Goal: Task Accomplishment & Management: Complete application form

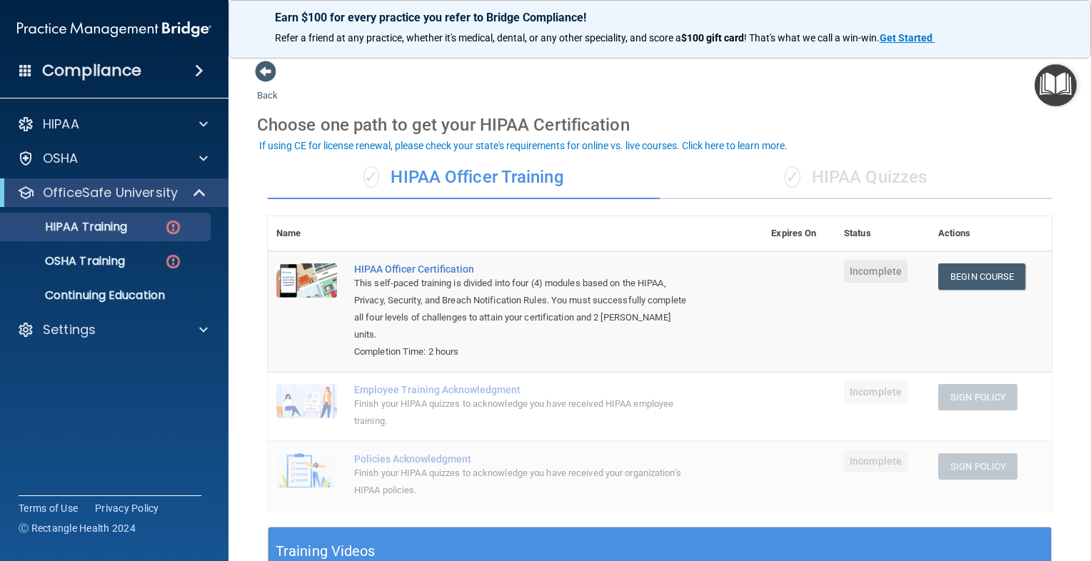
click at [785, 181] on span "✓" at bounding box center [793, 176] width 16 height 21
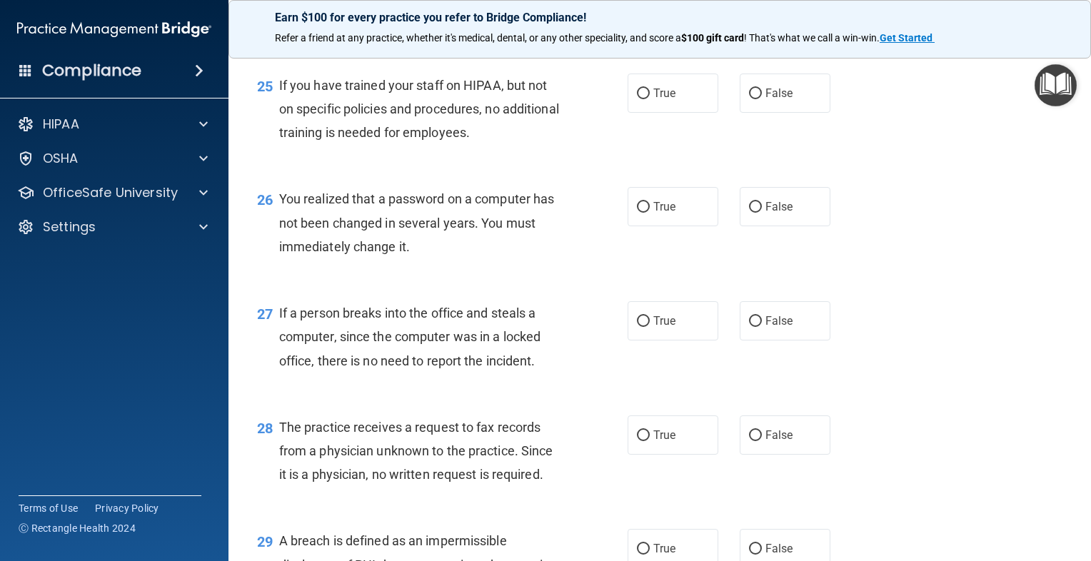
scroll to position [3094, 0]
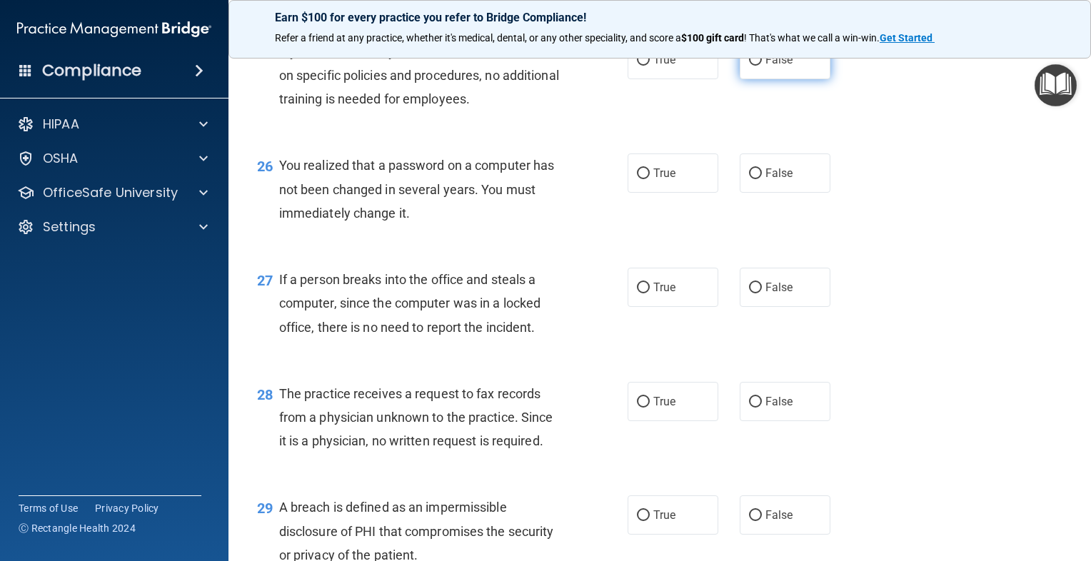
click at [800, 79] on label "False" at bounding box center [785, 59] width 91 height 39
click at [762, 66] on input "False" at bounding box center [755, 60] width 13 height 11
radio input "true"
click at [637, 179] on input "True" at bounding box center [643, 174] width 13 height 11
radio input "true"
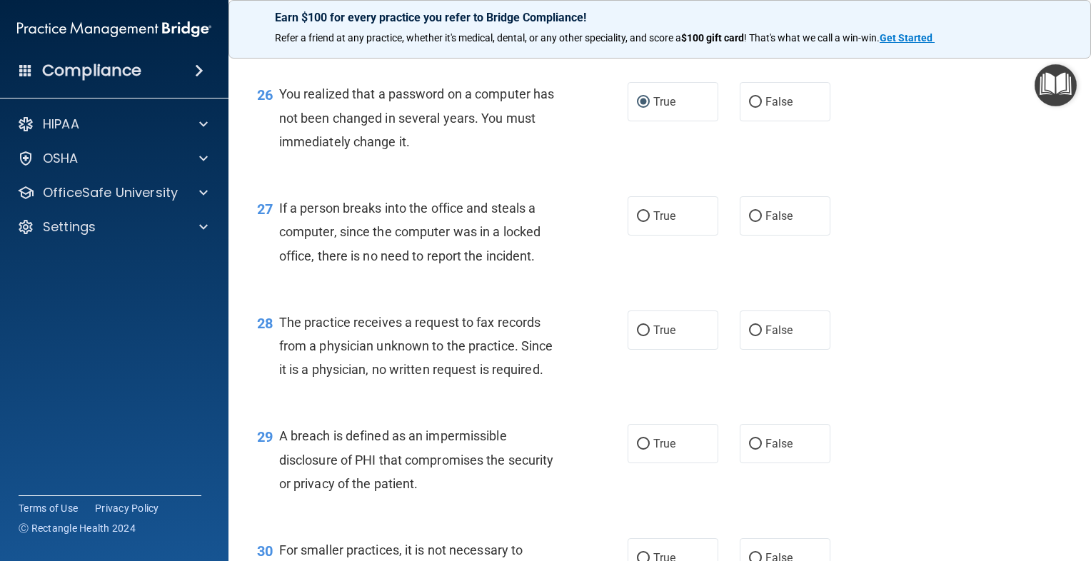
scroll to position [3237, 0]
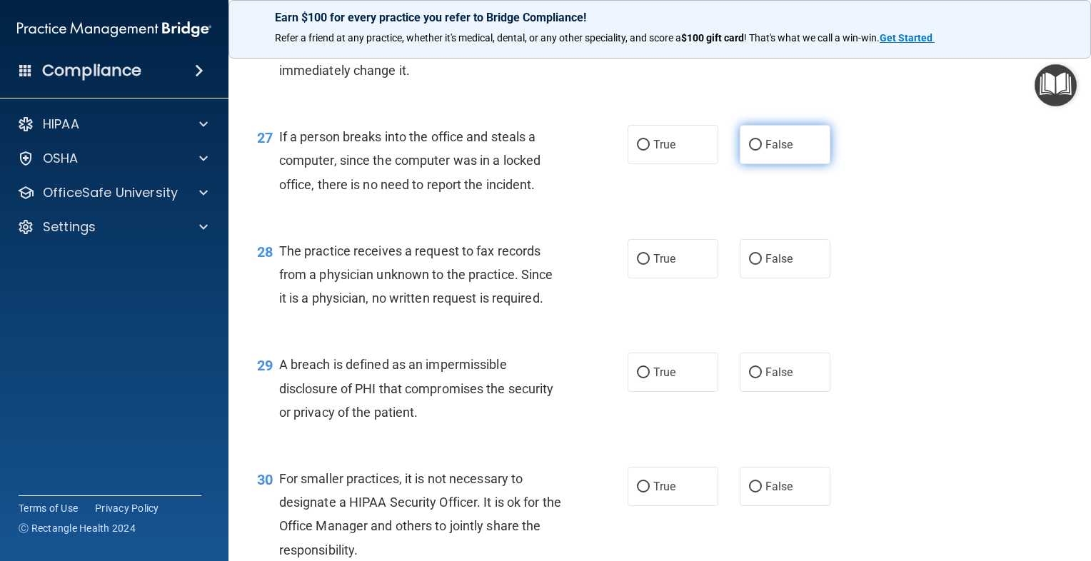
click at [776, 151] on span "False" at bounding box center [779, 145] width 28 height 14
click at [762, 151] on input "False" at bounding box center [755, 145] width 13 height 11
radio input "true"
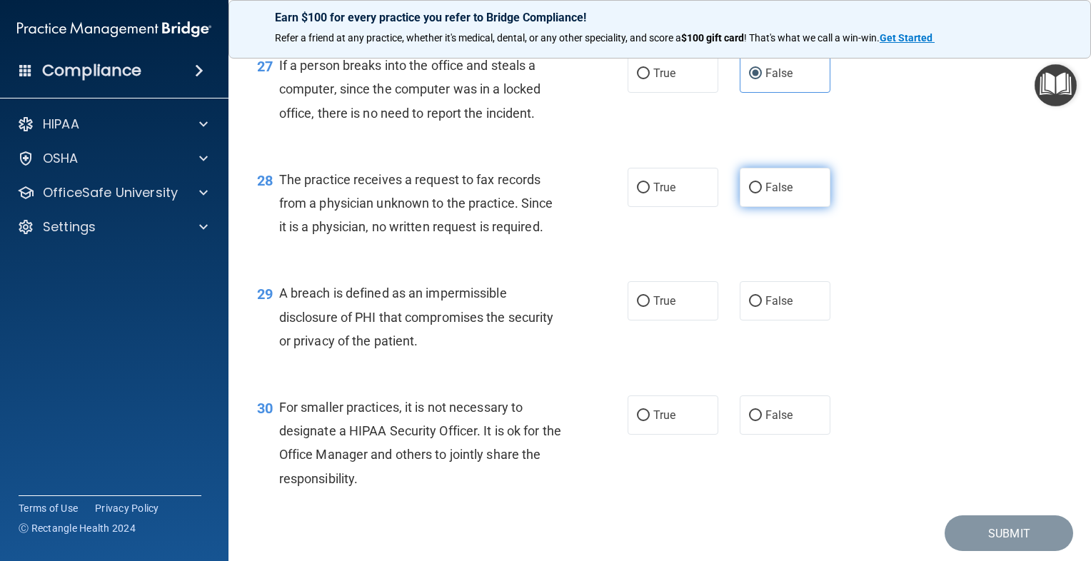
click at [741, 205] on label "False" at bounding box center [785, 187] width 91 height 39
click at [749, 194] on input "False" at bounding box center [755, 188] width 13 height 11
radio input "true"
click at [676, 321] on label "True" at bounding box center [673, 300] width 91 height 39
click at [650, 307] on input "True" at bounding box center [643, 301] width 13 height 11
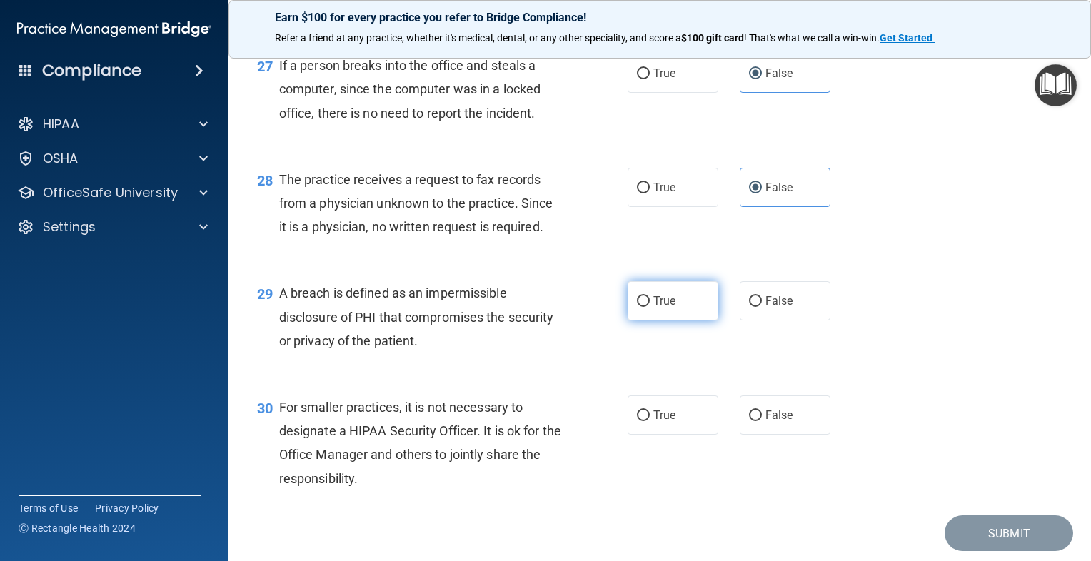
radio input "true"
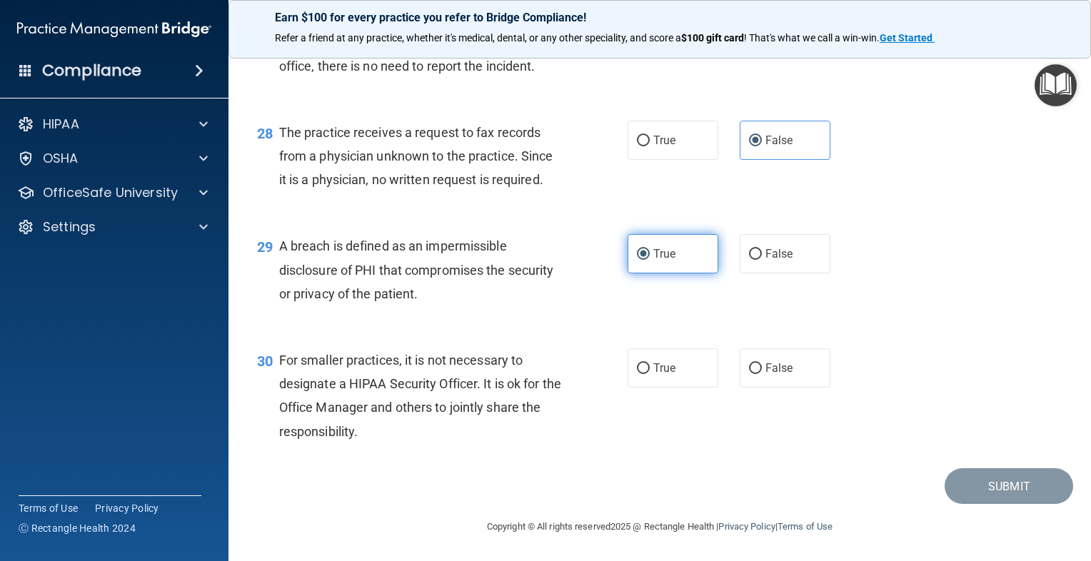
scroll to position [3380, 0]
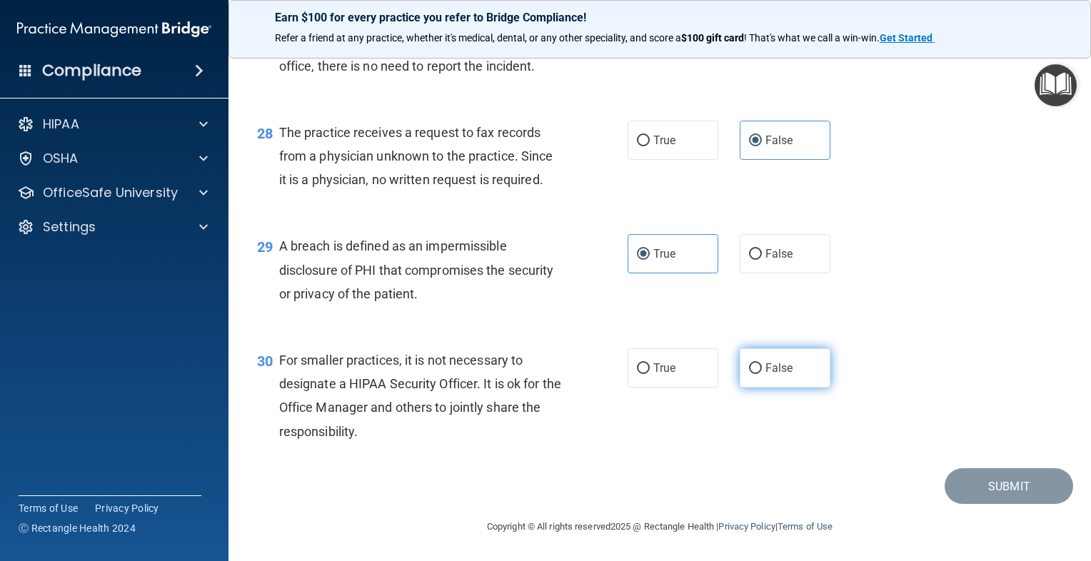
click at [800, 378] on label "False" at bounding box center [785, 367] width 91 height 39
click at [762, 374] on input "False" at bounding box center [755, 368] width 13 height 11
radio input "true"
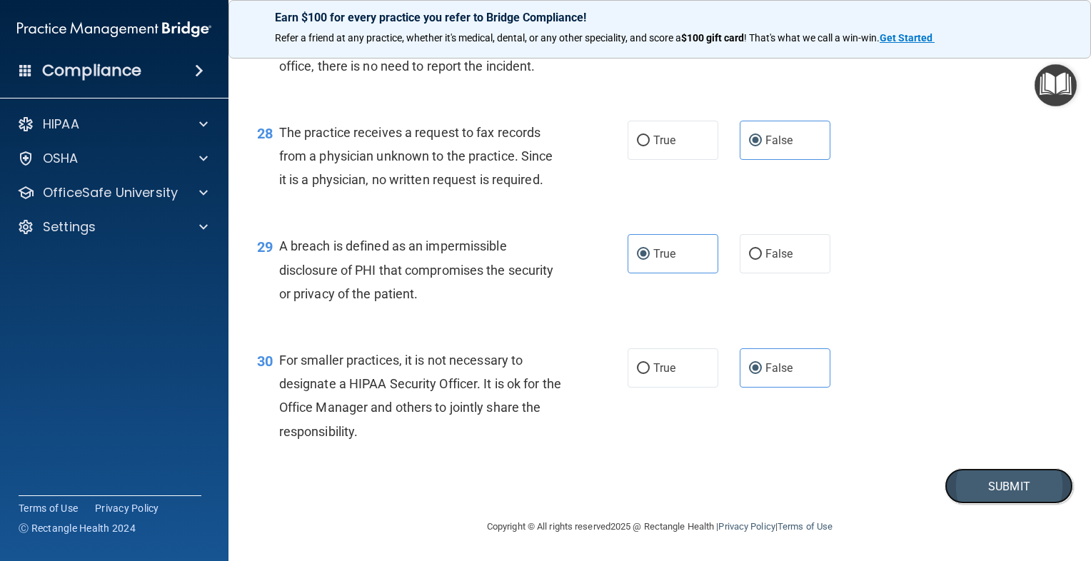
click at [990, 478] on button "Submit" at bounding box center [1009, 486] width 129 height 36
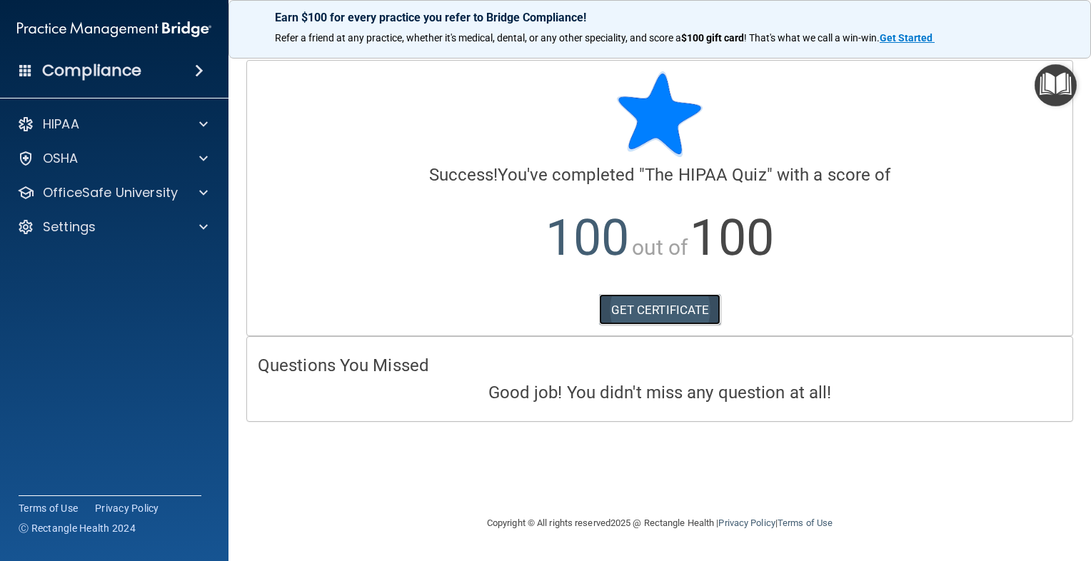
click at [660, 314] on link "GET CERTIFICATE" at bounding box center [660, 309] width 122 height 31
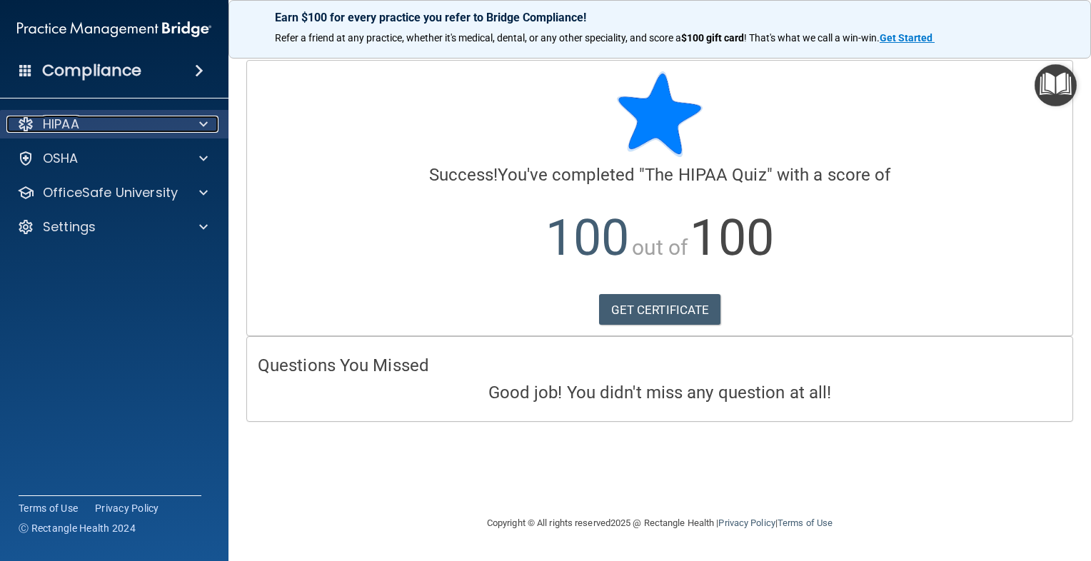
click at [171, 129] on div "HIPAA" at bounding box center [94, 124] width 177 height 17
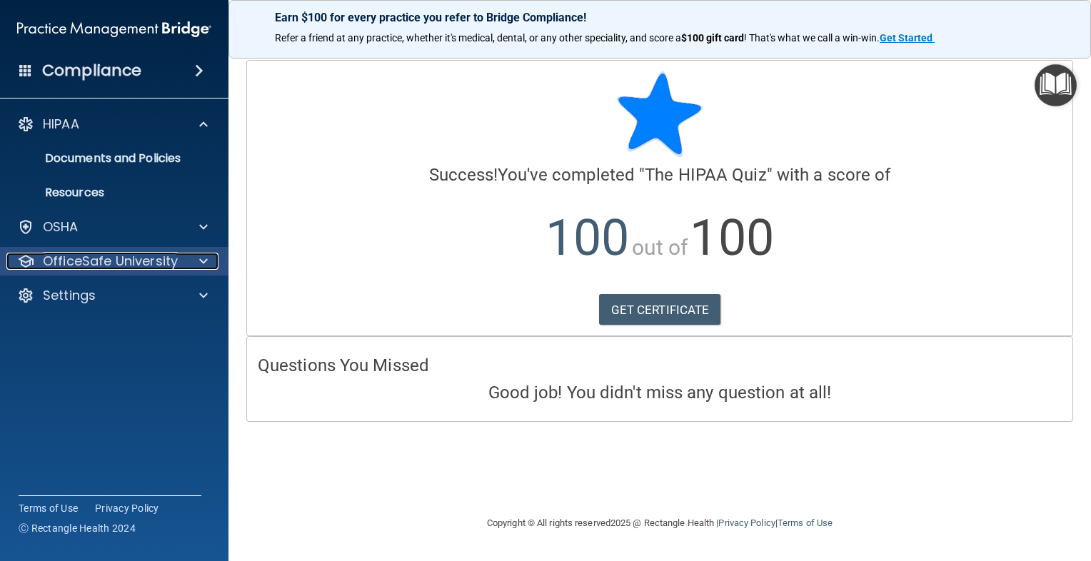
click at [106, 256] on p "OfficeSafe University" at bounding box center [110, 261] width 135 height 17
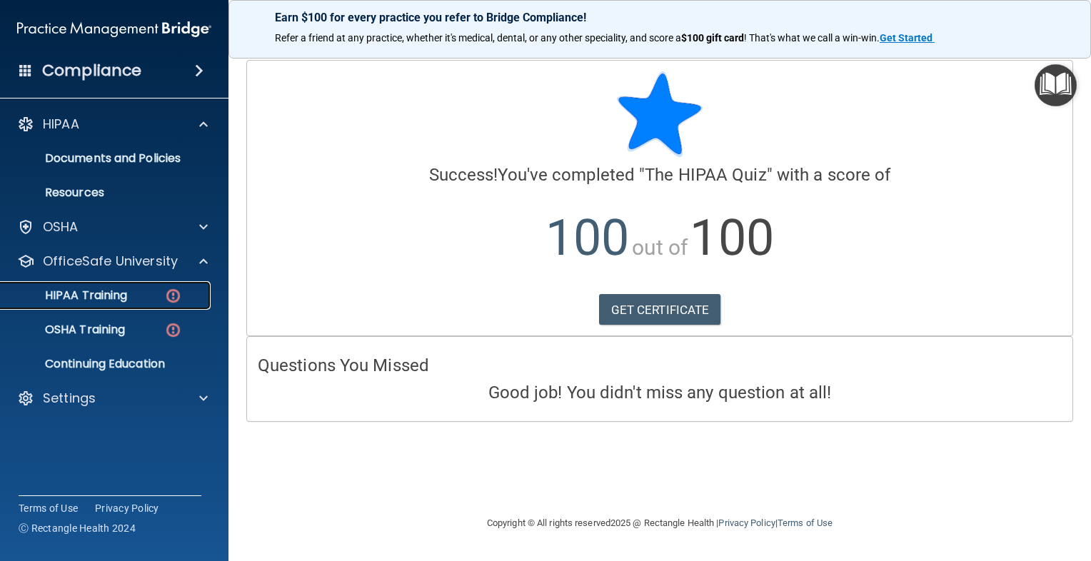
click at [91, 289] on p "HIPAA Training" at bounding box center [68, 295] width 118 height 14
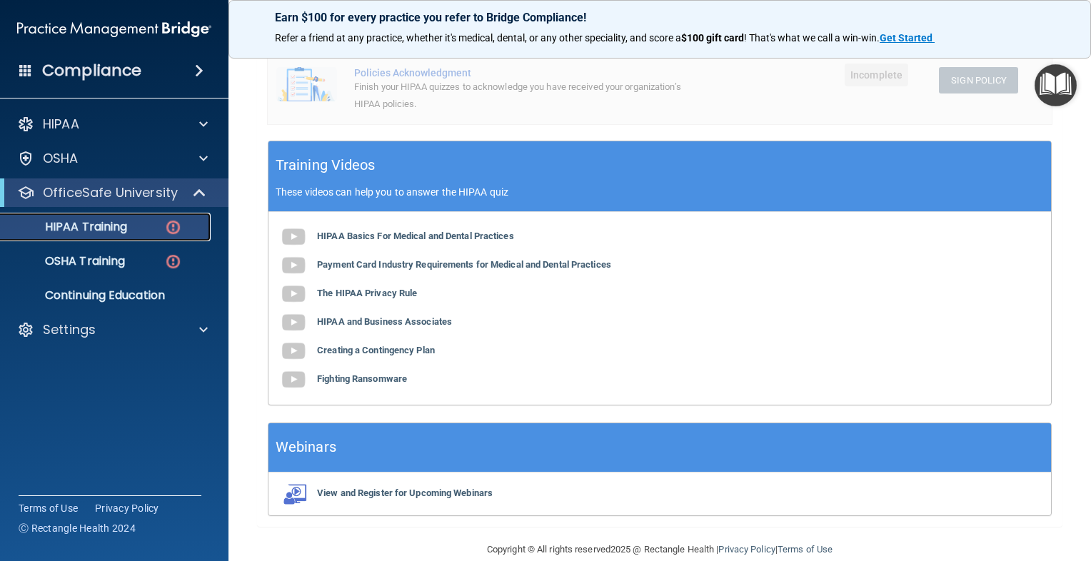
scroll to position [476, 0]
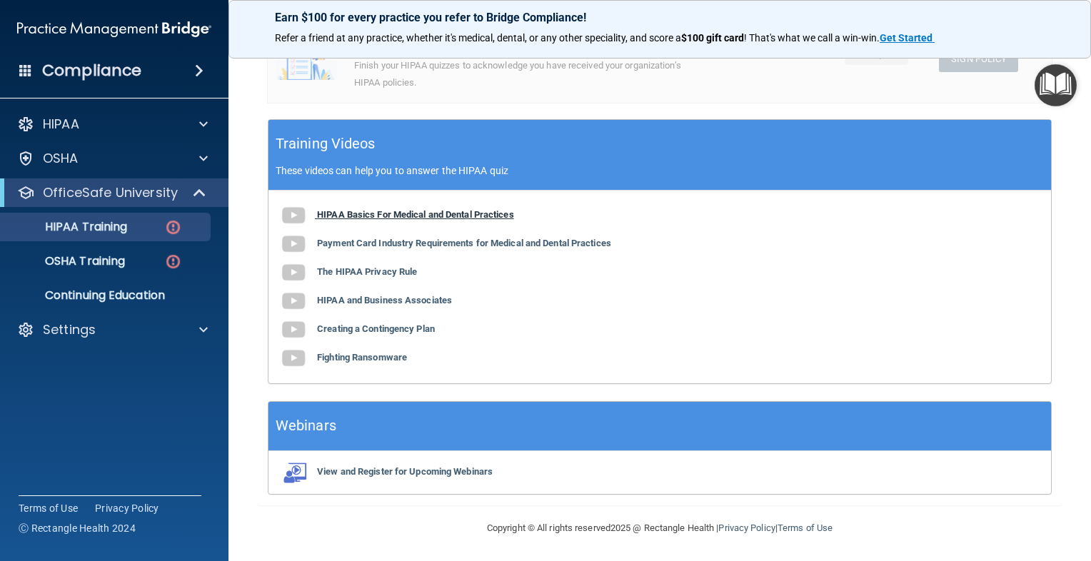
click at [421, 213] on b "HIPAA Basics For Medical and Dental Practices" at bounding box center [415, 214] width 197 height 11
click at [534, 242] on b "Payment Card Industry Requirements for Medical and Dental Practices" at bounding box center [464, 243] width 294 height 11
click at [391, 273] on b "The HIPAA Privacy Rule" at bounding box center [367, 271] width 100 height 11
click at [416, 298] on b "HIPAA and Business Associates" at bounding box center [384, 300] width 135 height 11
click at [398, 333] on b "Creating a Contingency Plan" at bounding box center [376, 328] width 118 height 11
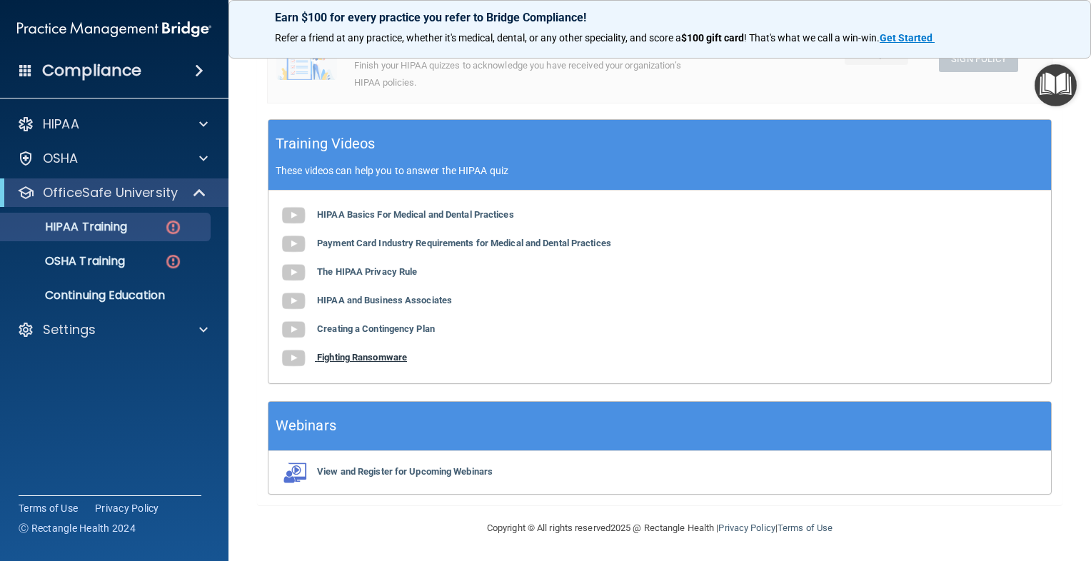
click at [388, 355] on b "Fighting Ransomware" at bounding box center [362, 357] width 90 height 11
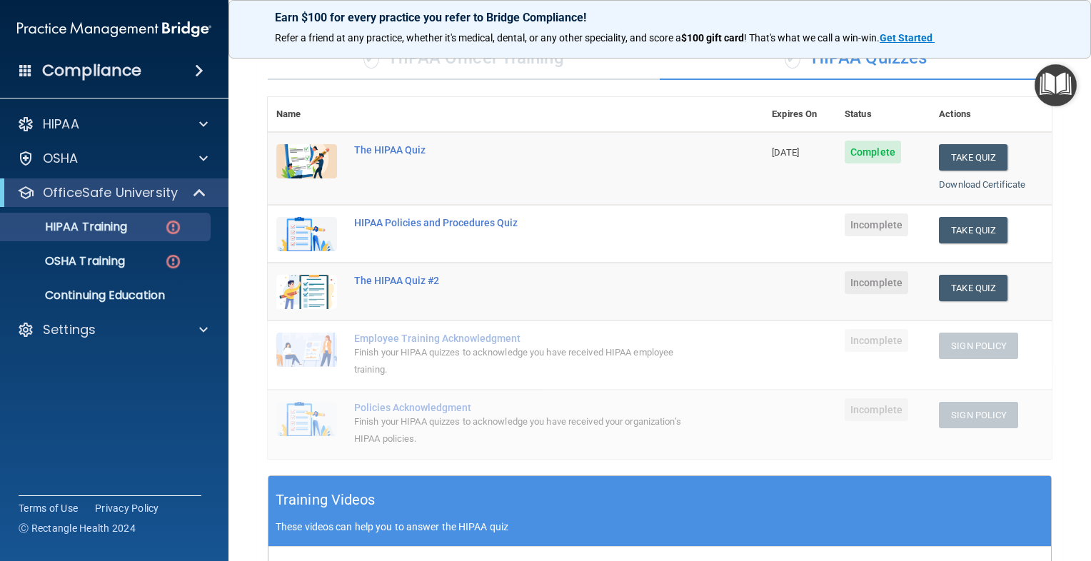
scroll to position [47, 0]
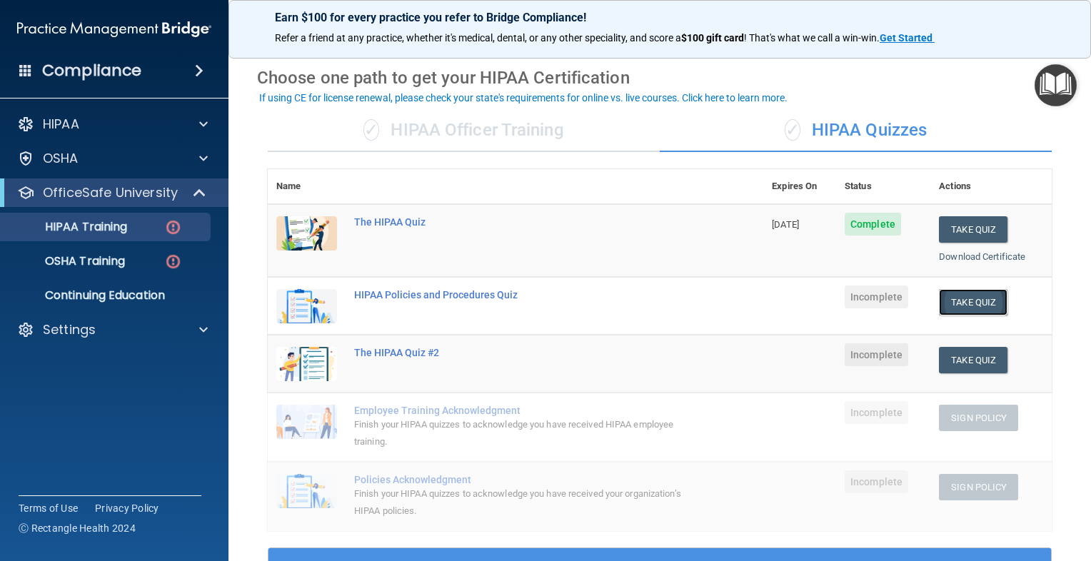
click at [979, 298] on button "Take Quiz" at bounding box center [973, 302] width 69 height 26
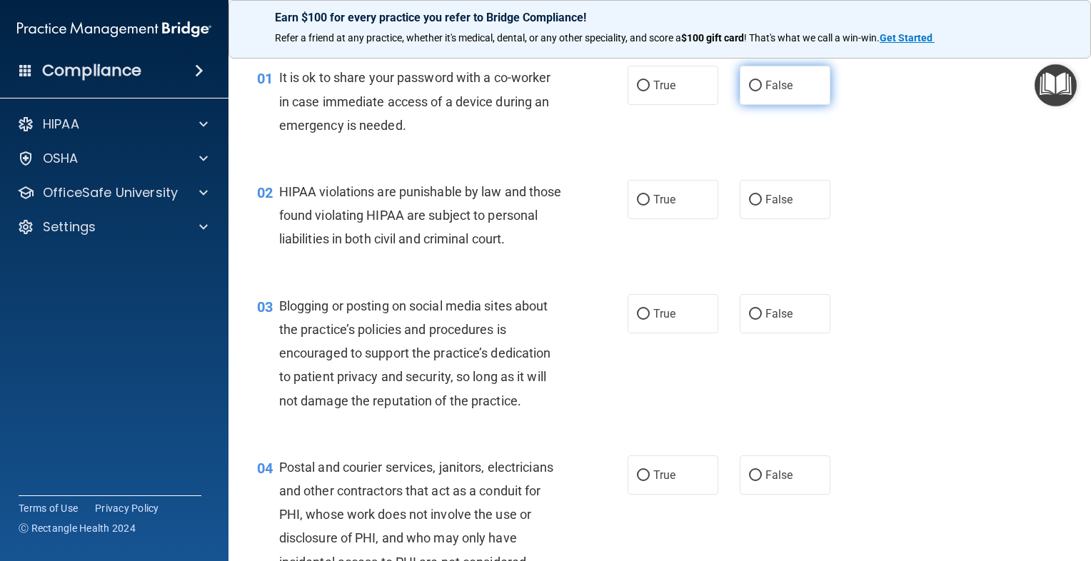
click at [758, 99] on label "False" at bounding box center [785, 85] width 91 height 39
click at [758, 91] on input "False" at bounding box center [755, 86] width 13 height 11
radio input "true"
click at [628, 193] on label "True" at bounding box center [673, 199] width 91 height 39
click at [637, 195] on input "True" at bounding box center [643, 200] width 13 height 11
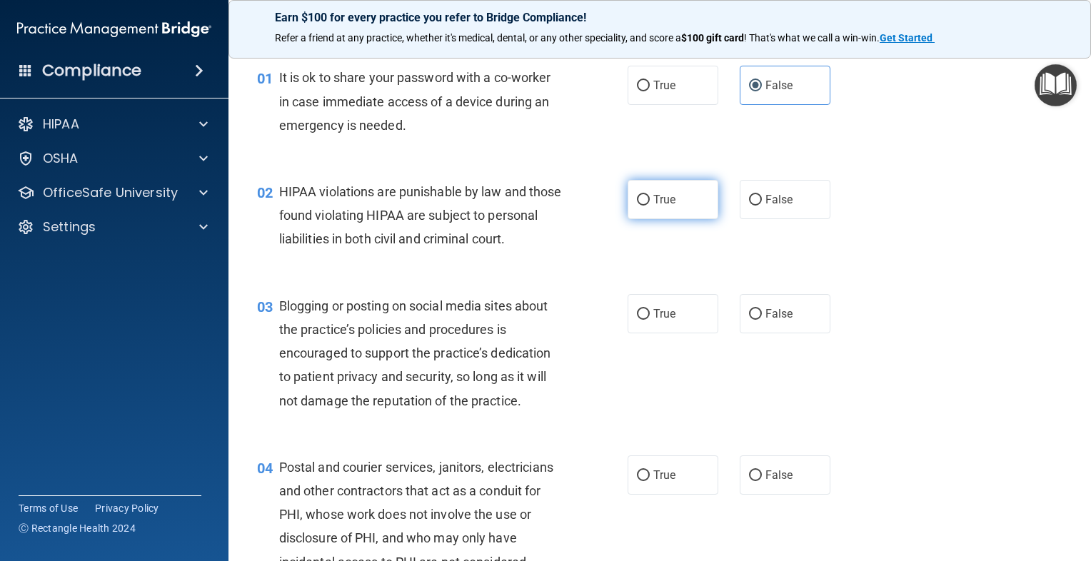
radio input "true"
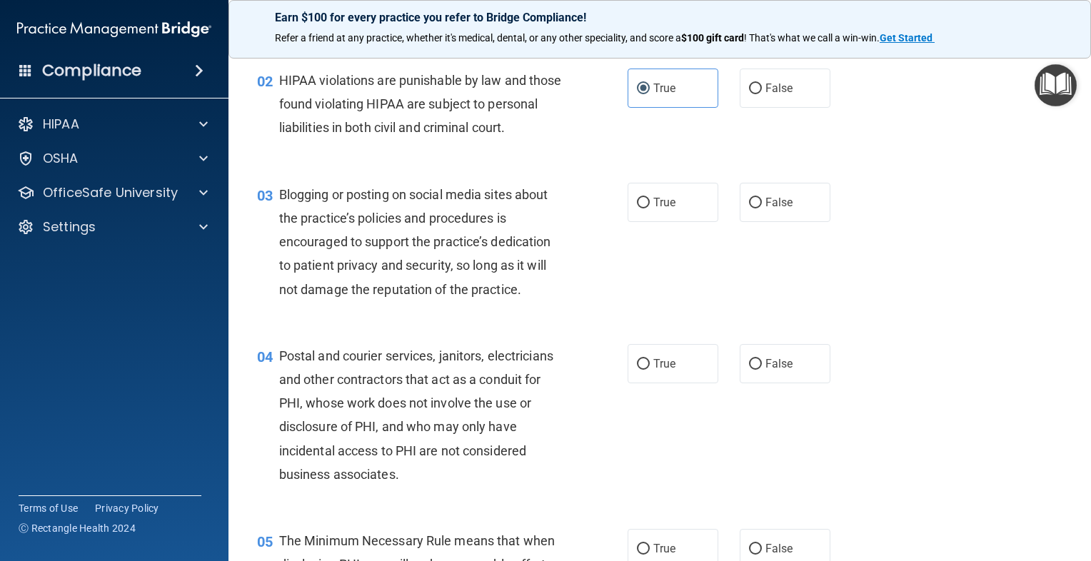
scroll to position [190, 0]
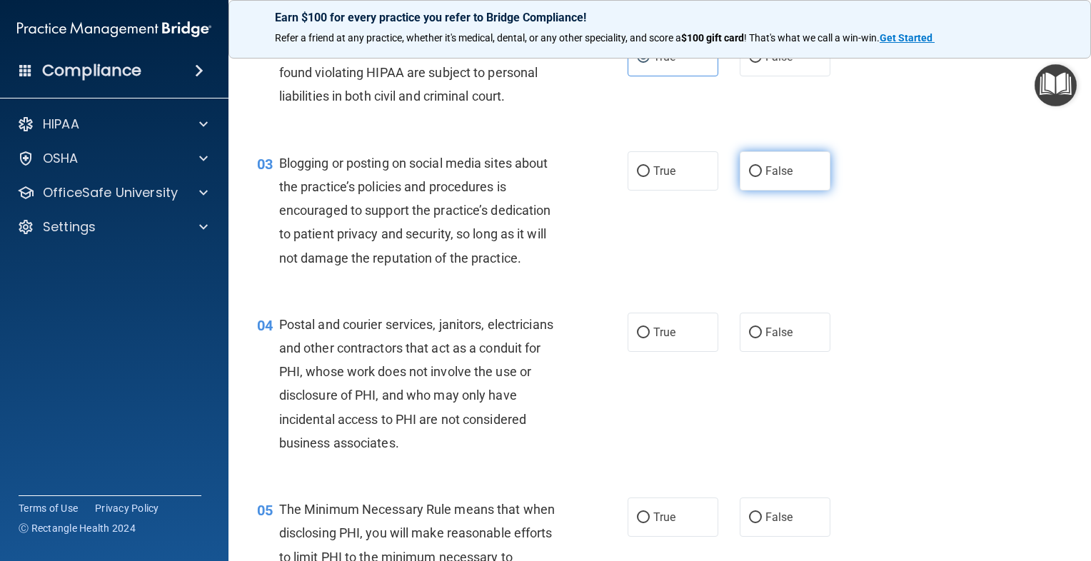
click at [803, 191] on label "False" at bounding box center [785, 170] width 91 height 39
click at [762, 177] on input "False" at bounding box center [755, 171] width 13 height 11
radio input "true"
click at [1022, 345] on div "04 Postal and courier services, janitors, electricians and other contractors th…" at bounding box center [659, 387] width 827 height 185
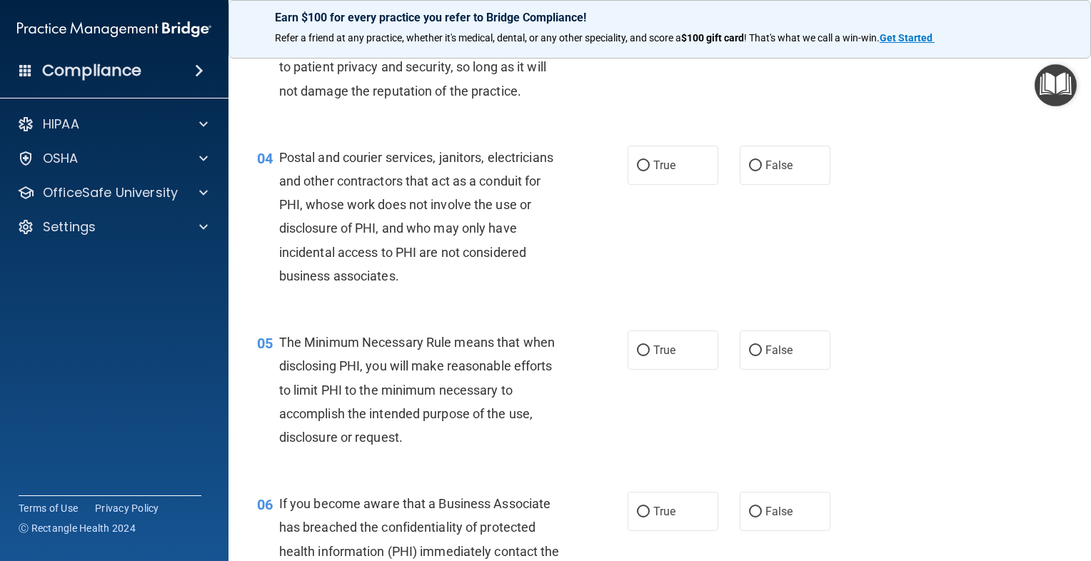
scroll to position [428, 0]
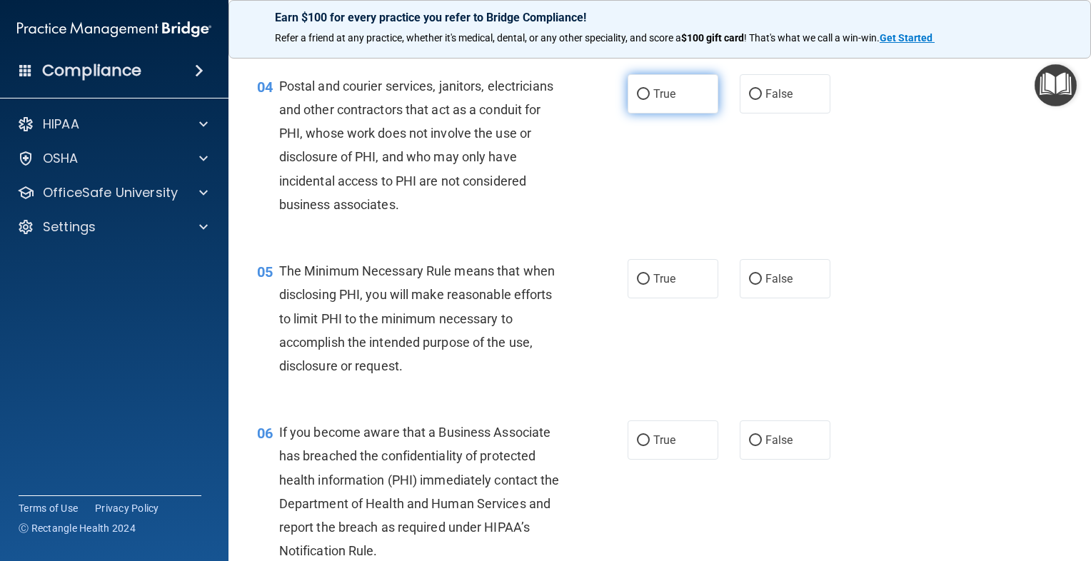
click at [637, 100] on input "True" at bounding box center [643, 94] width 13 height 11
radio input "true"
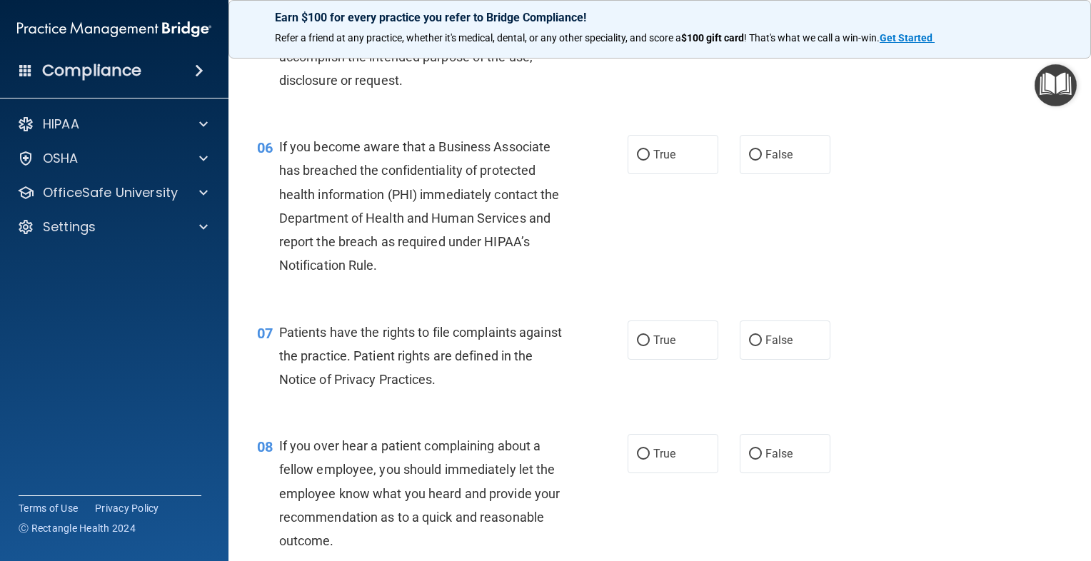
scroll to position [643, 0]
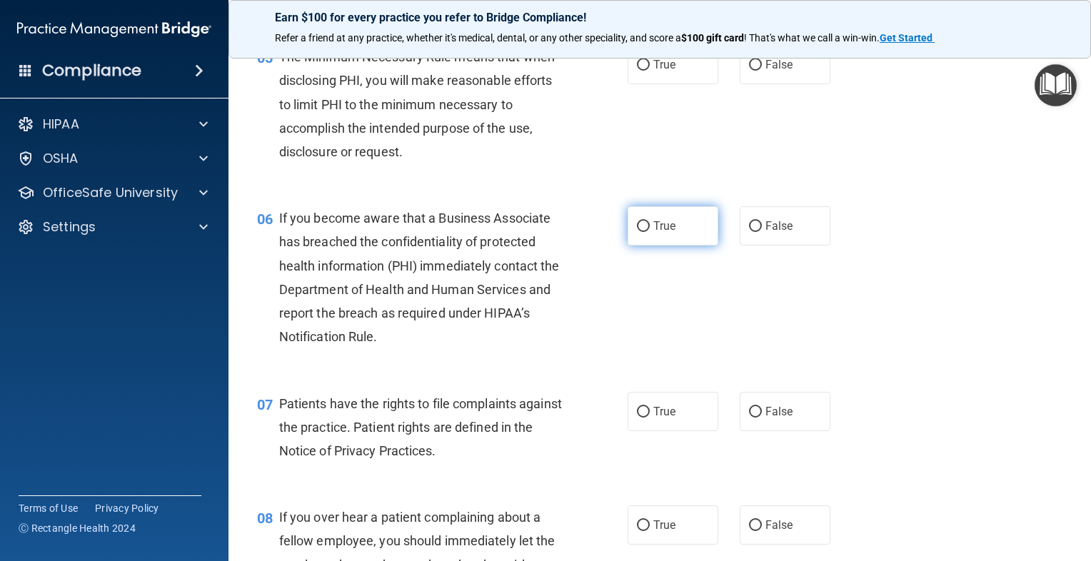
click at [665, 234] on label "True" at bounding box center [673, 225] width 91 height 39
click at [650, 232] on input "True" at bounding box center [643, 226] width 13 height 11
radio input "true"
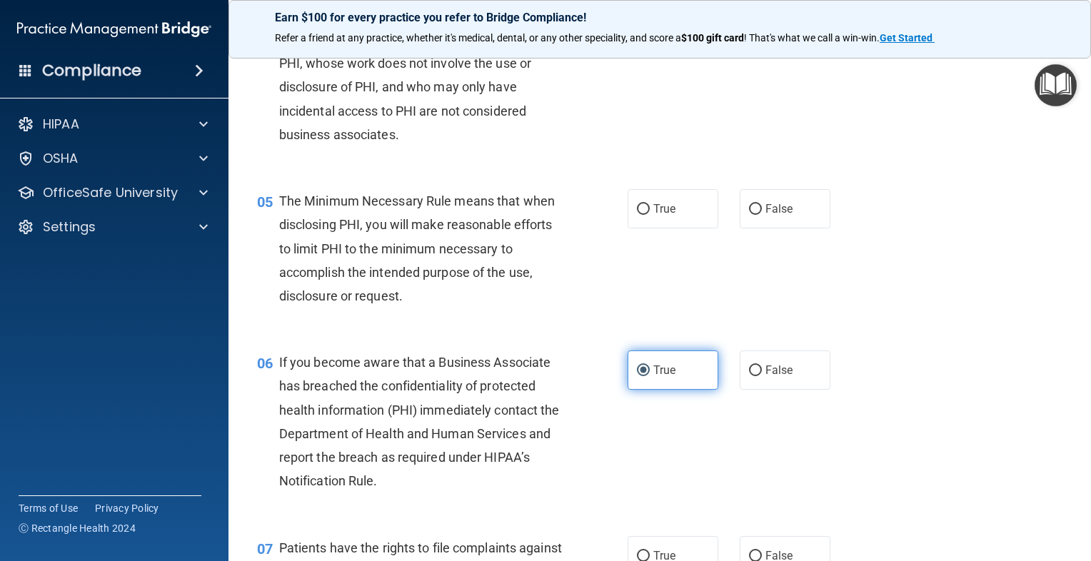
scroll to position [428, 0]
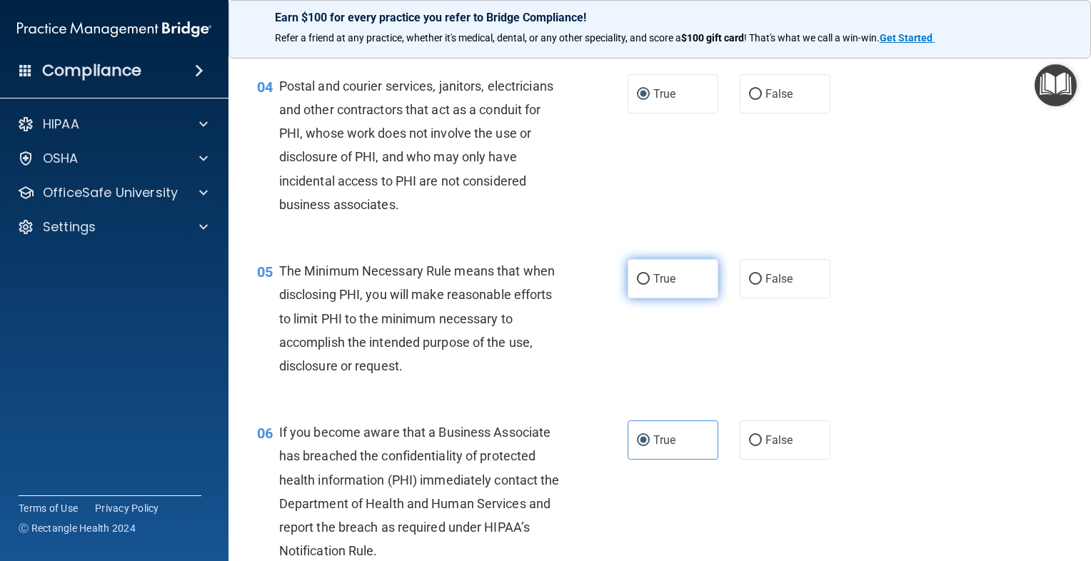
click at [647, 298] on label "True" at bounding box center [673, 278] width 91 height 39
click at [647, 285] on input "True" at bounding box center [643, 279] width 13 height 11
radio input "true"
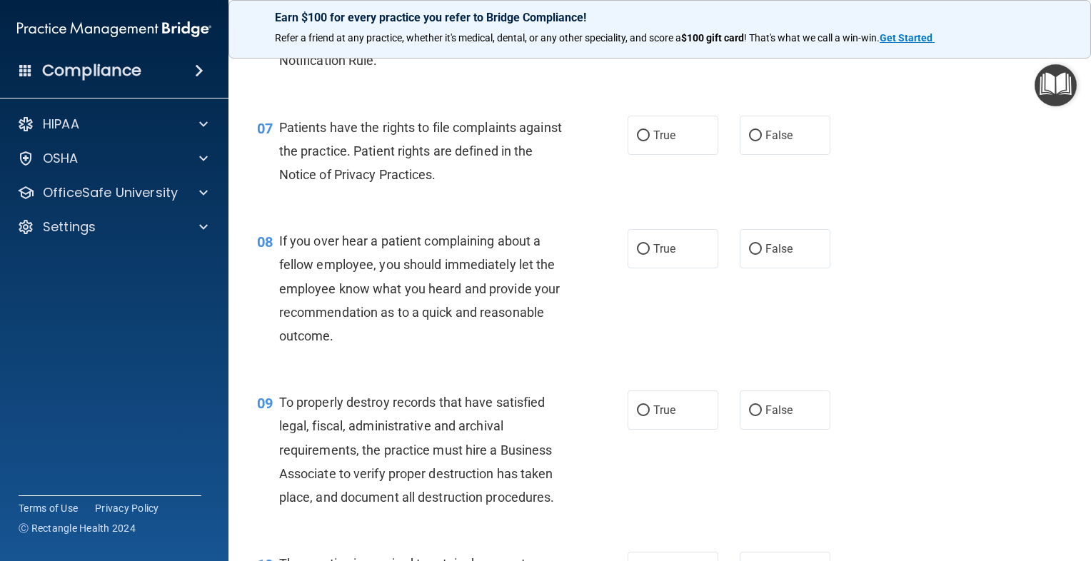
scroll to position [928, 0]
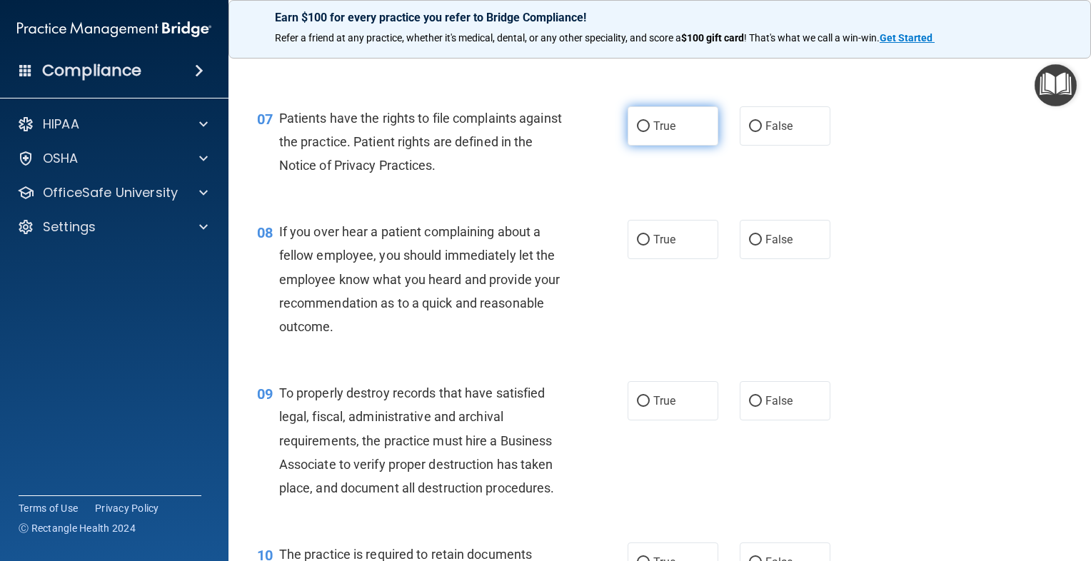
click at [657, 133] on span "True" at bounding box center [664, 126] width 22 height 14
click at [650, 132] on input "True" at bounding box center [643, 126] width 13 height 11
radio input "true"
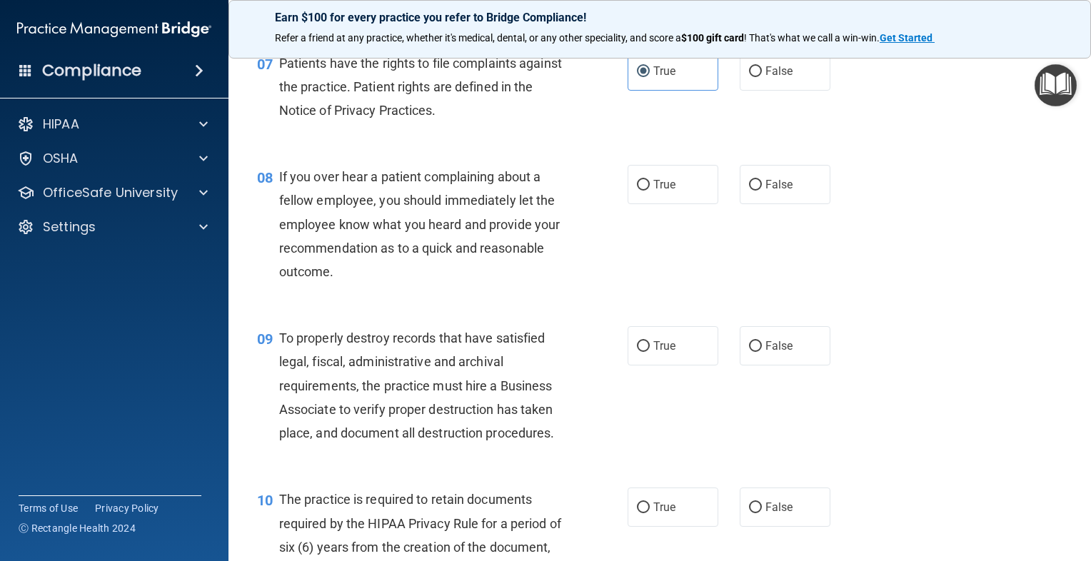
scroll to position [1000, 0]
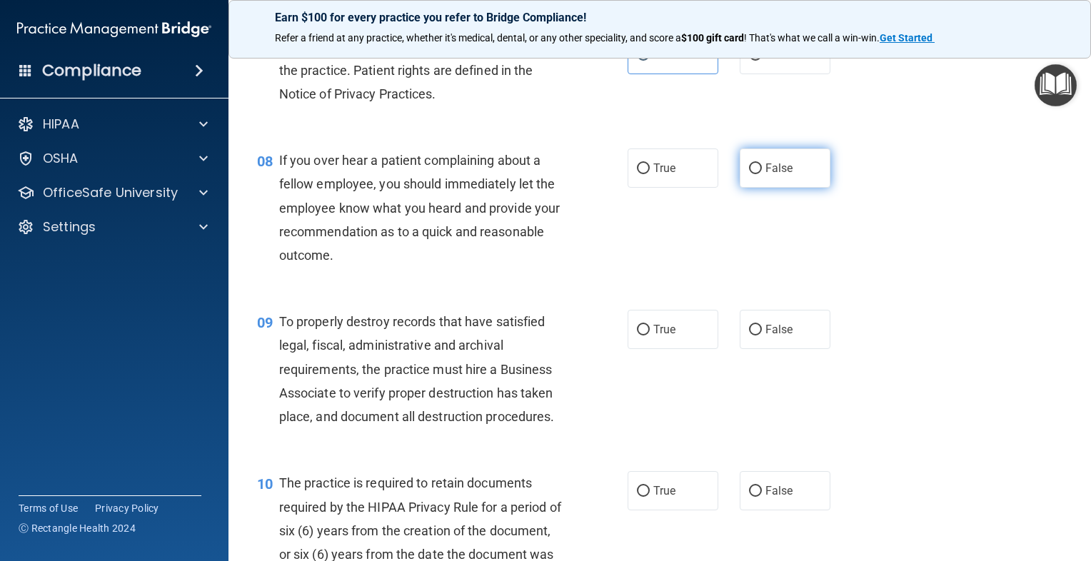
click at [765, 175] on span "False" at bounding box center [779, 168] width 28 height 14
click at [762, 174] on input "False" at bounding box center [755, 169] width 13 height 11
radio input "true"
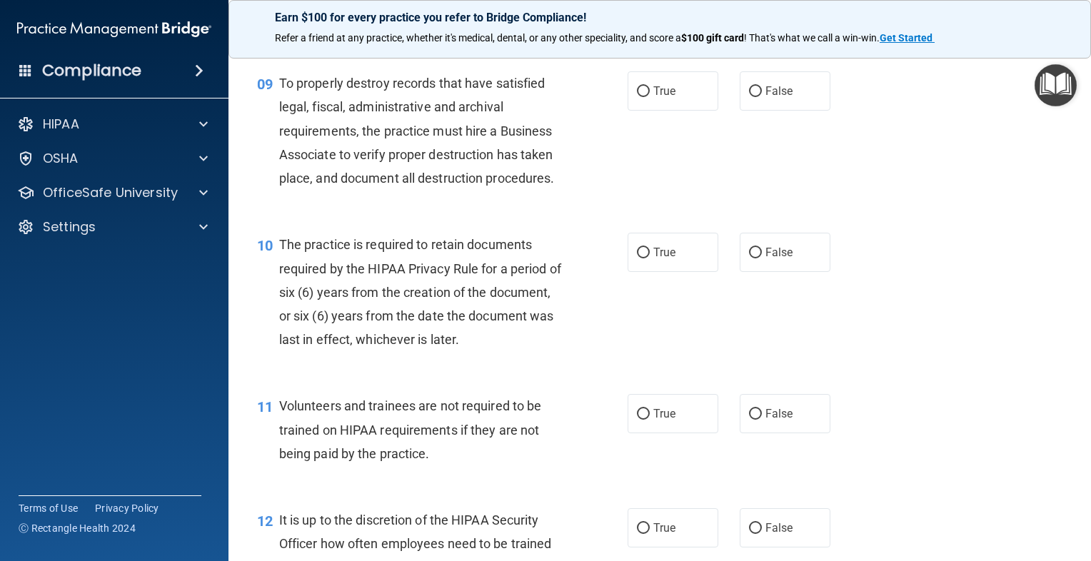
scroll to position [1214, 0]
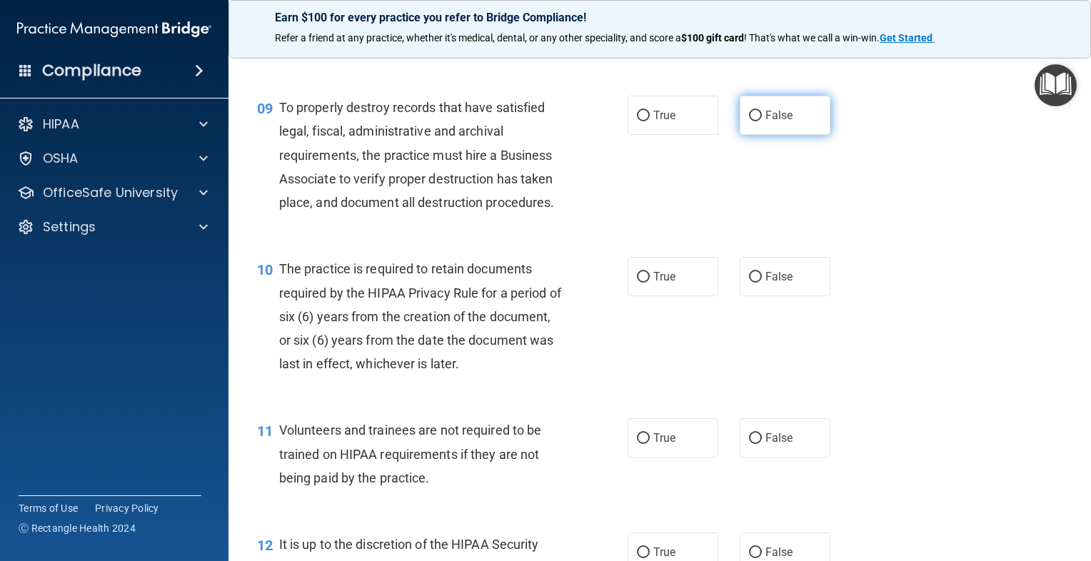
click at [794, 135] on label "False" at bounding box center [785, 115] width 91 height 39
click at [762, 121] on input "False" at bounding box center [755, 116] width 13 height 11
radio input "true"
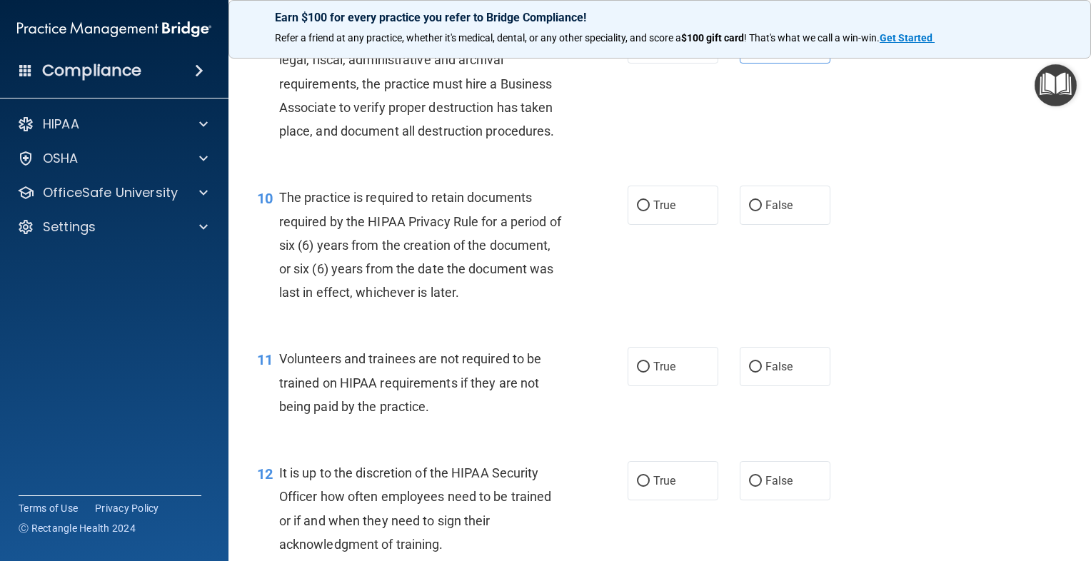
scroll to position [1357, 0]
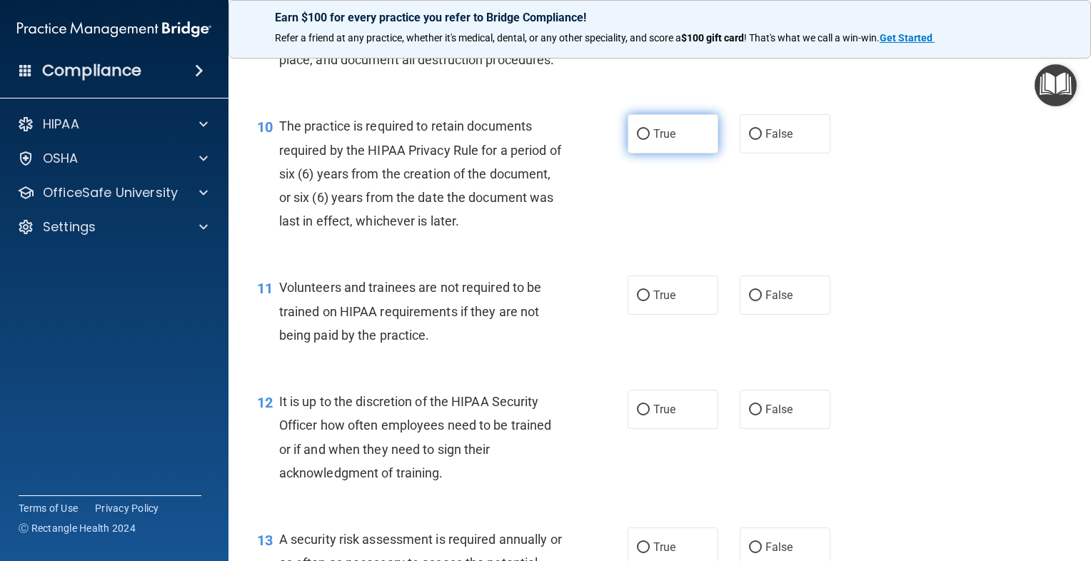
click at [633, 154] on label "True" at bounding box center [673, 133] width 91 height 39
click at [637, 140] on input "True" at bounding box center [643, 134] width 13 height 11
radio input "true"
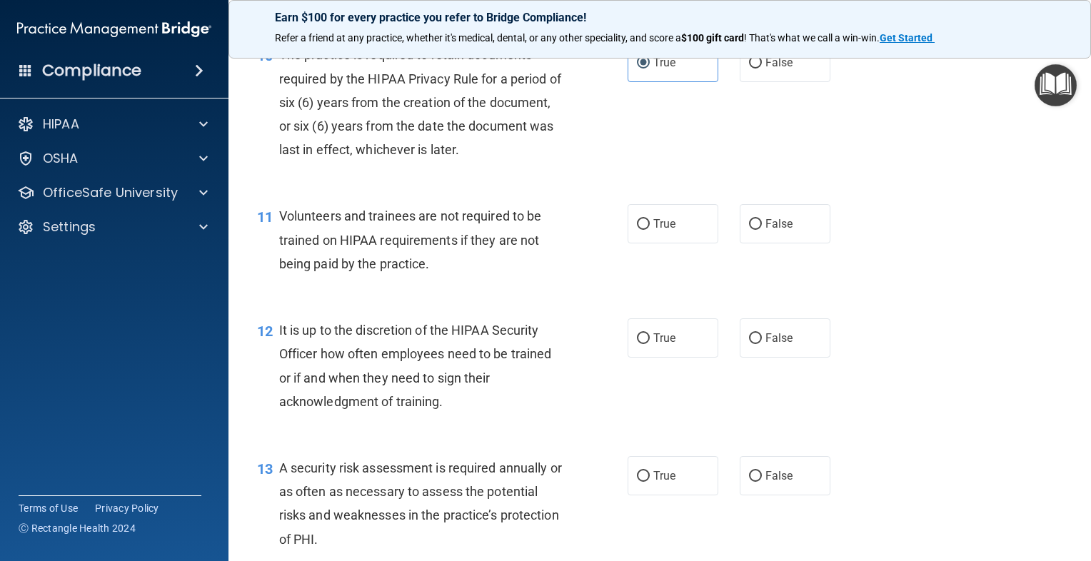
scroll to position [1500, 0]
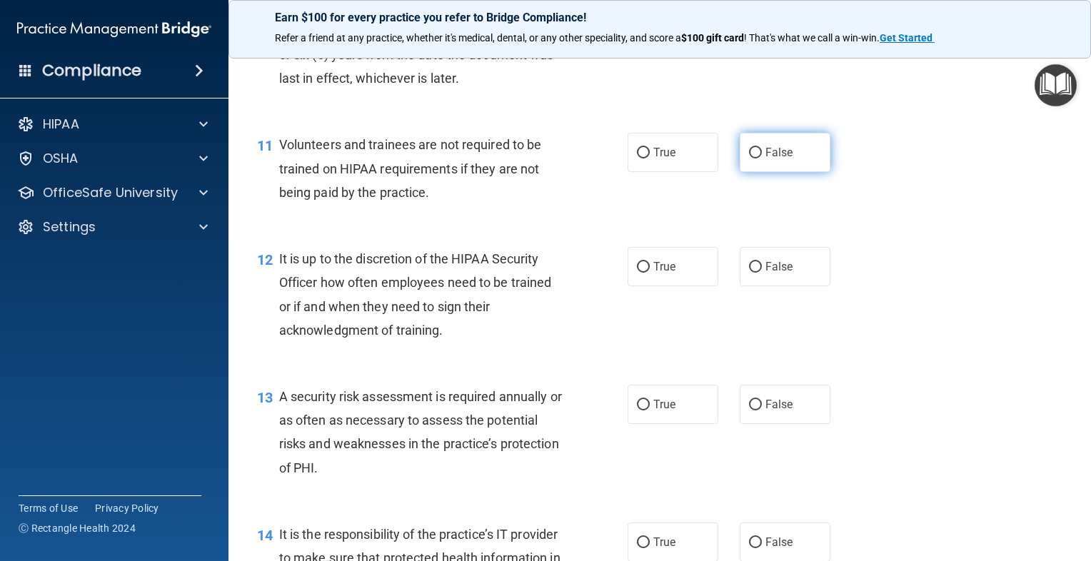
click at [753, 159] on input "False" at bounding box center [755, 153] width 13 height 11
radio input "true"
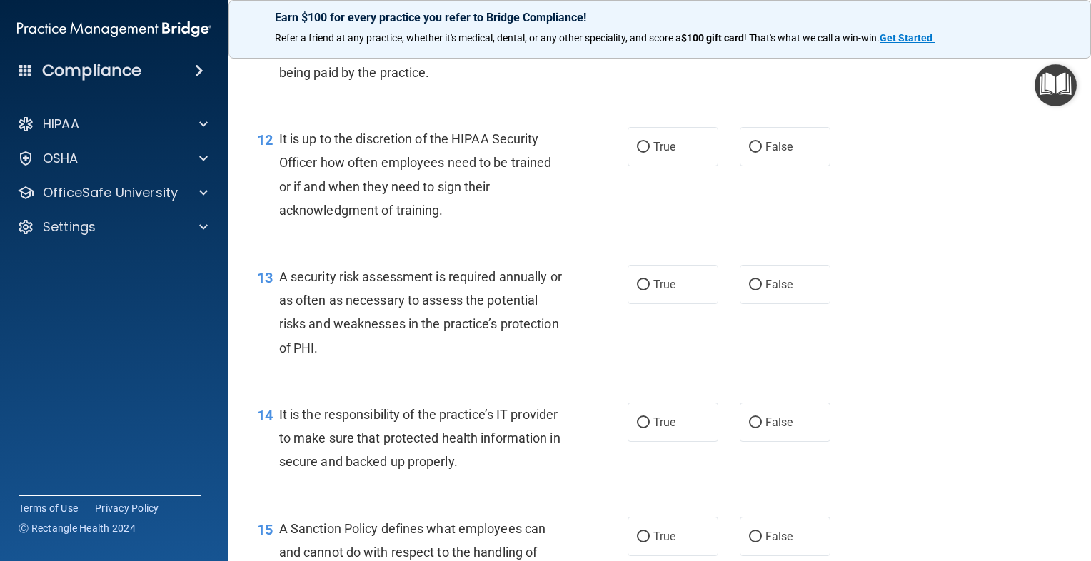
scroll to position [1642, 0]
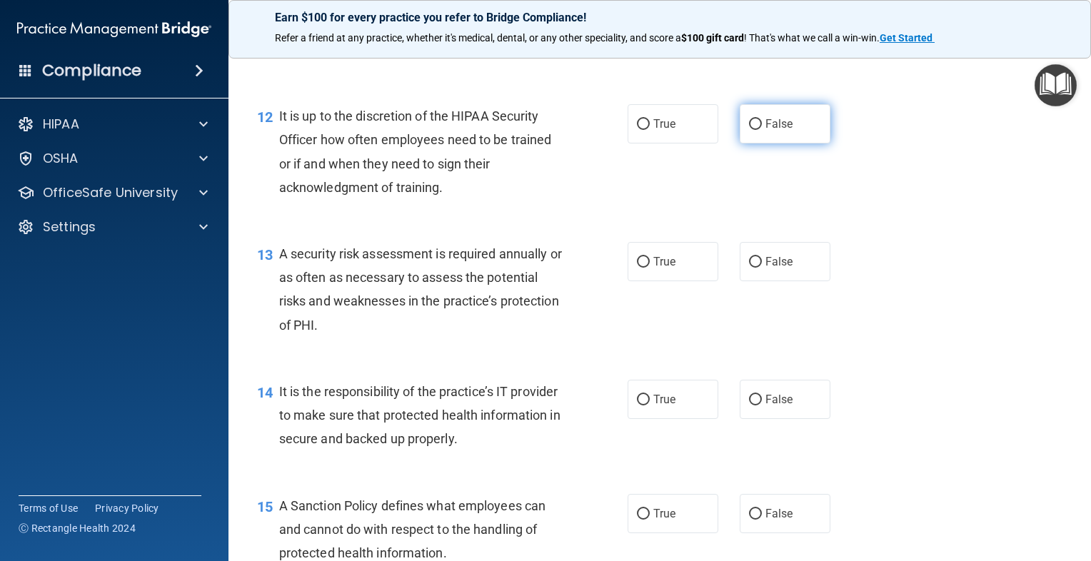
click at [791, 144] on label "False" at bounding box center [785, 123] width 91 height 39
click at [762, 130] on input "False" at bounding box center [755, 124] width 13 height 11
radio input "true"
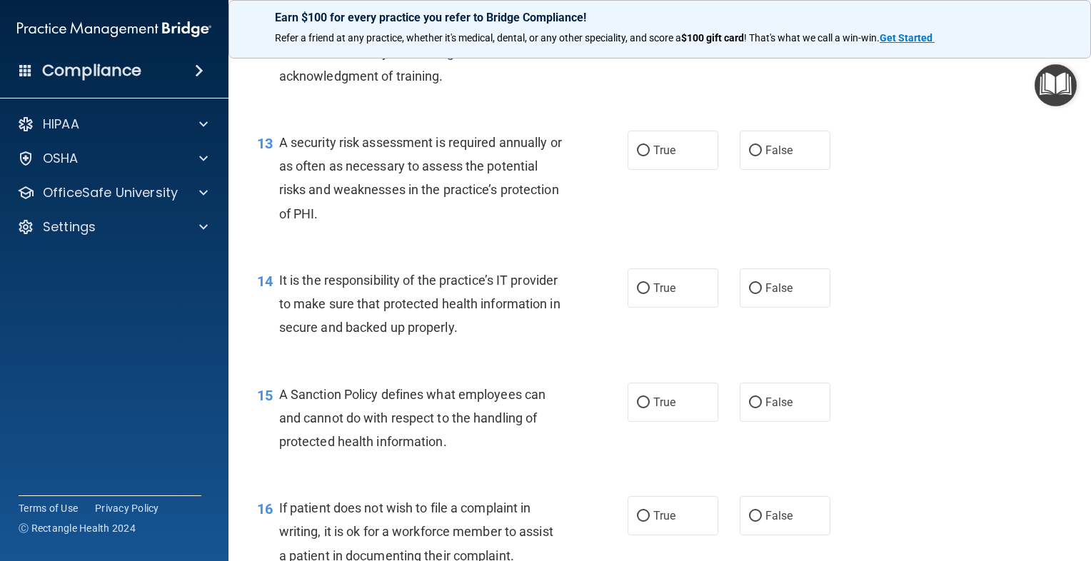
scroll to position [1785, 0]
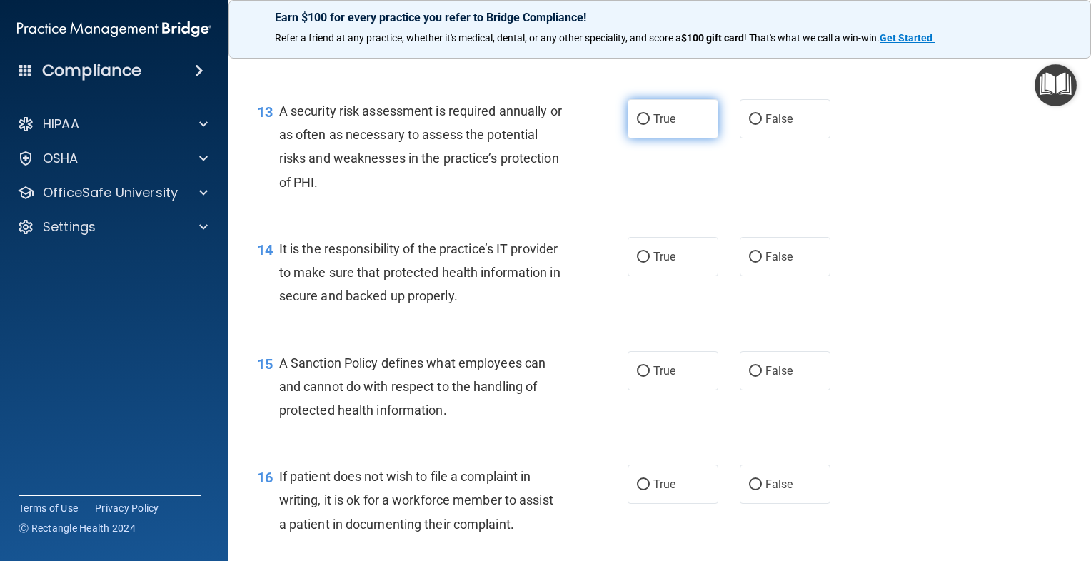
click at [662, 139] on label "True" at bounding box center [673, 118] width 91 height 39
click at [650, 125] on input "True" at bounding box center [643, 119] width 13 height 11
radio input "true"
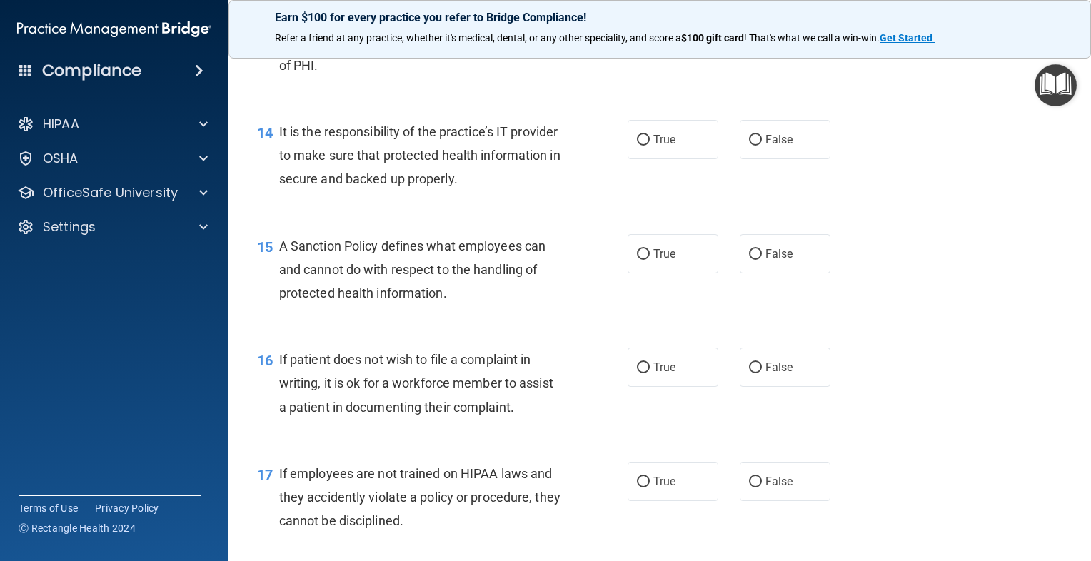
scroll to position [1928, 0]
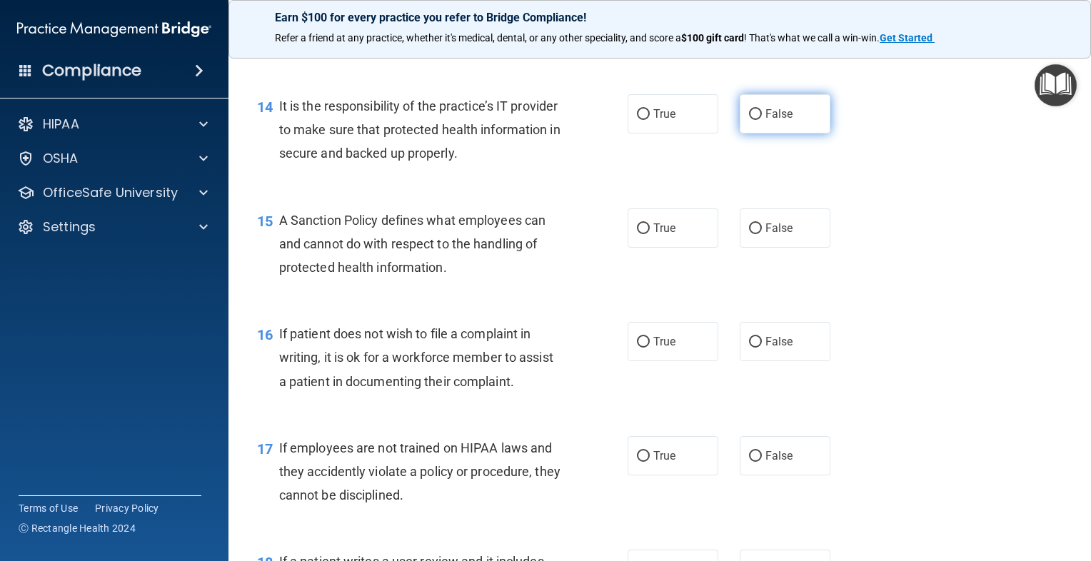
click at [813, 134] on label "False" at bounding box center [785, 113] width 91 height 39
click at [762, 120] on input "False" at bounding box center [755, 114] width 13 height 11
radio input "true"
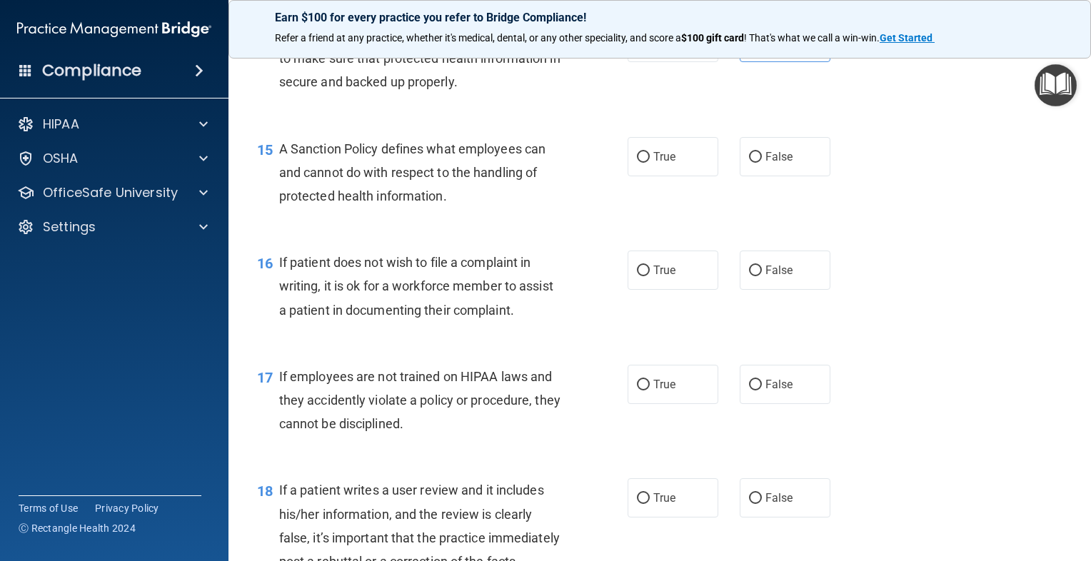
scroll to position [2071, 0]
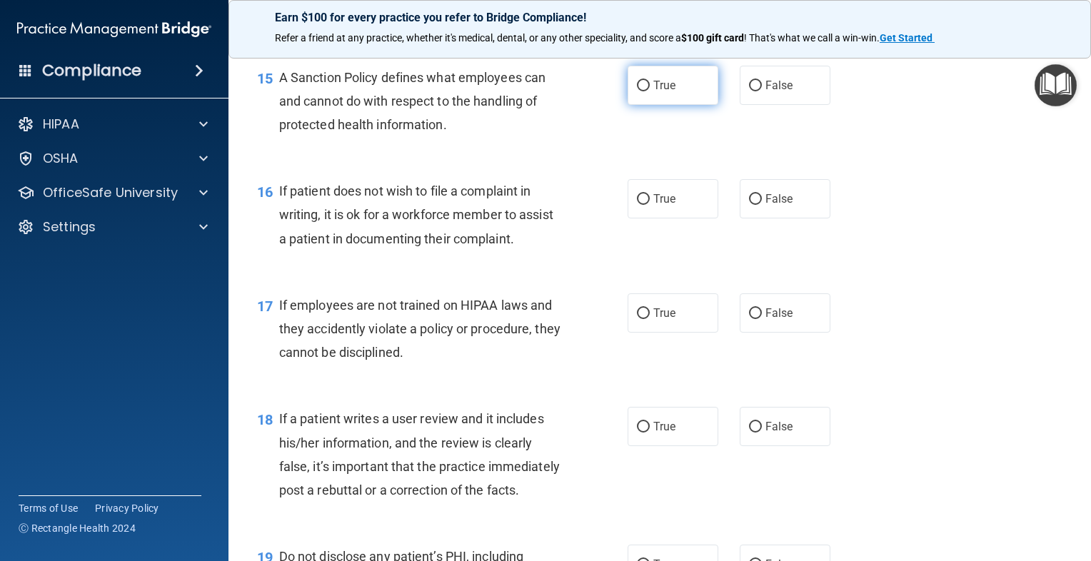
click at [671, 105] on label "True" at bounding box center [673, 85] width 91 height 39
click at [650, 91] on input "True" at bounding box center [643, 86] width 13 height 11
radio input "true"
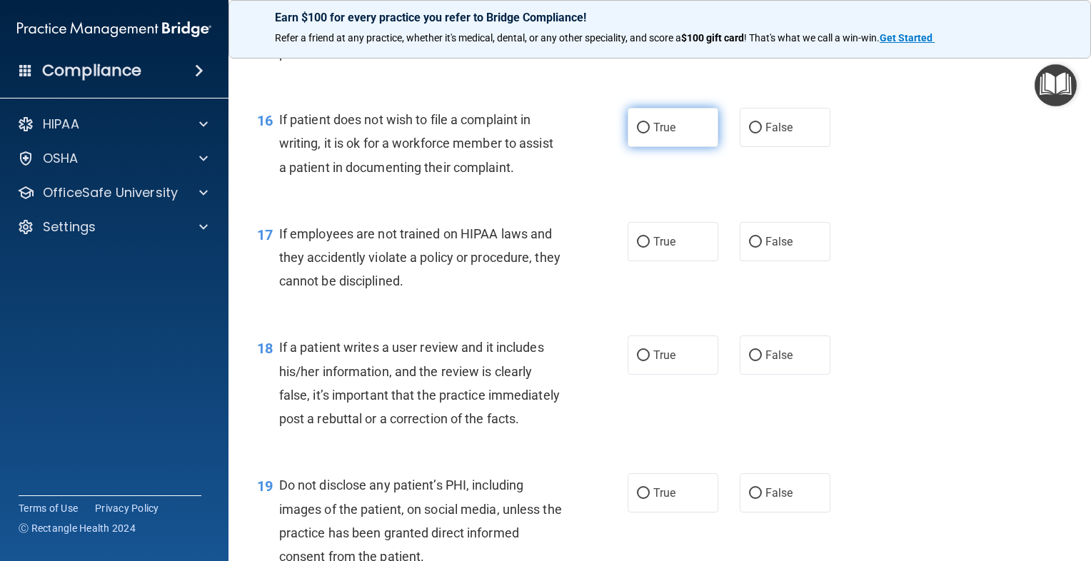
click at [665, 147] on label "True" at bounding box center [673, 127] width 91 height 39
click at [650, 134] on input "True" at bounding box center [643, 128] width 13 height 11
radio input "true"
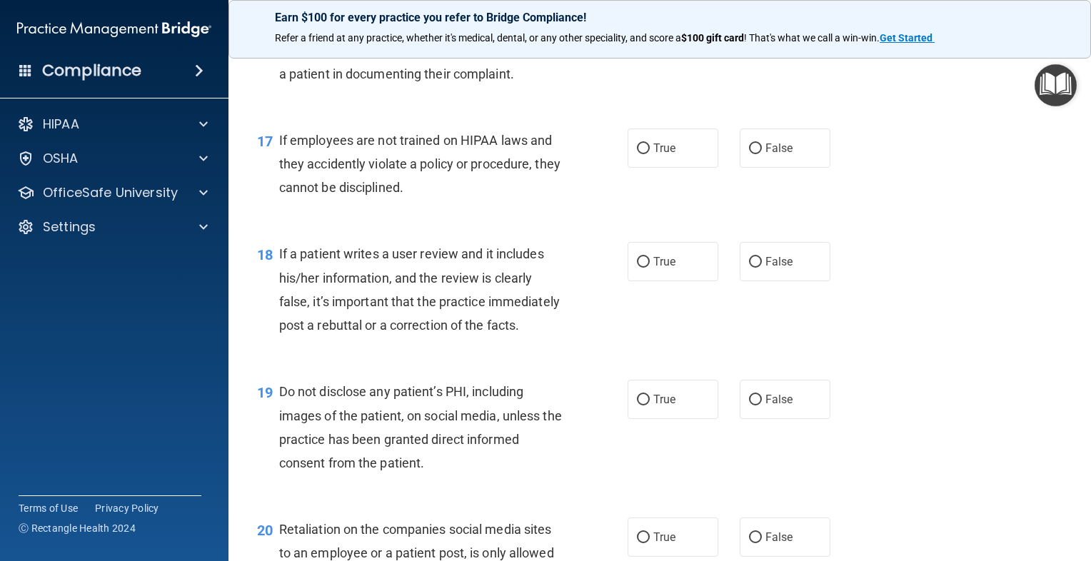
scroll to position [2260, 0]
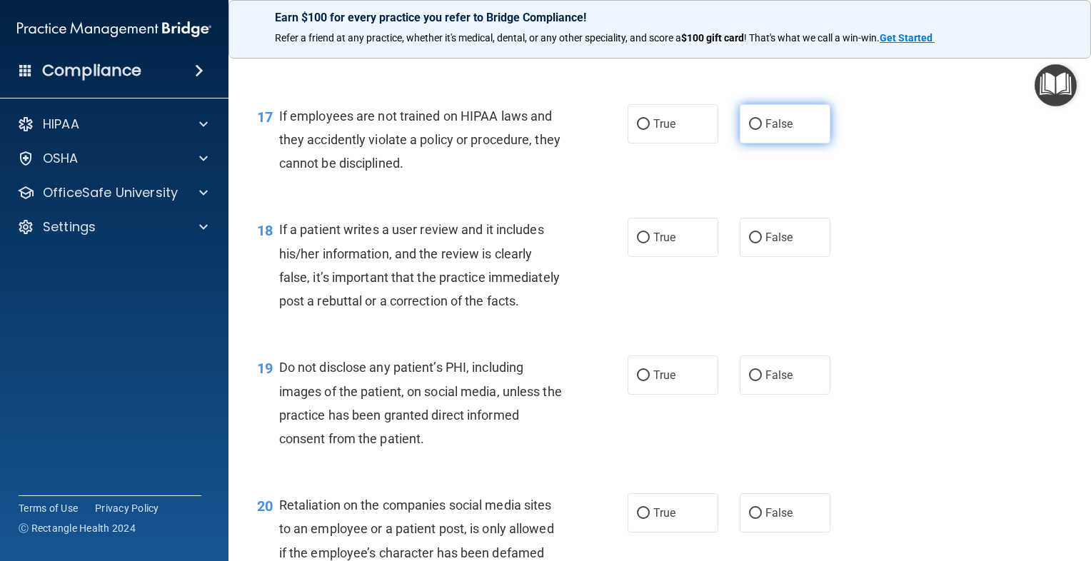
click at [750, 144] on label "False" at bounding box center [785, 123] width 91 height 39
click at [750, 130] on input "False" at bounding box center [755, 124] width 13 height 11
radio input "true"
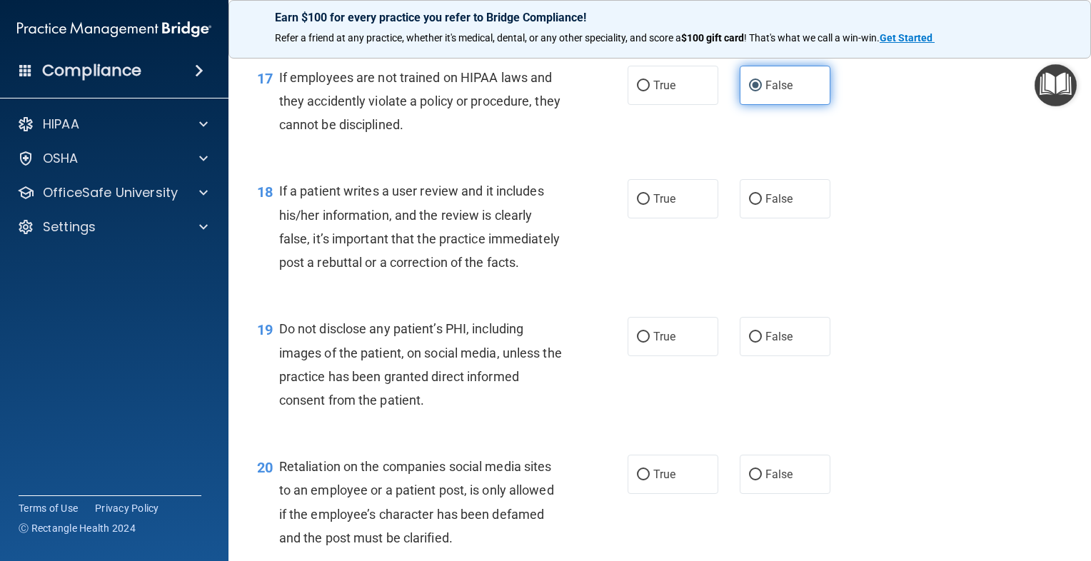
scroll to position [2331, 0]
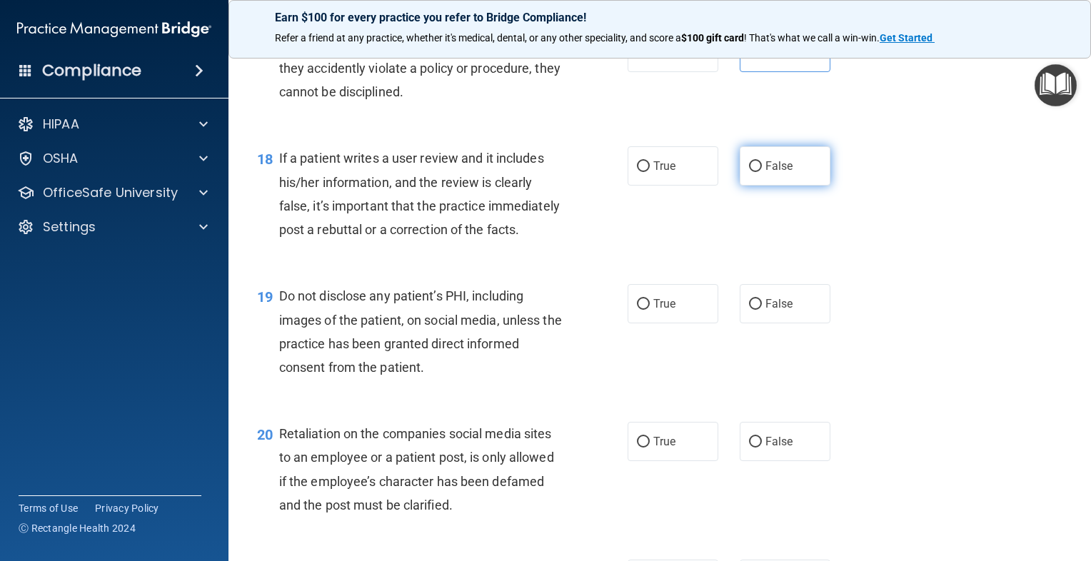
click at [743, 186] on label "False" at bounding box center [785, 165] width 91 height 39
click at [749, 172] on input "False" at bounding box center [755, 166] width 13 height 11
radio input "true"
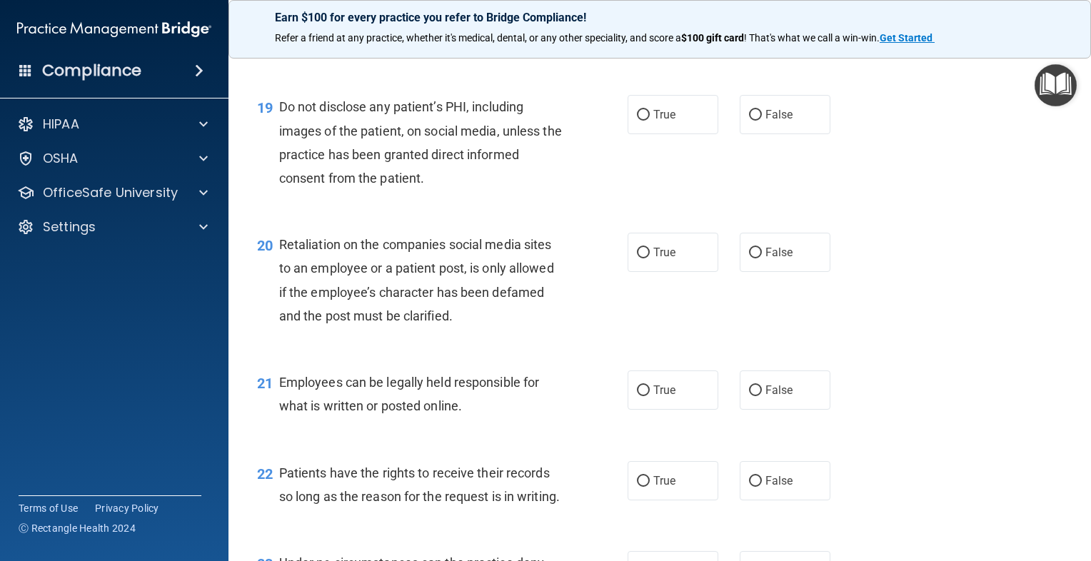
scroll to position [2546, 0]
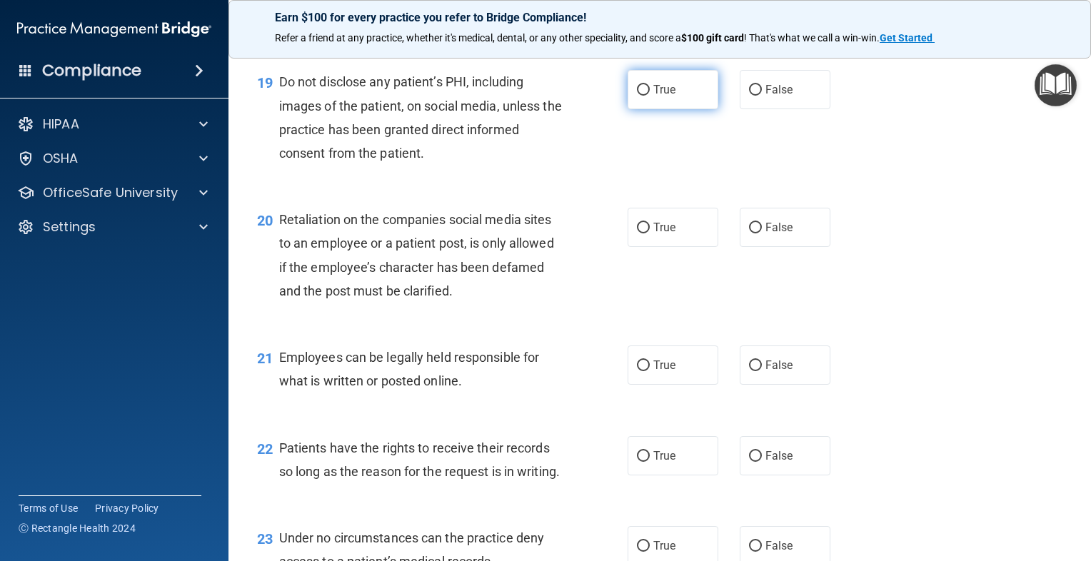
click at [638, 109] on label "True" at bounding box center [673, 89] width 91 height 39
click at [638, 96] on input "True" at bounding box center [643, 90] width 13 height 11
radio input "true"
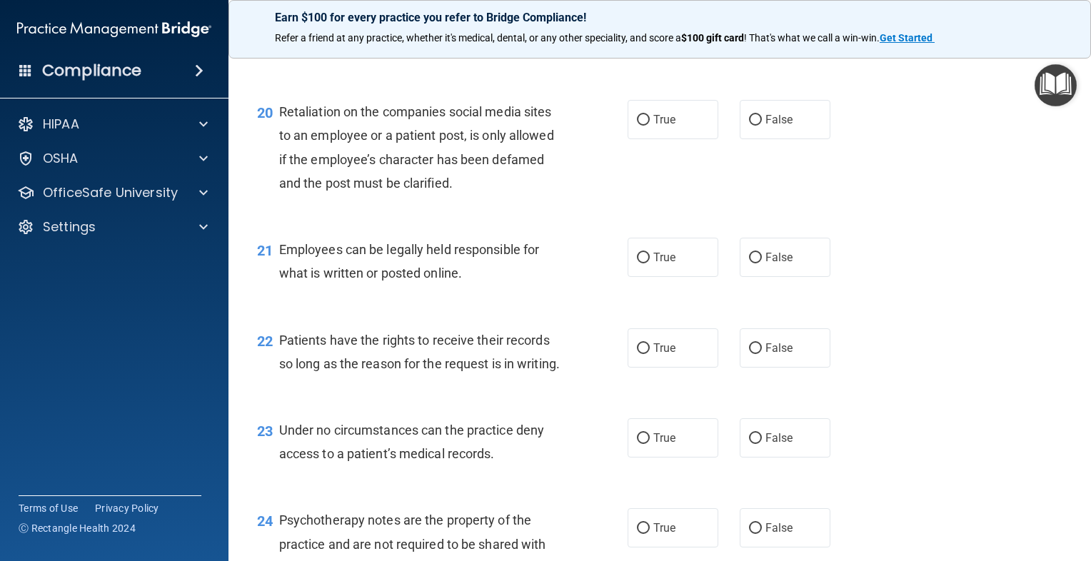
scroll to position [2688, 0]
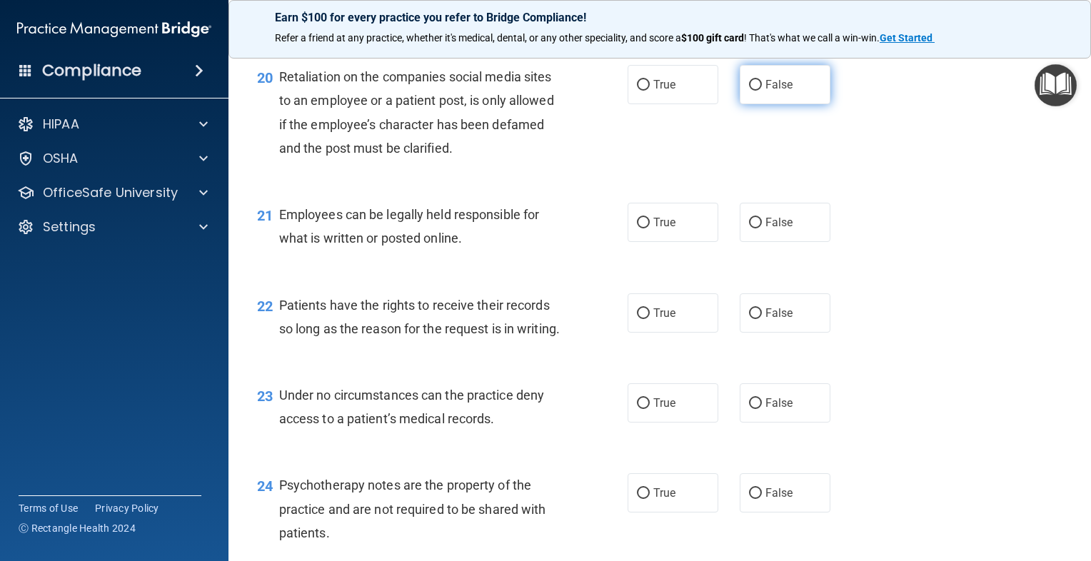
click at [800, 104] on label "False" at bounding box center [785, 84] width 91 height 39
click at [762, 91] on input "False" at bounding box center [755, 85] width 13 height 11
radio input "true"
click at [690, 242] on label "True" at bounding box center [673, 222] width 91 height 39
click at [650, 228] on input "True" at bounding box center [643, 223] width 13 height 11
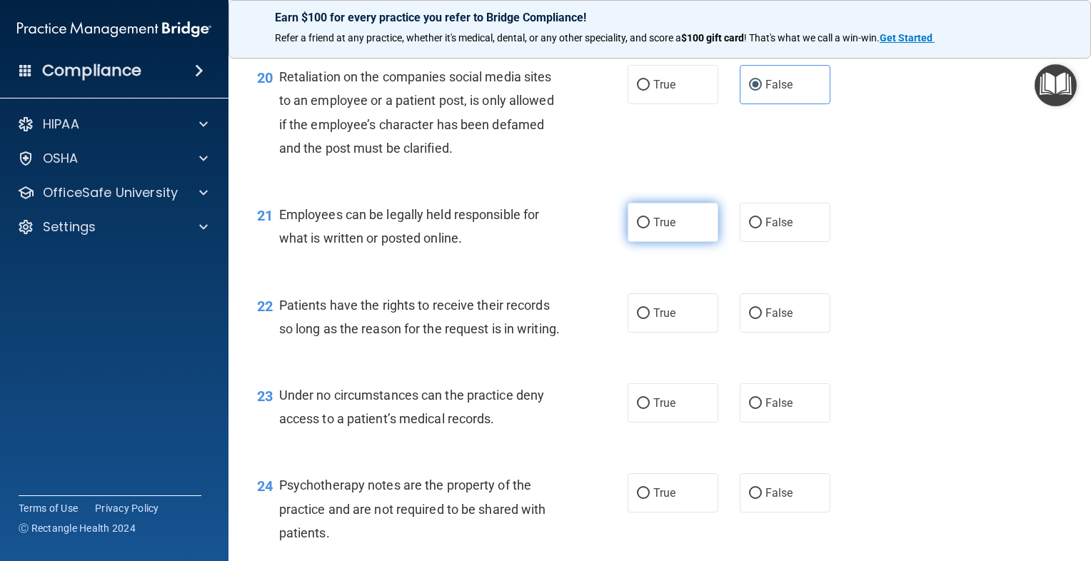
radio input "true"
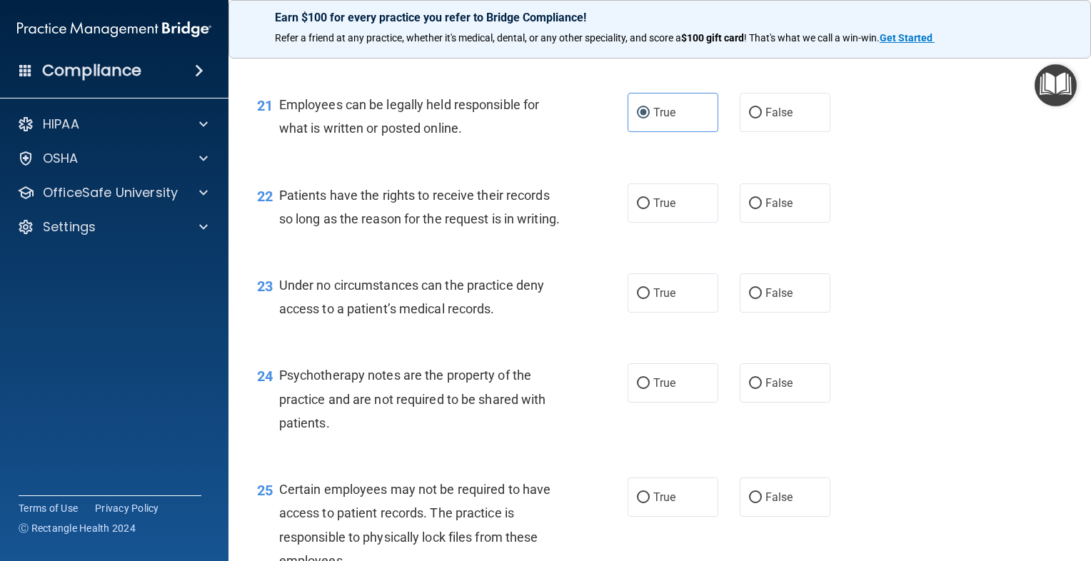
scroll to position [2831, 0]
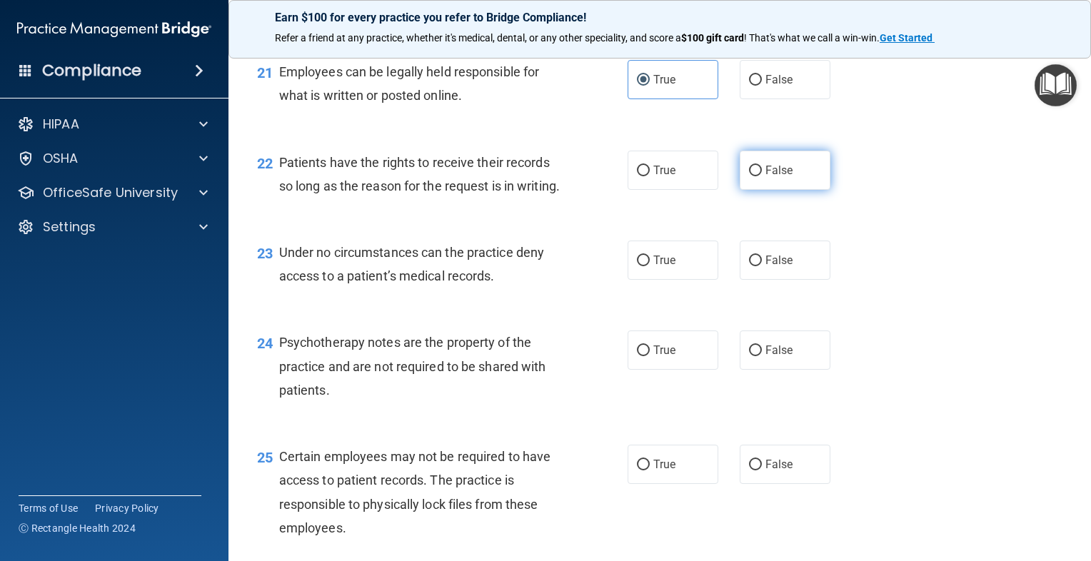
click at [765, 177] on span "False" at bounding box center [779, 171] width 28 height 14
click at [760, 176] on input "False" at bounding box center [755, 171] width 13 height 11
radio input "true"
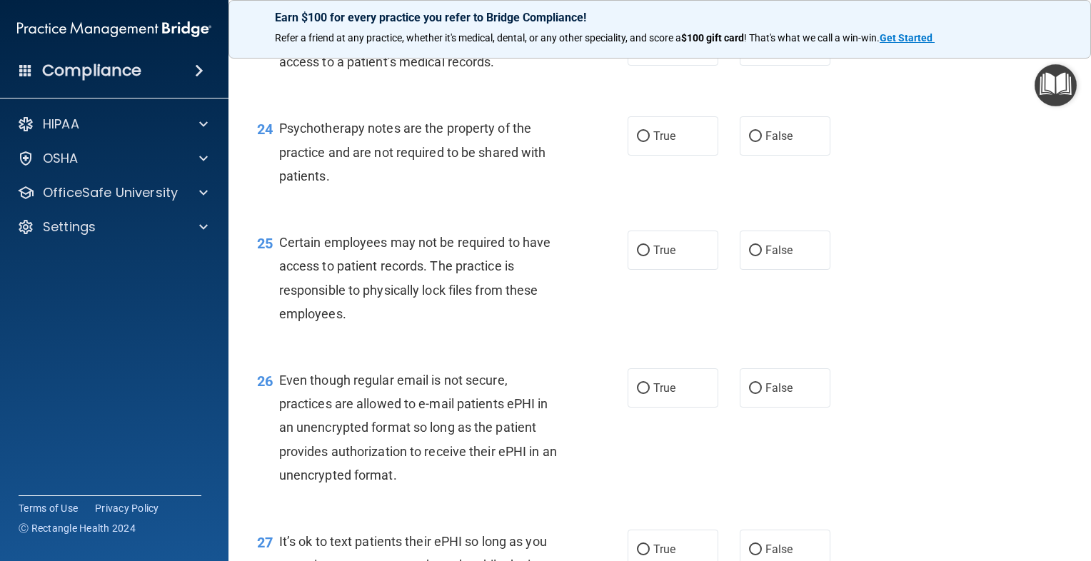
scroll to position [2974, 0]
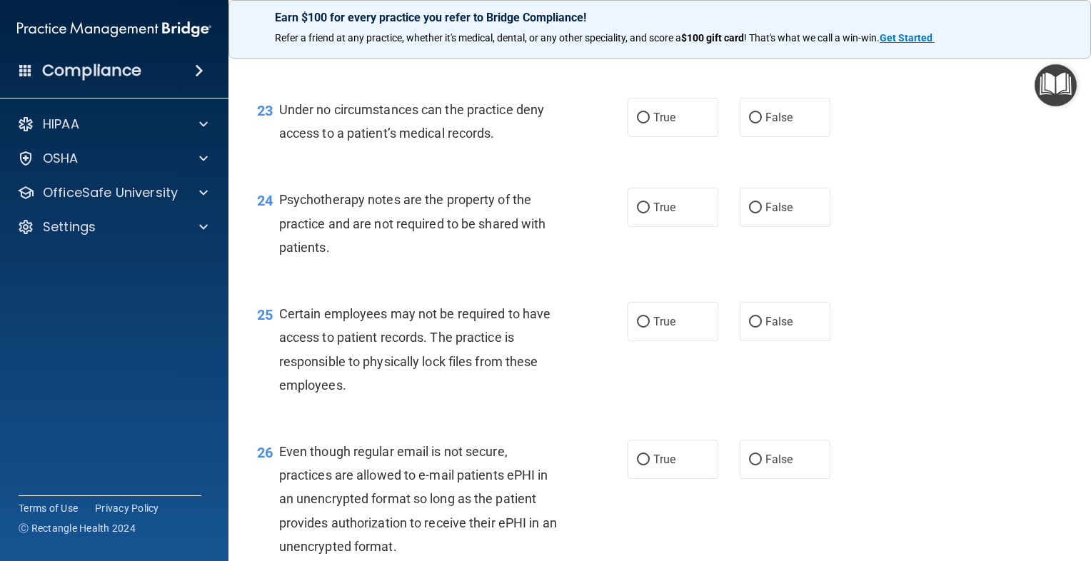
click at [584, 274] on div "24 Psychotherapy notes are the property of the practice and are not required to…" at bounding box center [659, 227] width 827 height 114
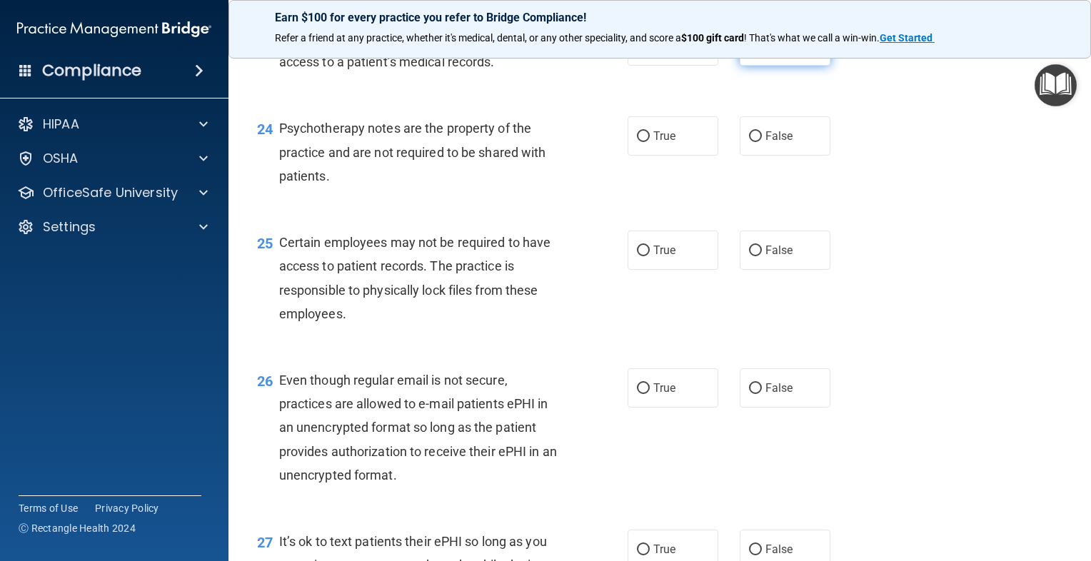
click at [749, 52] on input "False" at bounding box center [755, 46] width 13 height 11
radio input "true"
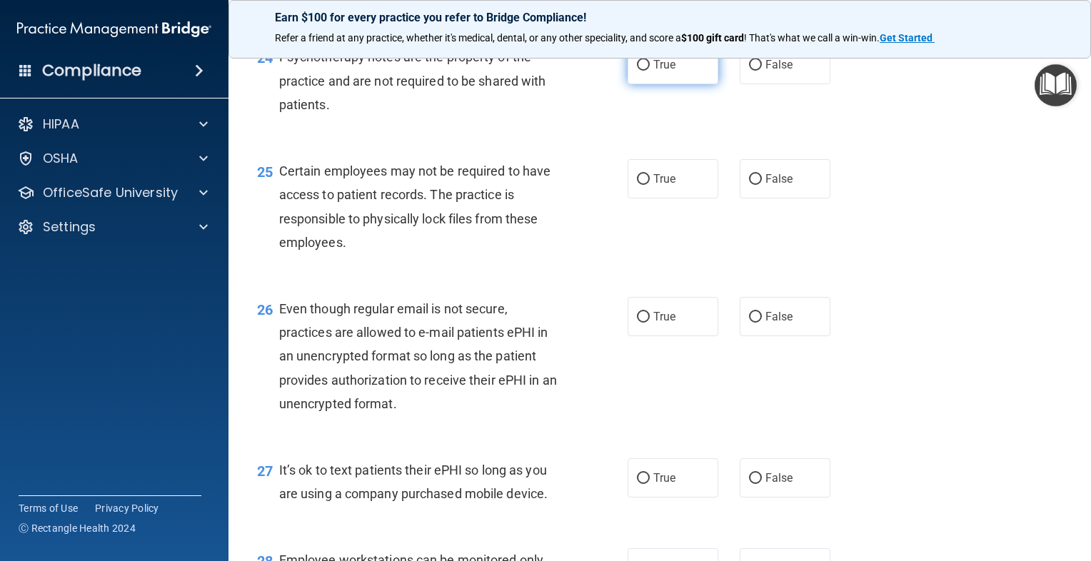
click at [646, 84] on label "True" at bounding box center [673, 64] width 91 height 39
click at [646, 71] on input "True" at bounding box center [643, 65] width 13 height 11
radio input "true"
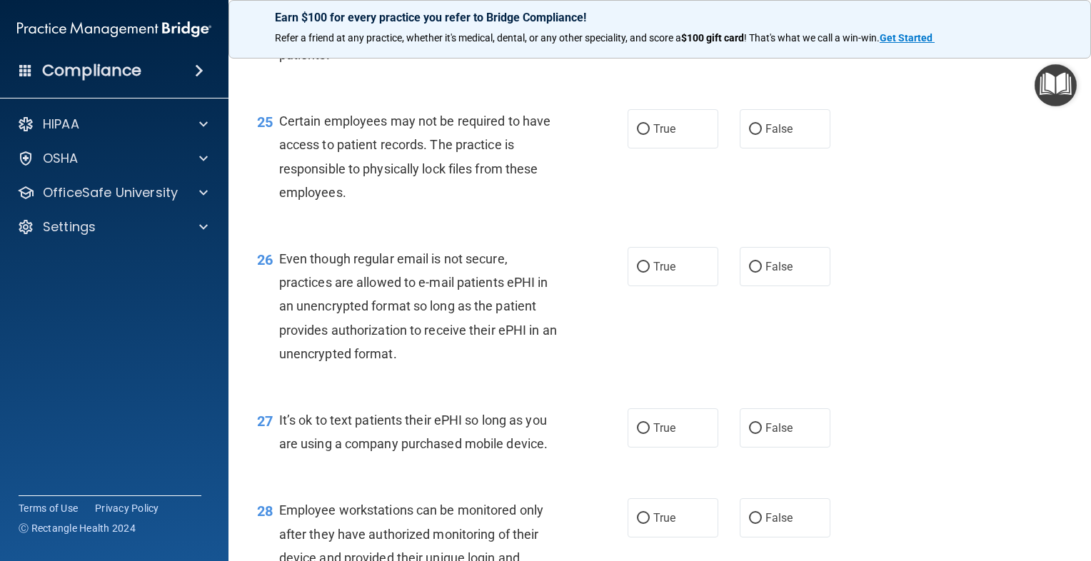
scroll to position [3188, 0]
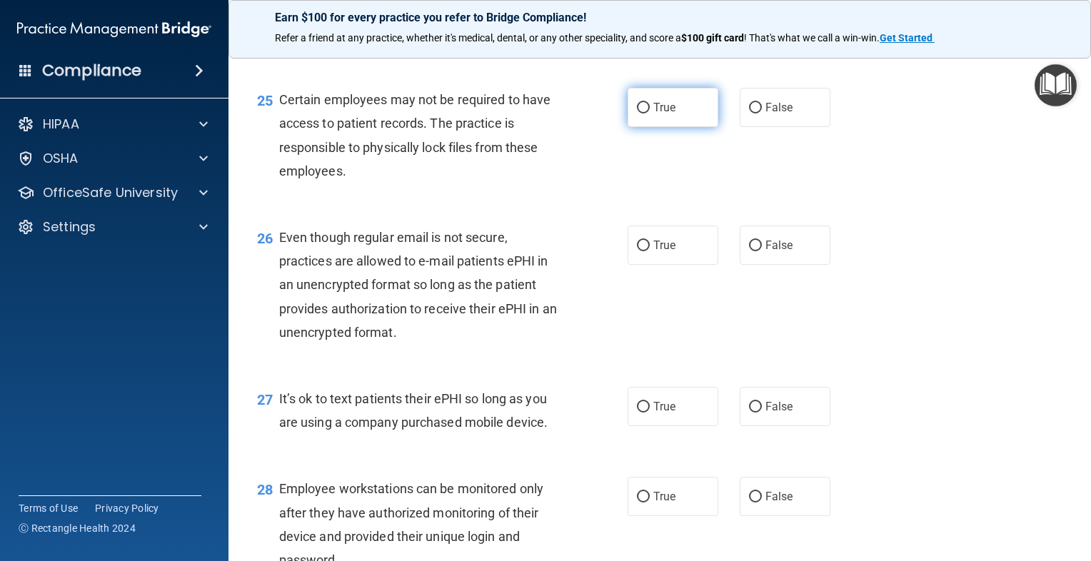
click at [648, 127] on label "True" at bounding box center [673, 107] width 91 height 39
click at [648, 114] on input "True" at bounding box center [643, 108] width 13 height 11
radio input "true"
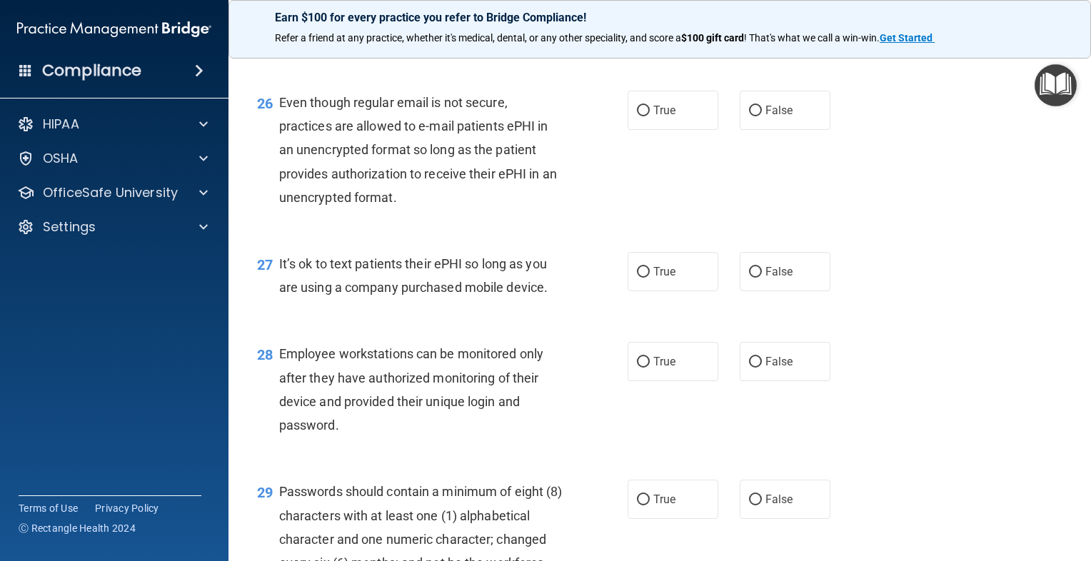
scroll to position [3331, 0]
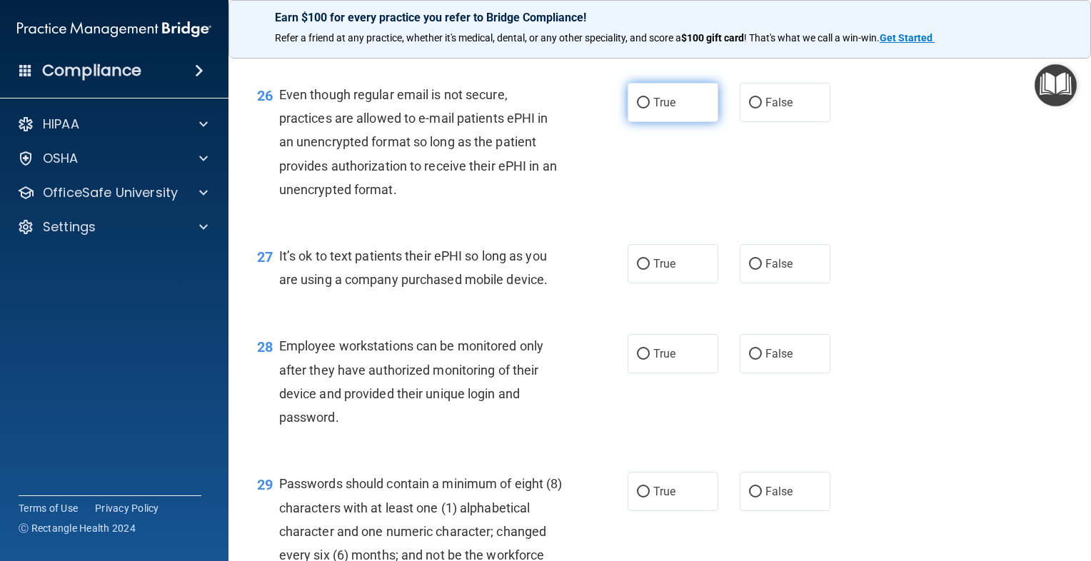
click at [673, 122] on label "True" at bounding box center [673, 102] width 91 height 39
click at [650, 109] on input "True" at bounding box center [643, 103] width 13 height 11
radio input "true"
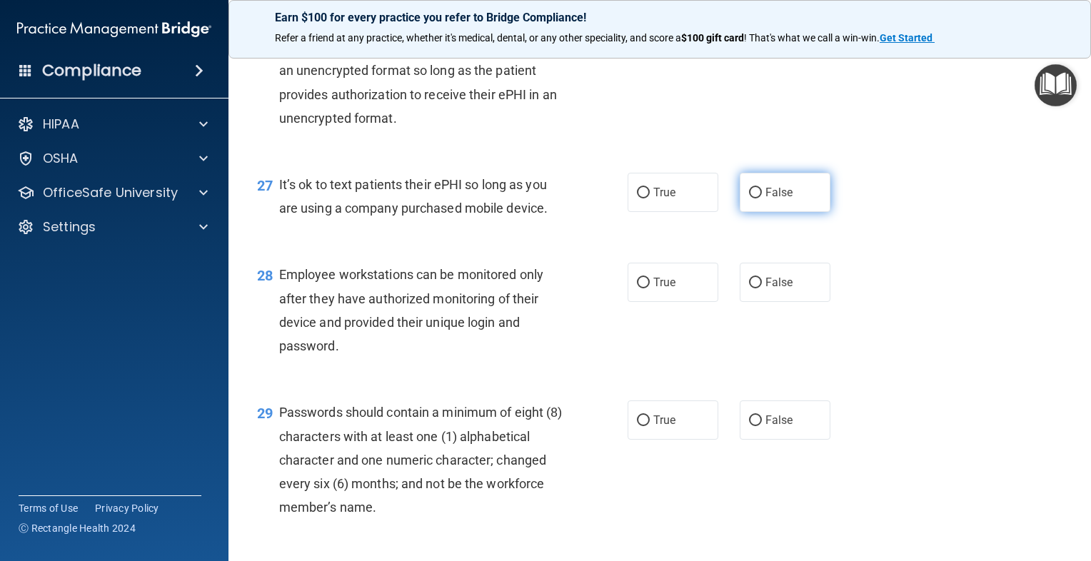
click at [775, 212] on label "False" at bounding box center [785, 192] width 91 height 39
click at [762, 199] on input "False" at bounding box center [755, 193] width 13 height 11
radio input "true"
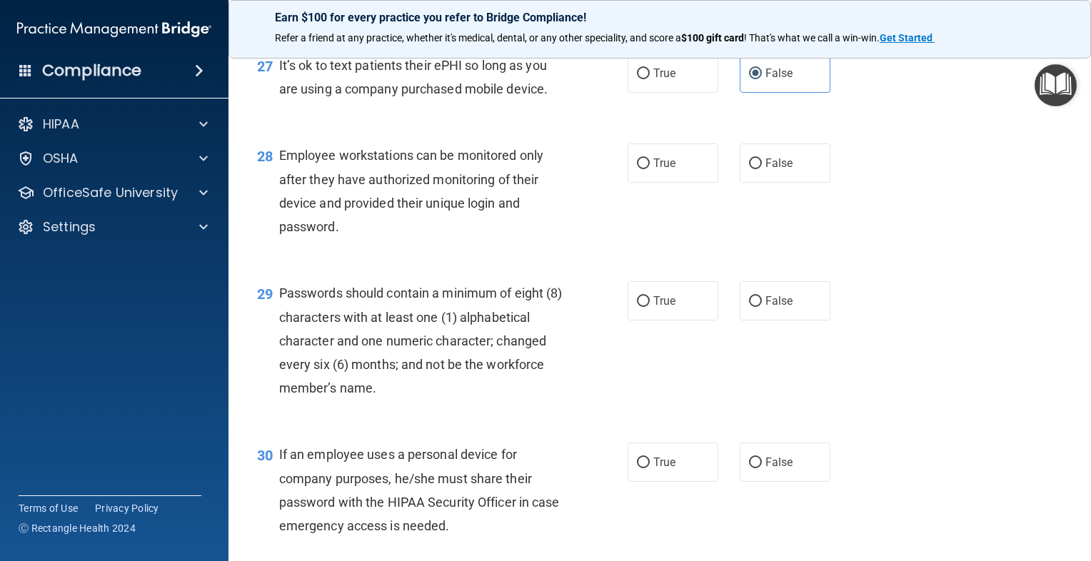
scroll to position [3545, 0]
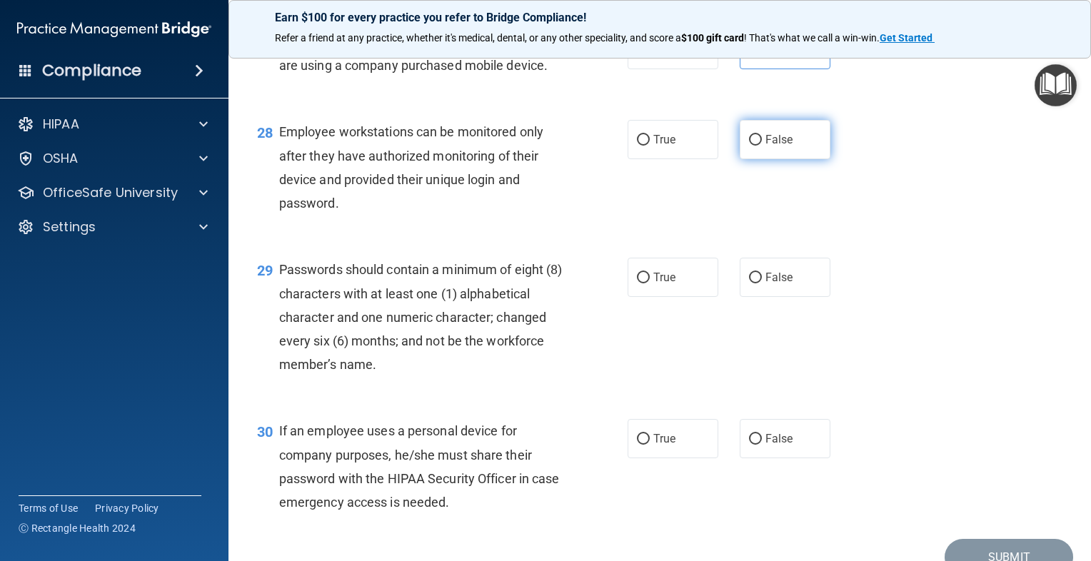
click at [754, 146] on input "False" at bounding box center [755, 140] width 13 height 11
radio input "true"
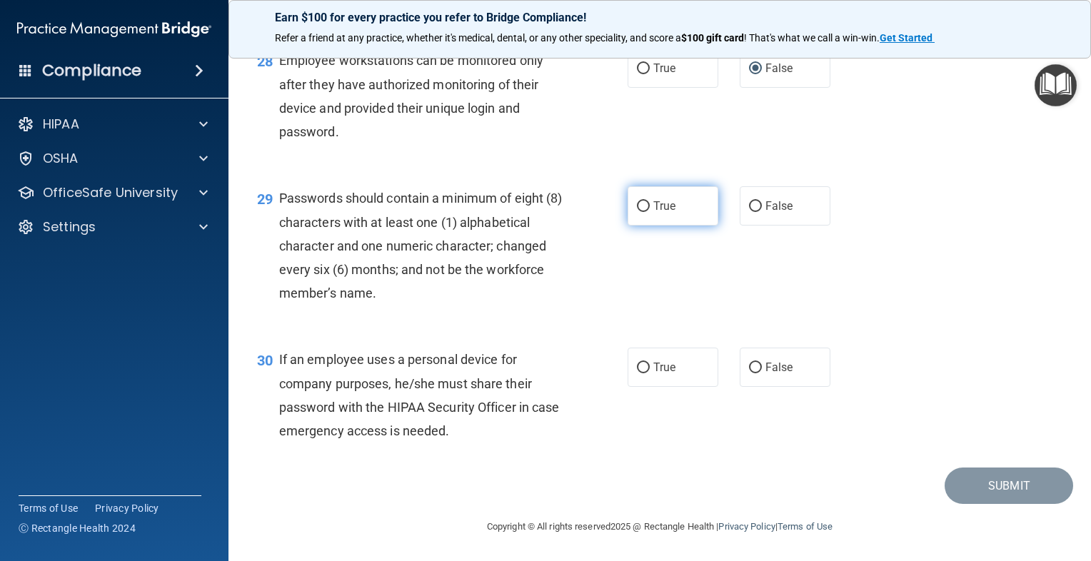
click at [648, 226] on label "True" at bounding box center [673, 205] width 91 height 39
click at [648, 212] on input "True" at bounding box center [643, 206] width 13 height 11
radio input "true"
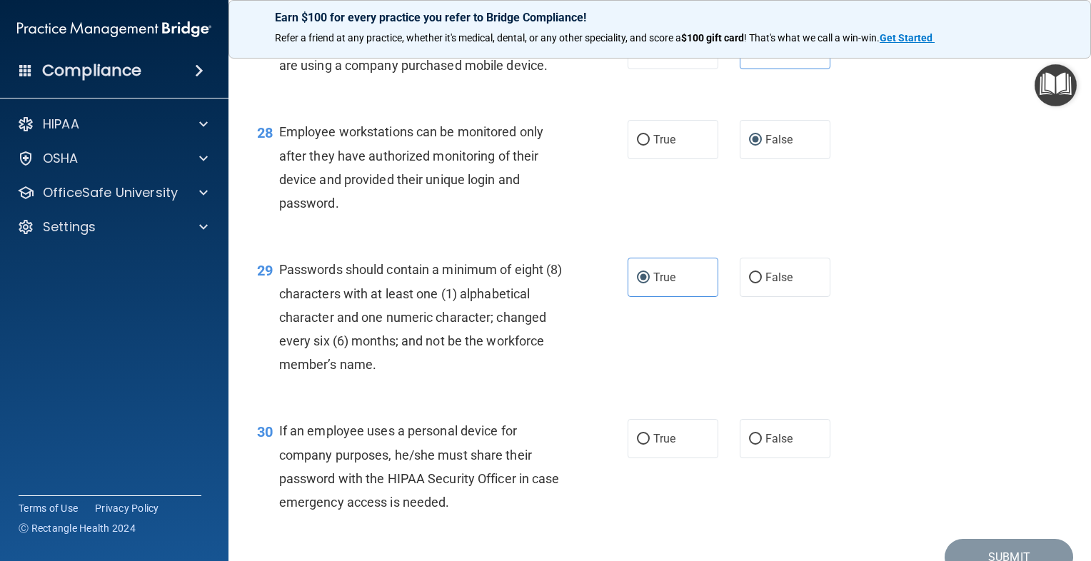
scroll to position [3688, 0]
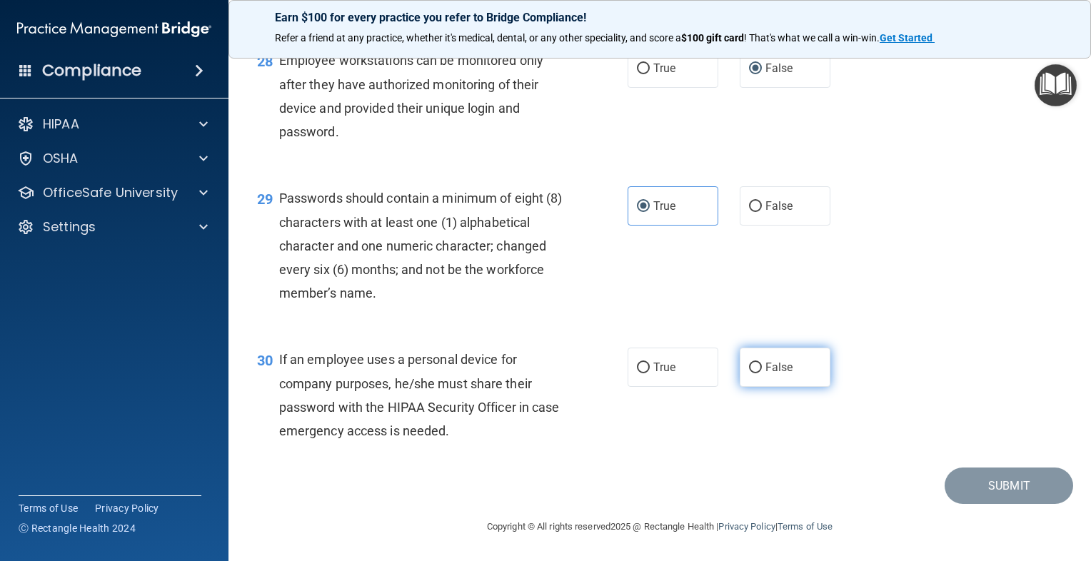
click at [788, 358] on label "False" at bounding box center [785, 367] width 91 height 39
click at [762, 363] on input "False" at bounding box center [755, 368] width 13 height 11
radio input "true"
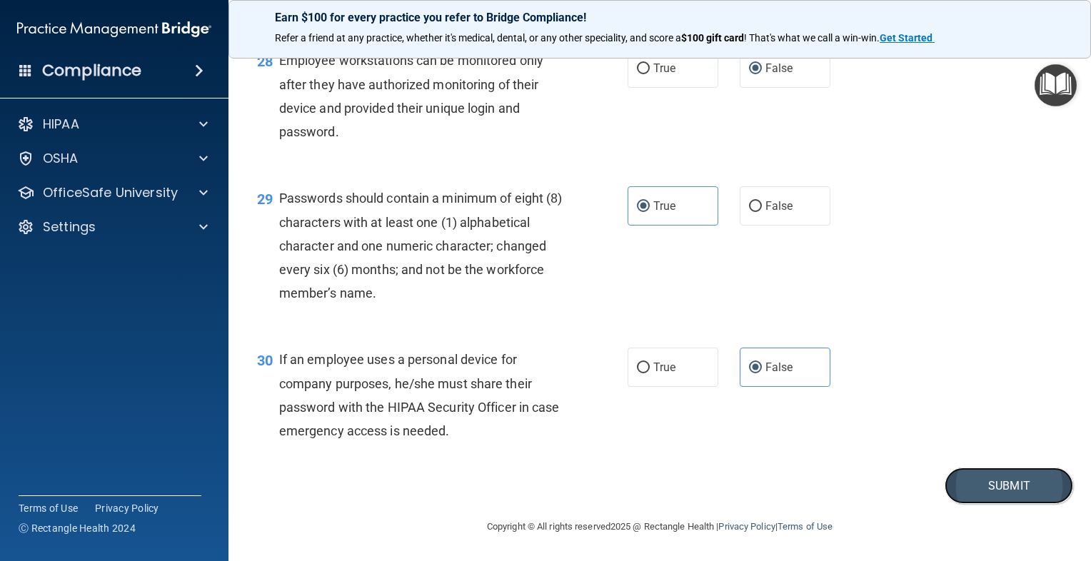
click at [1028, 499] on button "Submit" at bounding box center [1009, 486] width 129 height 36
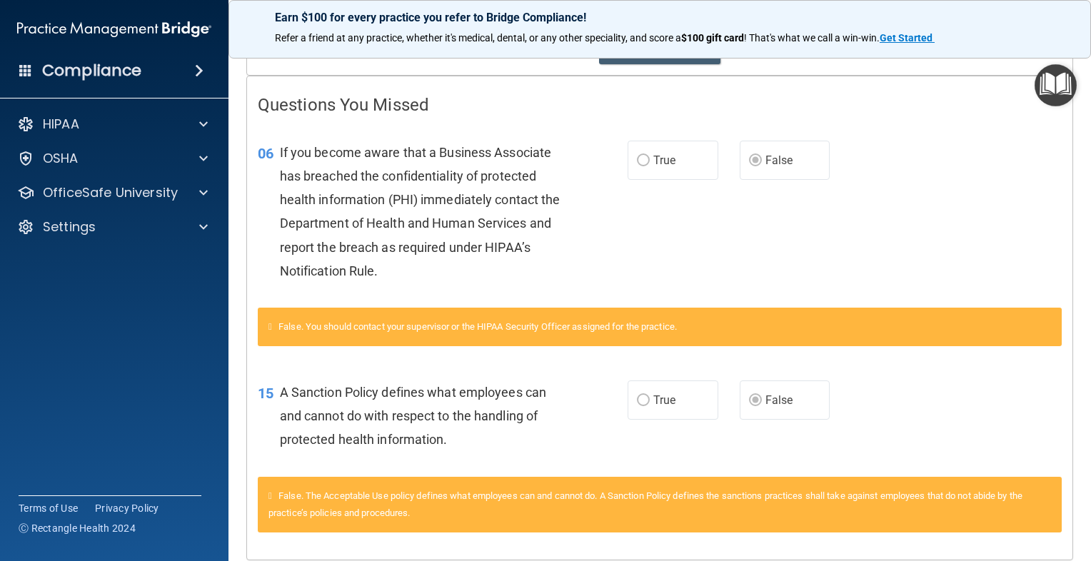
scroll to position [286, 0]
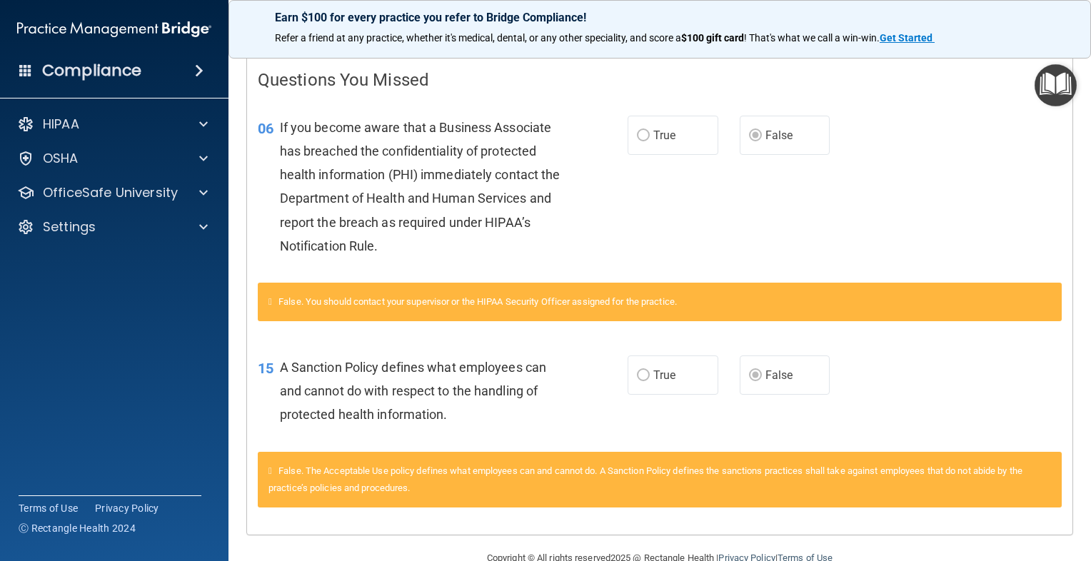
click at [674, 129] on label "True" at bounding box center [673, 135] width 91 height 39
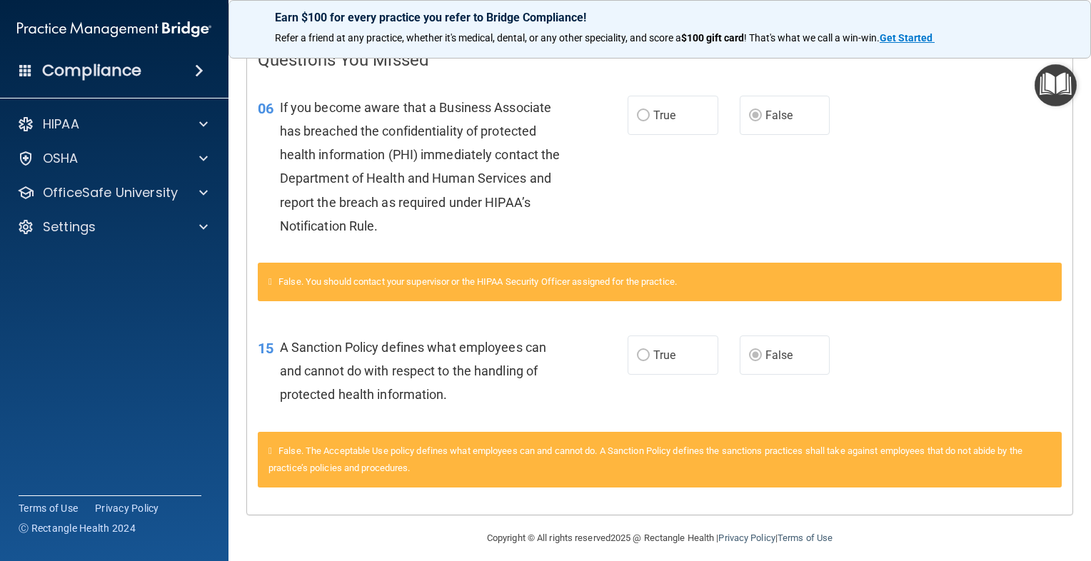
scroll to position [316, 0]
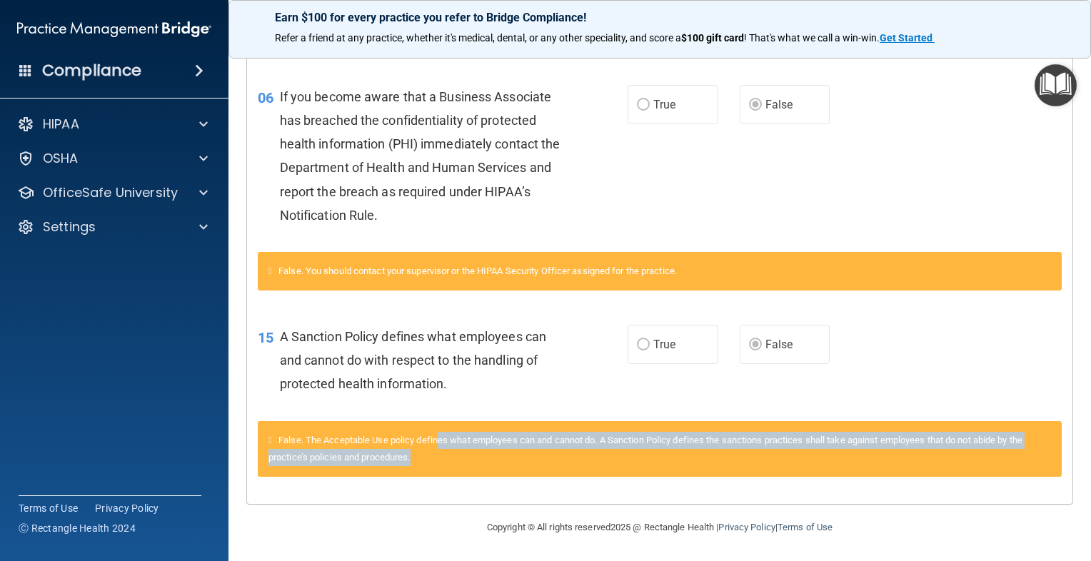
drag, startPoint x: 468, startPoint y: 431, endPoint x: 616, endPoint y: 456, distance: 149.2
click at [616, 456] on div "False. The Acceptable Use policy defines what employees can and cannot do. A Sa…" at bounding box center [660, 449] width 804 height 56
click at [797, 435] on span "False. The Acceptable Use policy defines what employees can and cannot do. A Sa…" at bounding box center [645, 449] width 754 height 28
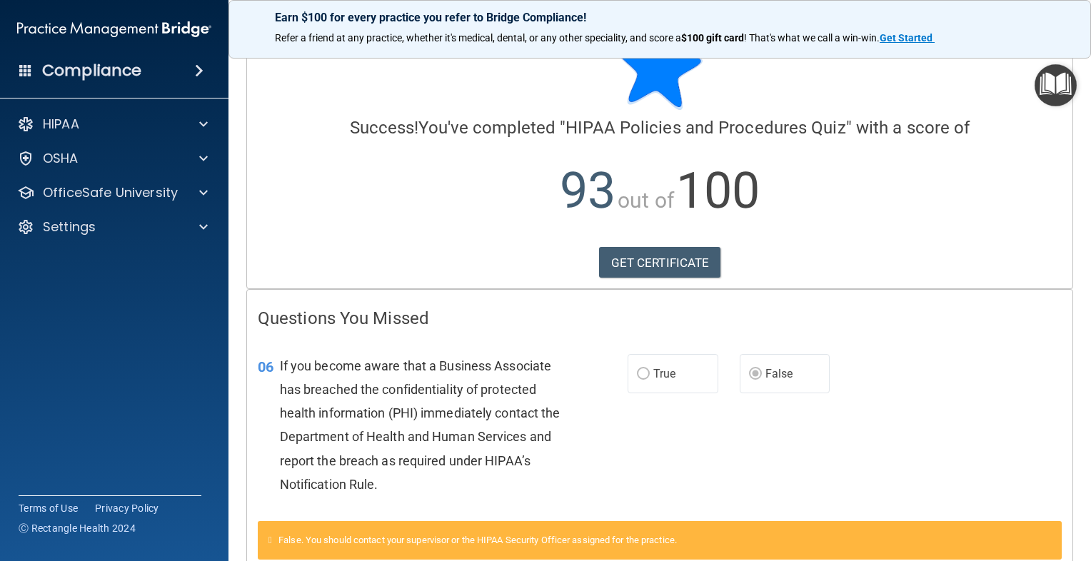
scroll to position [0, 0]
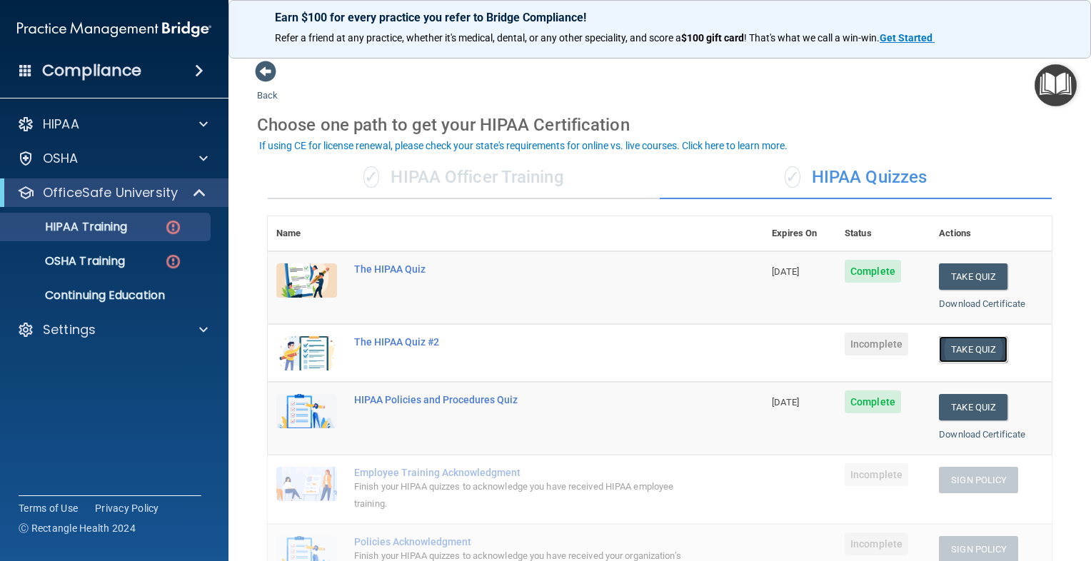
click at [953, 350] on button "Take Quiz" at bounding box center [973, 349] width 69 height 26
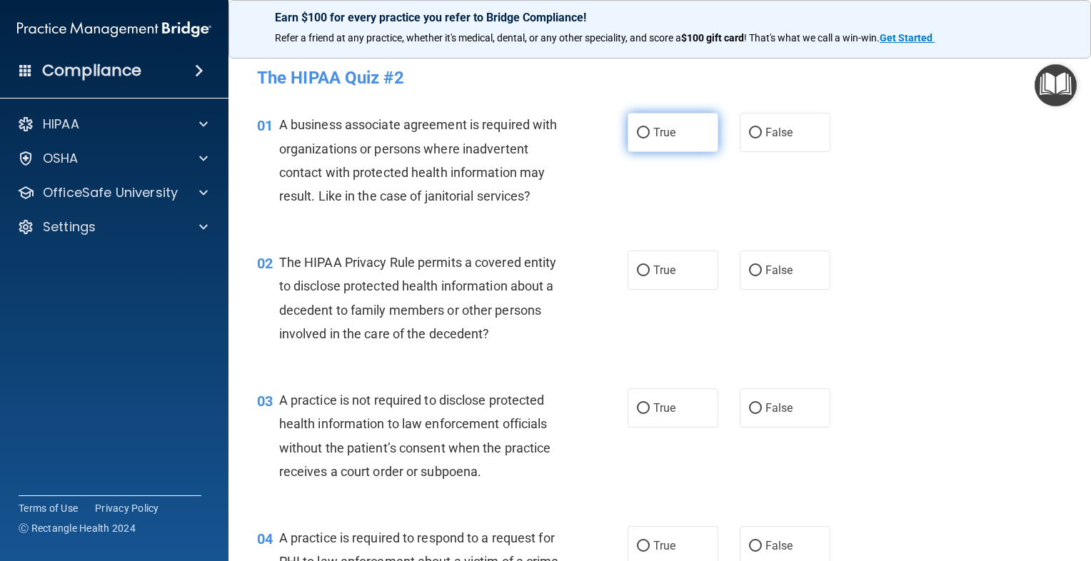
click at [661, 129] on span "True" at bounding box center [664, 133] width 22 height 14
click at [650, 129] on input "True" at bounding box center [643, 133] width 13 height 11
radio input "true"
click at [646, 271] on label "True" at bounding box center [673, 270] width 91 height 39
click at [646, 271] on input "True" at bounding box center [643, 271] width 13 height 11
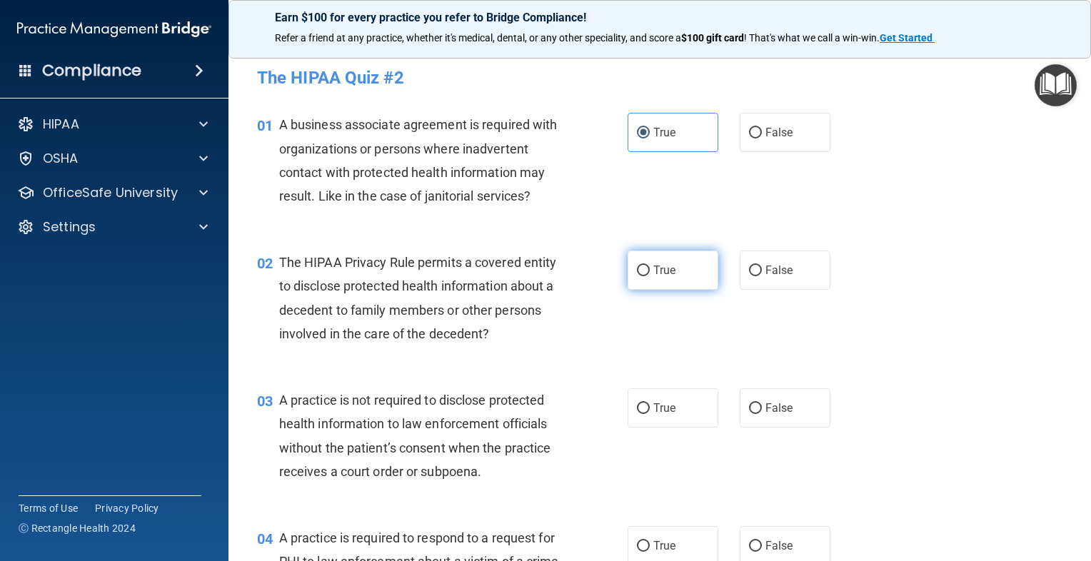
radio input "true"
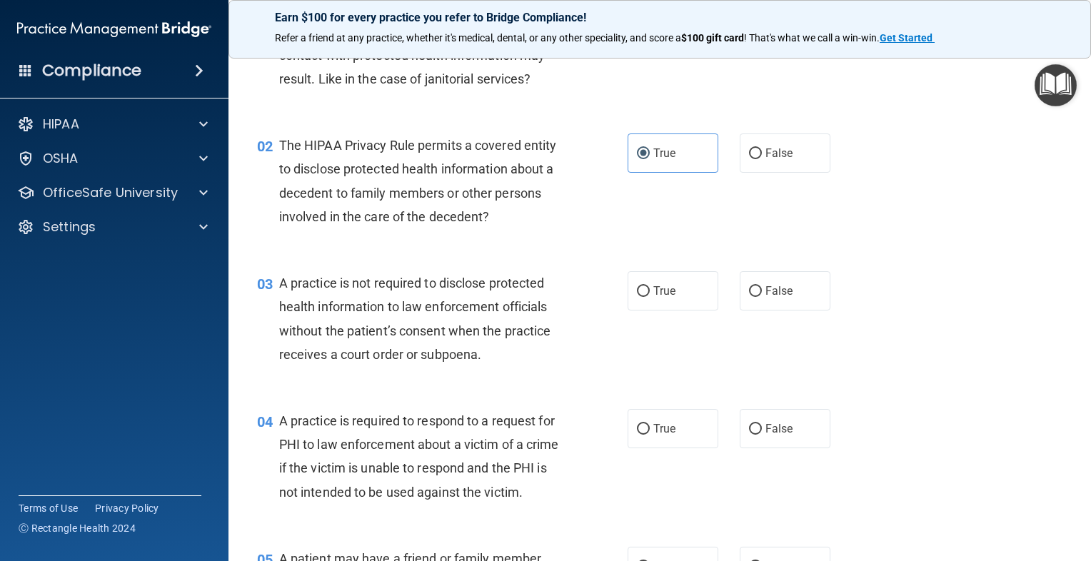
scroll to position [143, 0]
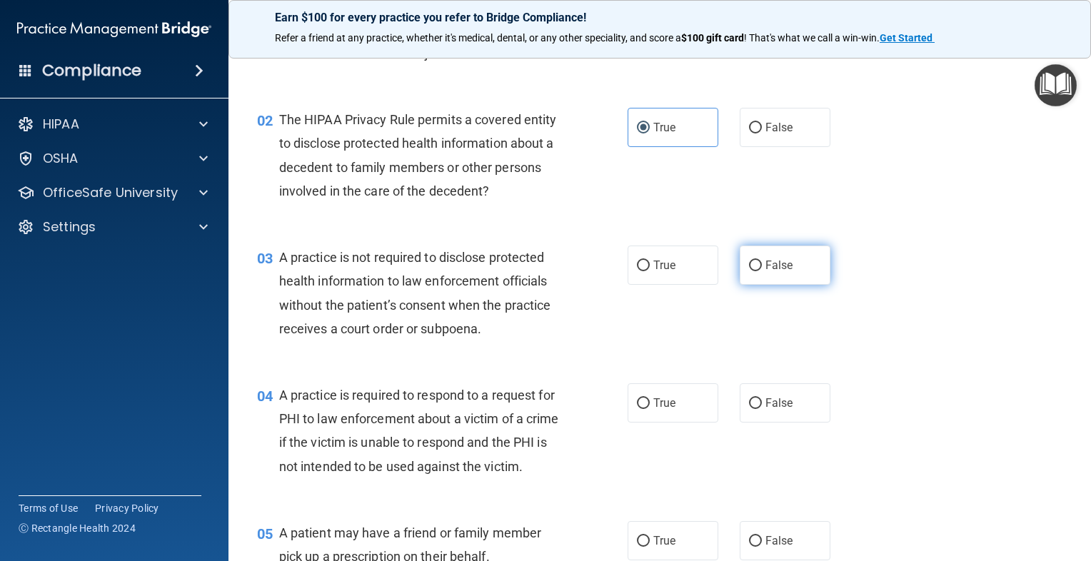
click at [749, 261] on input "False" at bounding box center [755, 266] width 13 height 11
radio input "true"
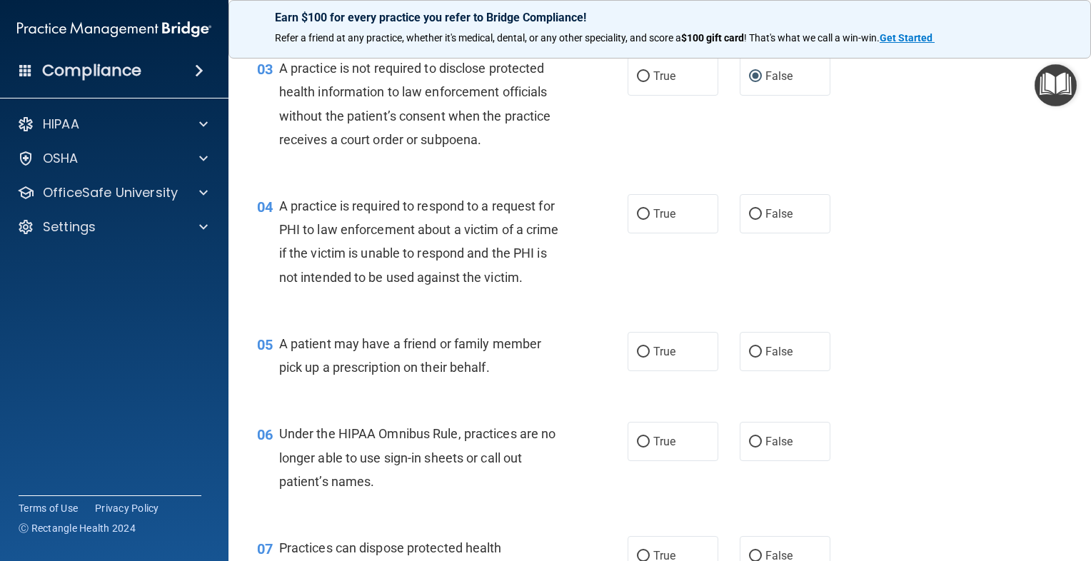
scroll to position [357, 0]
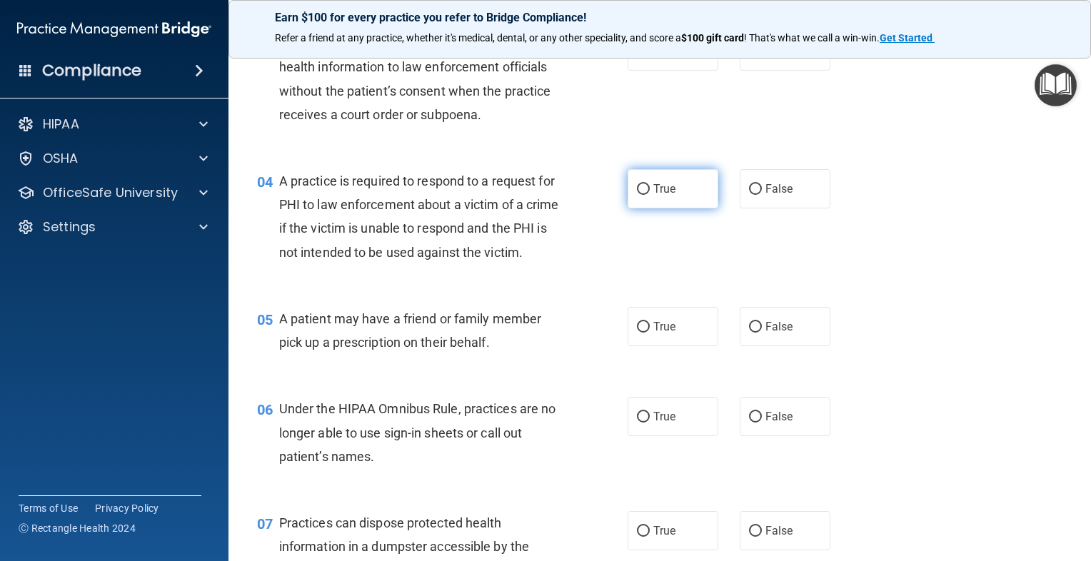
click at [693, 187] on label "True" at bounding box center [673, 188] width 91 height 39
click at [650, 187] on input "True" at bounding box center [643, 189] width 13 height 11
radio input "true"
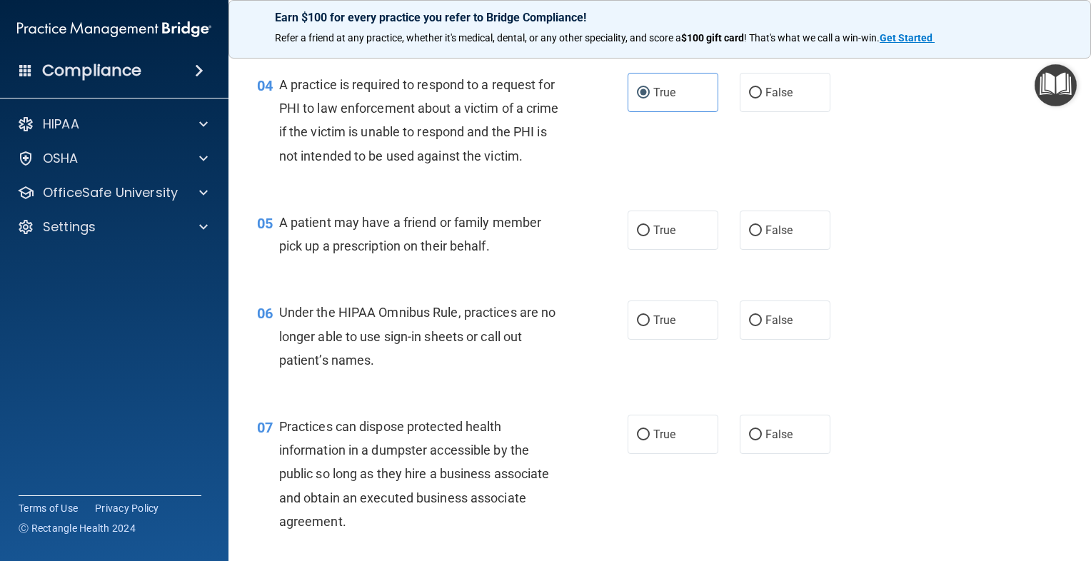
scroll to position [500, 0]
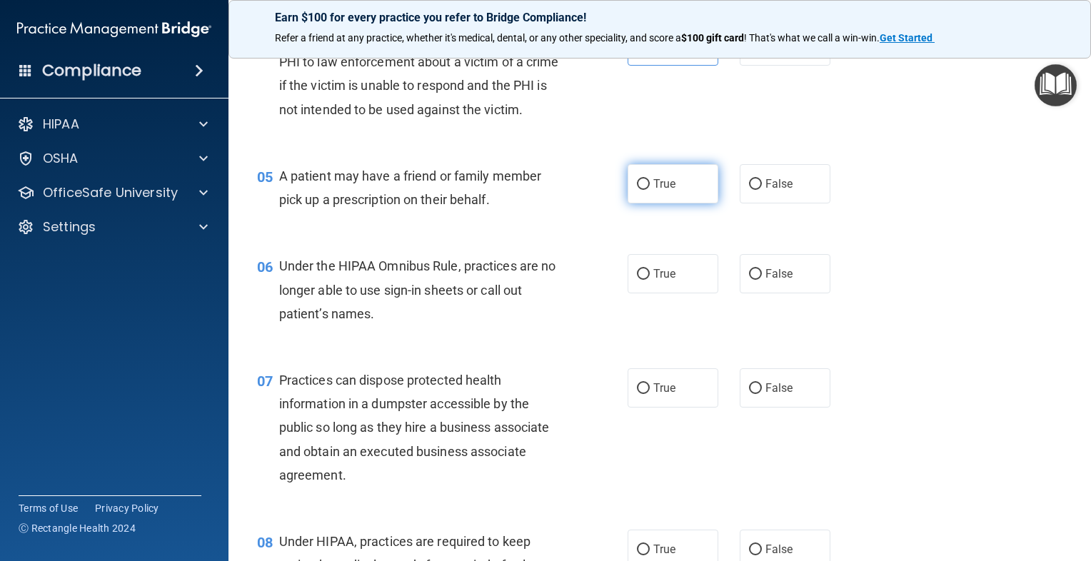
click at [637, 190] on input "True" at bounding box center [643, 184] width 13 height 11
radio input "true"
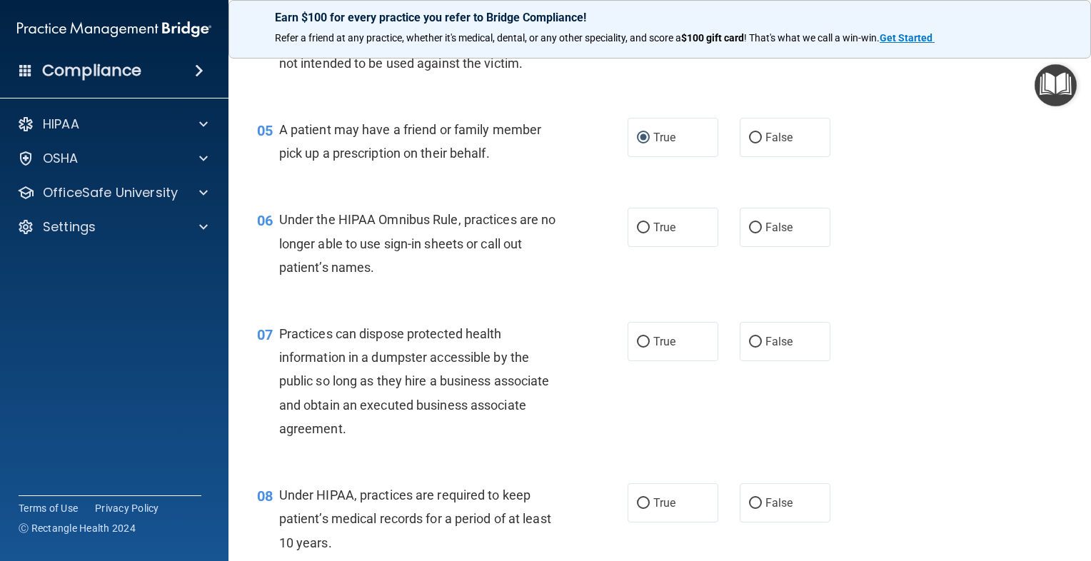
scroll to position [571, 0]
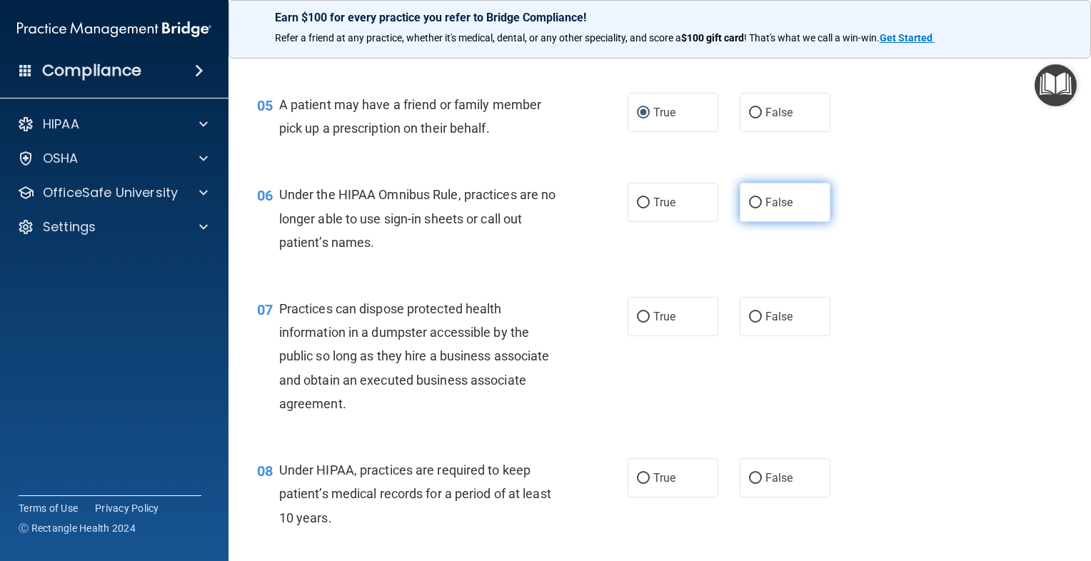
click at [749, 209] on input "False" at bounding box center [755, 203] width 13 height 11
radio input "true"
click at [740, 336] on label "False" at bounding box center [785, 316] width 91 height 39
click at [749, 323] on input "False" at bounding box center [755, 317] width 13 height 11
radio input "true"
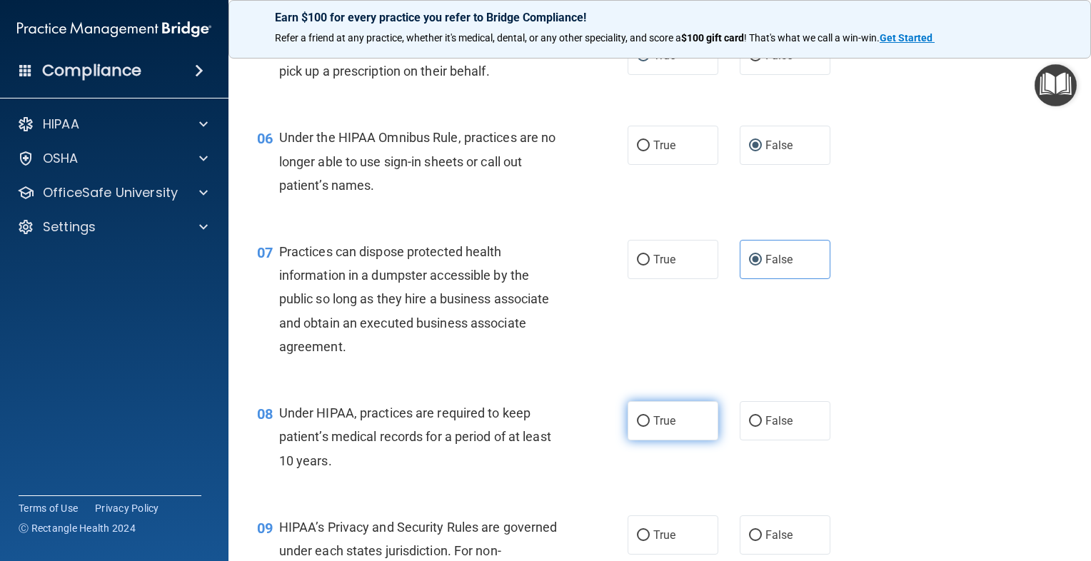
scroll to position [714, 0]
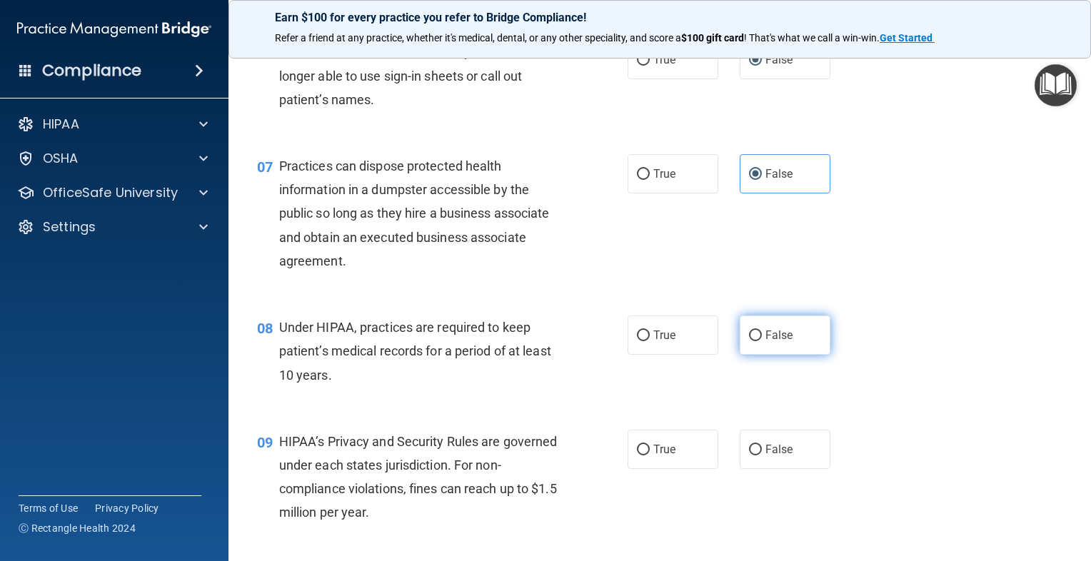
click at [780, 355] on label "False" at bounding box center [785, 335] width 91 height 39
click at [762, 341] on input "False" at bounding box center [755, 336] width 13 height 11
radio input "true"
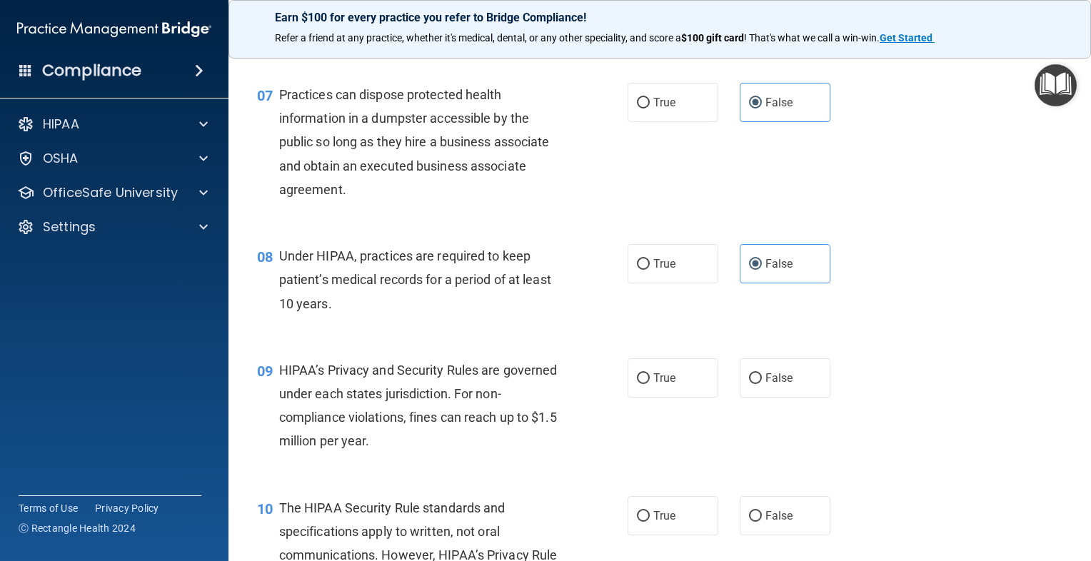
scroll to position [928, 0]
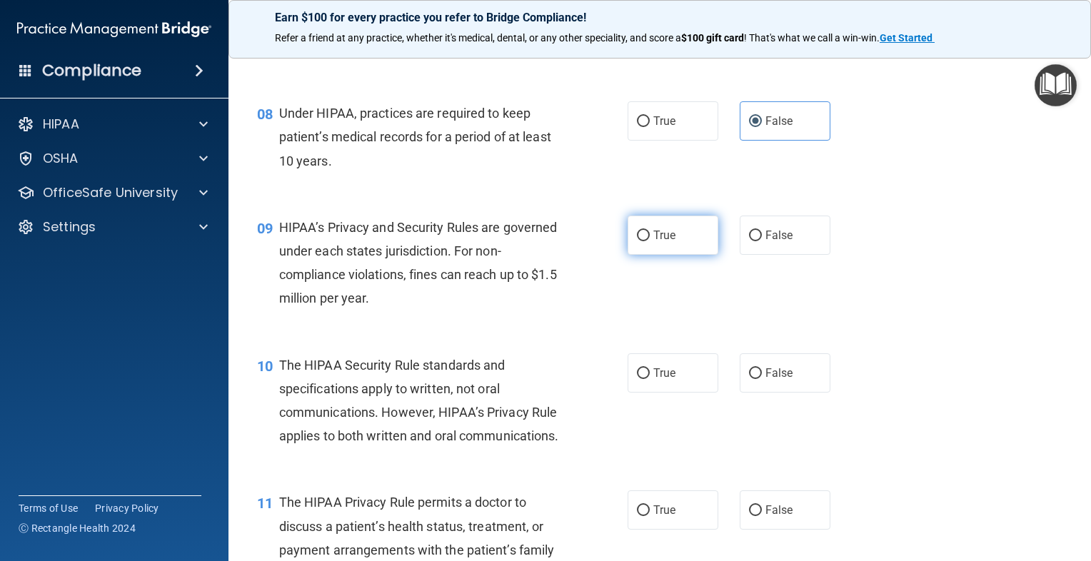
click at [691, 255] on label "True" at bounding box center [673, 235] width 91 height 39
click at [650, 241] on input "True" at bounding box center [643, 236] width 13 height 11
radio input "true"
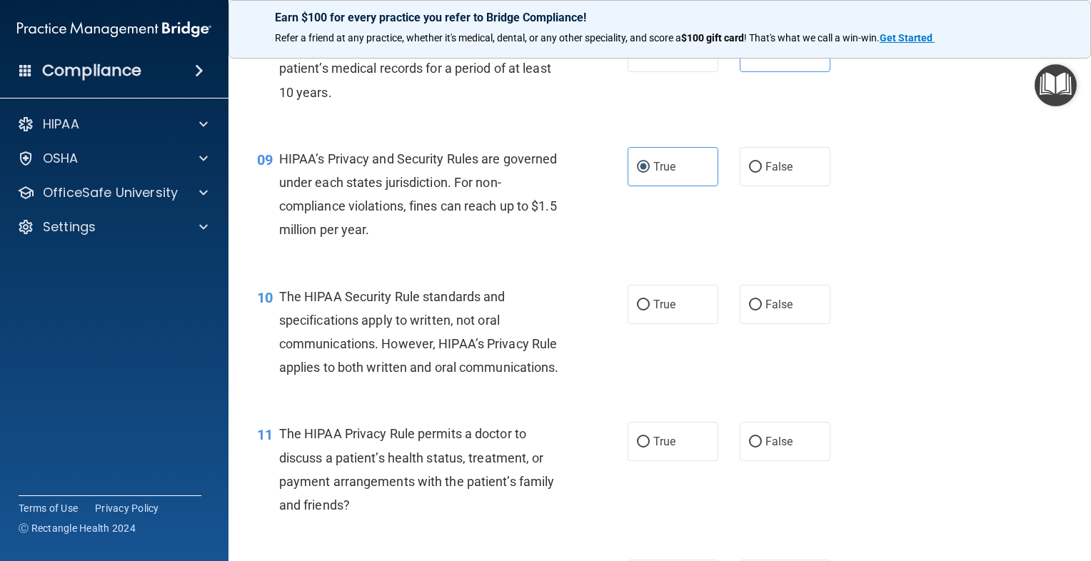
scroll to position [1071, 0]
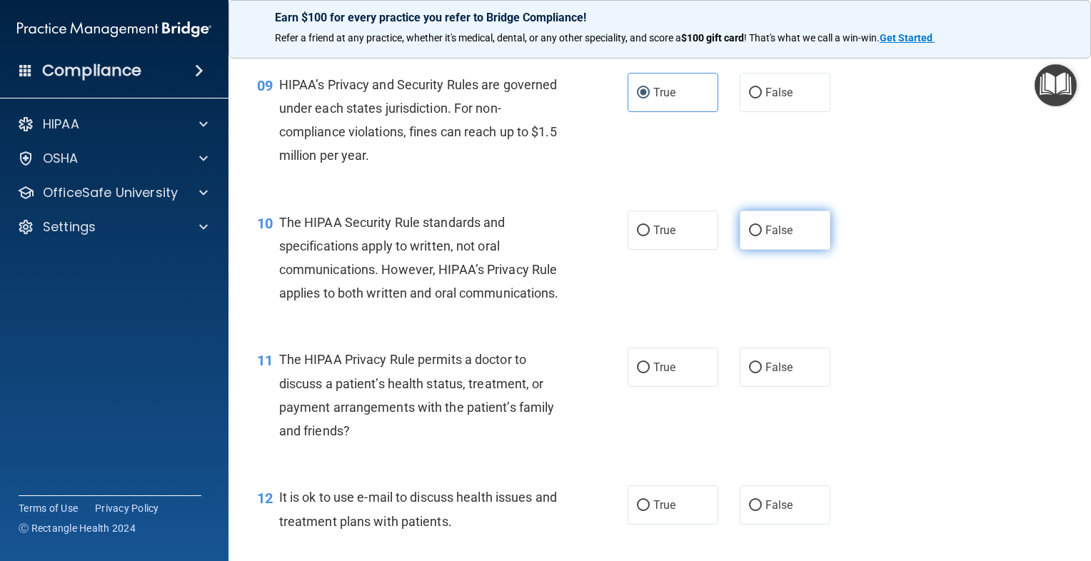
click at [791, 250] on label "False" at bounding box center [785, 230] width 91 height 39
click at [762, 236] on input "False" at bounding box center [755, 231] width 13 height 11
radio input "true"
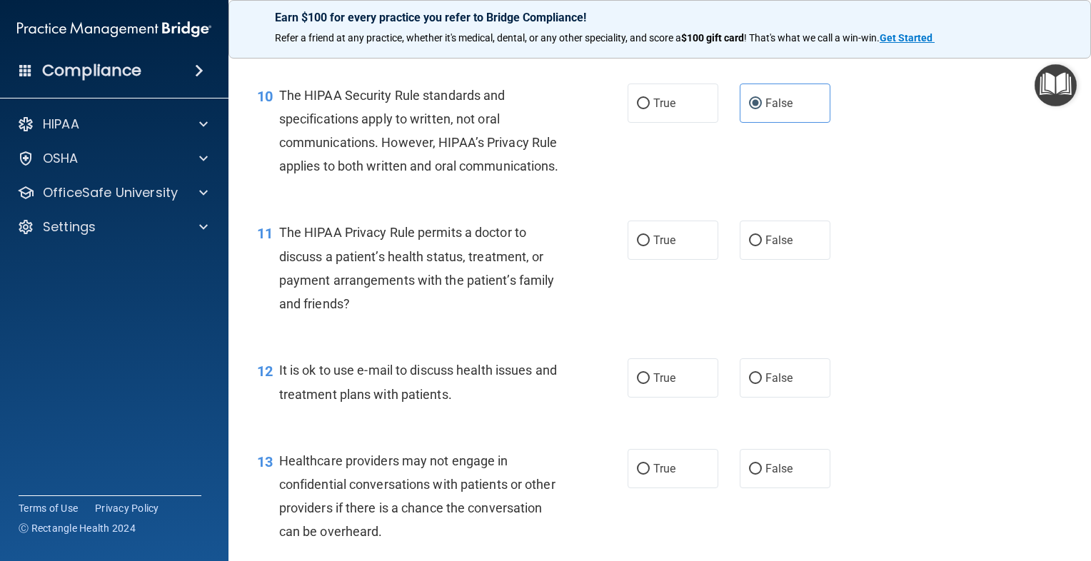
scroll to position [1214, 0]
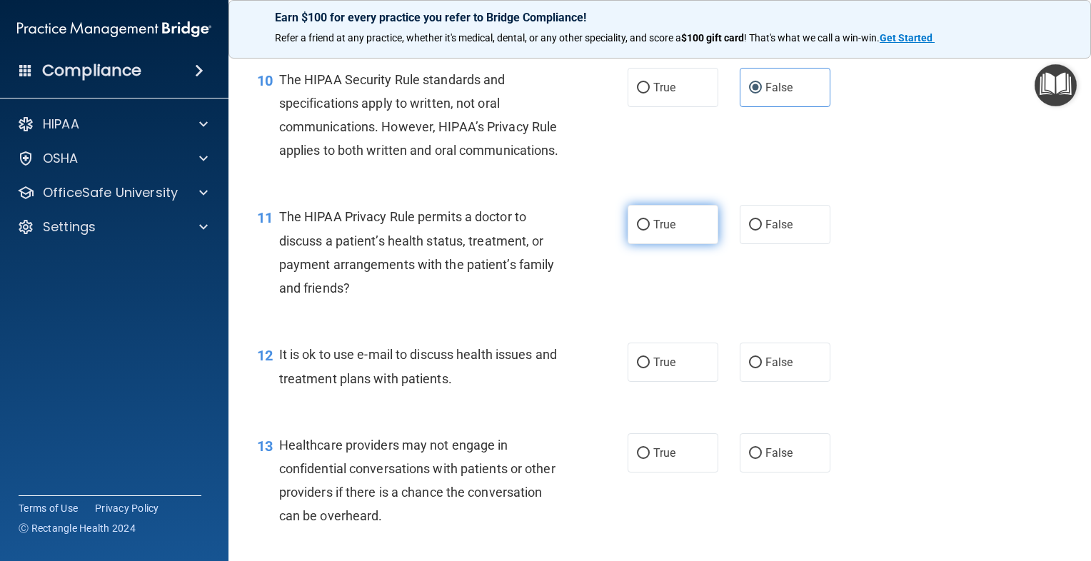
click at [638, 231] on input "True" at bounding box center [643, 225] width 13 height 11
radio input "true"
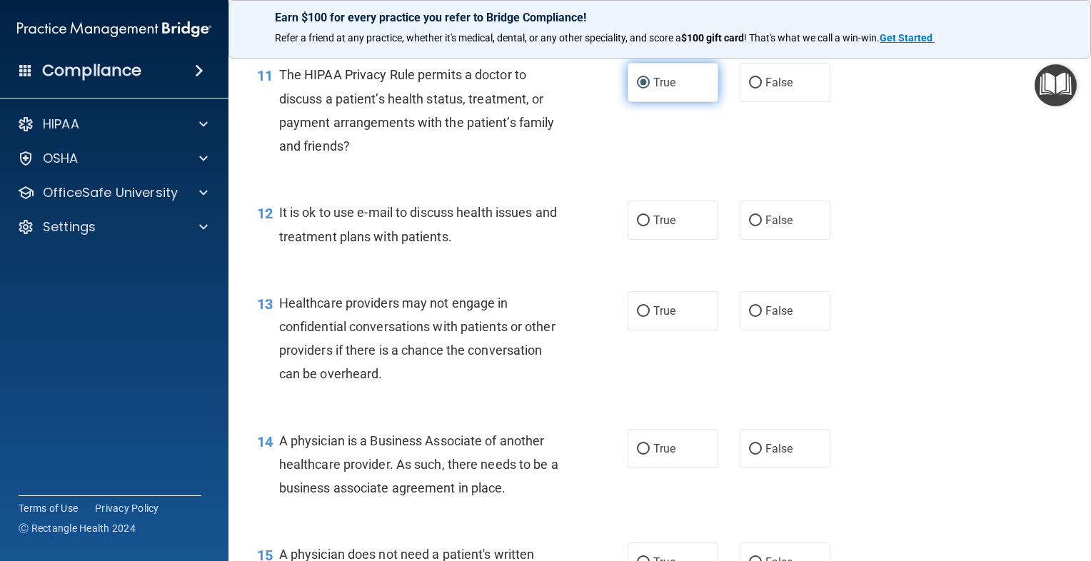
scroll to position [1357, 0]
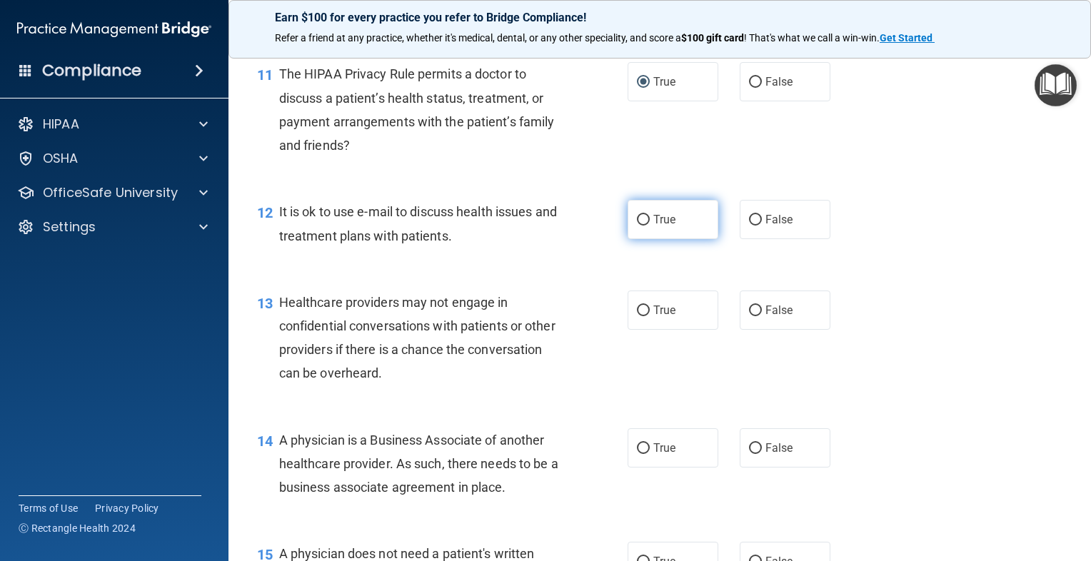
click at [642, 226] on input "True" at bounding box center [643, 220] width 13 height 11
radio input "true"
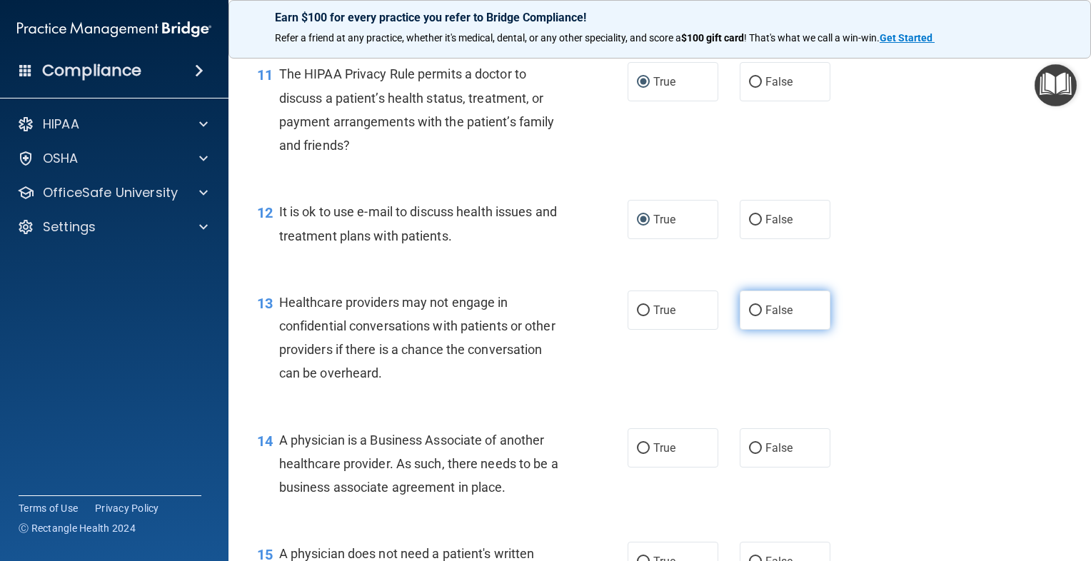
click at [801, 330] on label "False" at bounding box center [785, 310] width 91 height 39
click at [762, 316] on input "False" at bounding box center [755, 311] width 13 height 11
radio input "true"
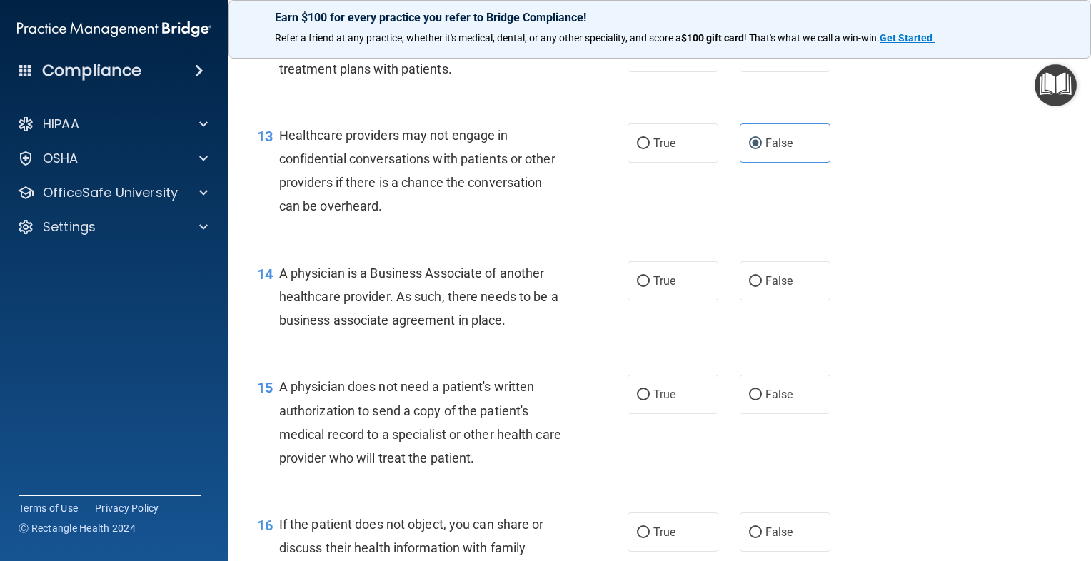
scroll to position [1500, 0]
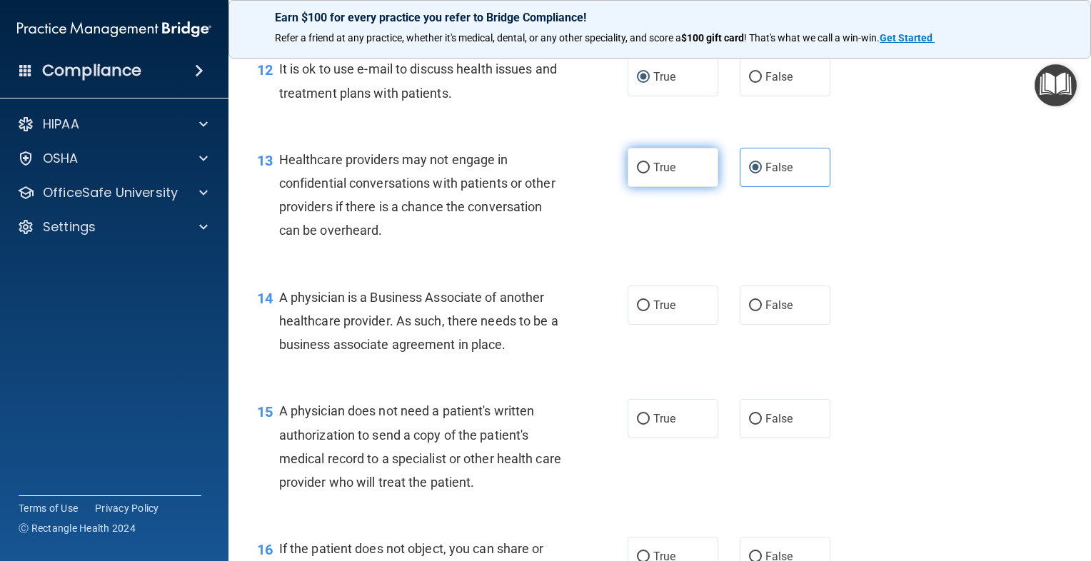
click at [641, 174] on input "True" at bounding box center [643, 168] width 13 height 11
radio input "true"
radio input "false"
click at [765, 325] on label "False" at bounding box center [785, 305] width 91 height 39
click at [762, 311] on input "False" at bounding box center [755, 306] width 13 height 11
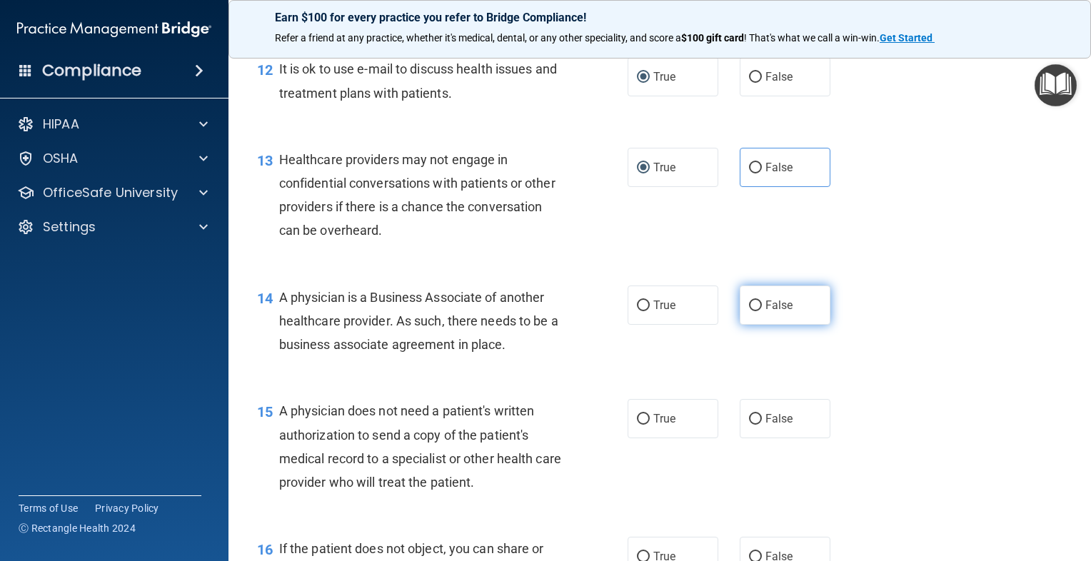
radio input "true"
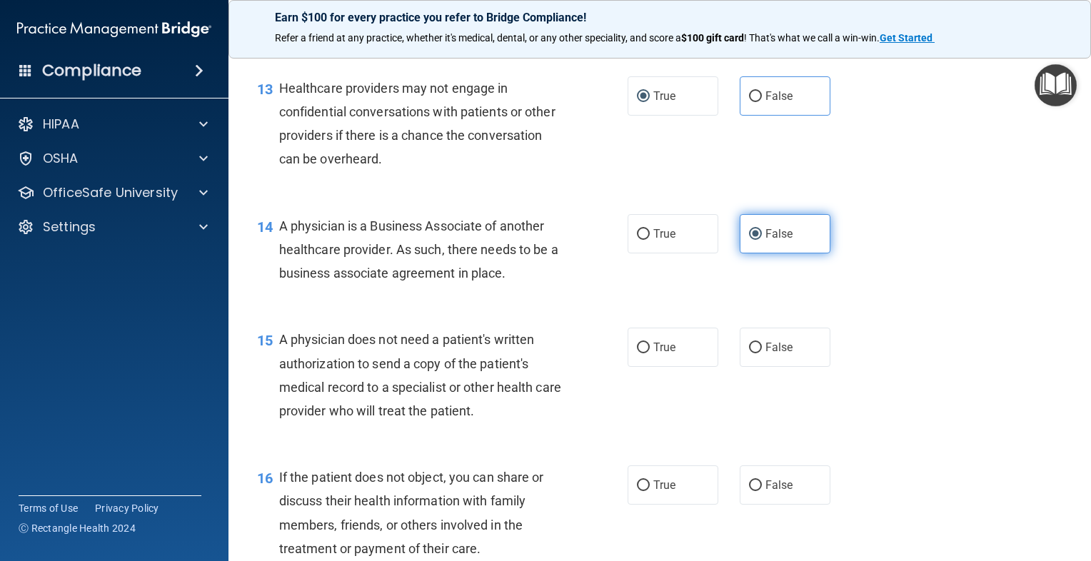
scroll to position [1642, 0]
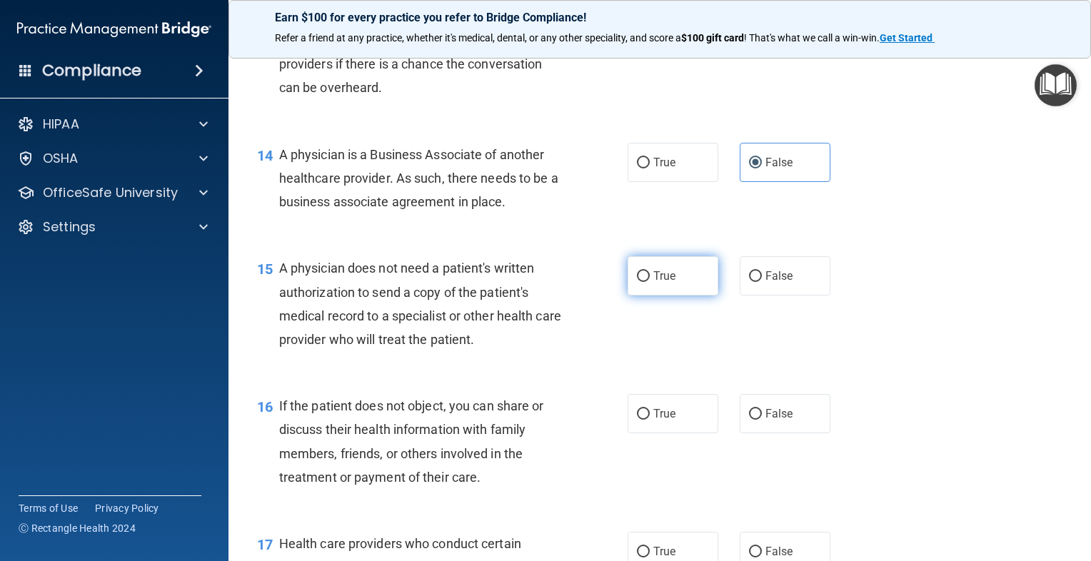
click at [665, 283] on span "True" at bounding box center [664, 276] width 22 height 14
click at [650, 282] on input "True" at bounding box center [643, 276] width 13 height 11
radio input "true"
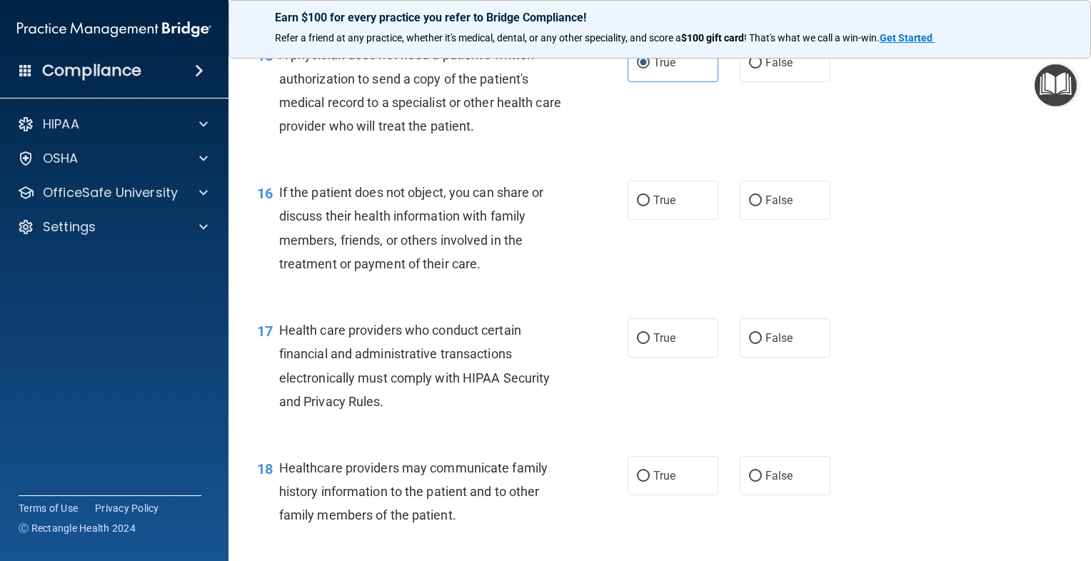
scroll to position [1857, 0]
click at [646, 219] on label "True" at bounding box center [673, 199] width 91 height 39
click at [646, 206] on input "True" at bounding box center [643, 200] width 13 height 11
radio input "true"
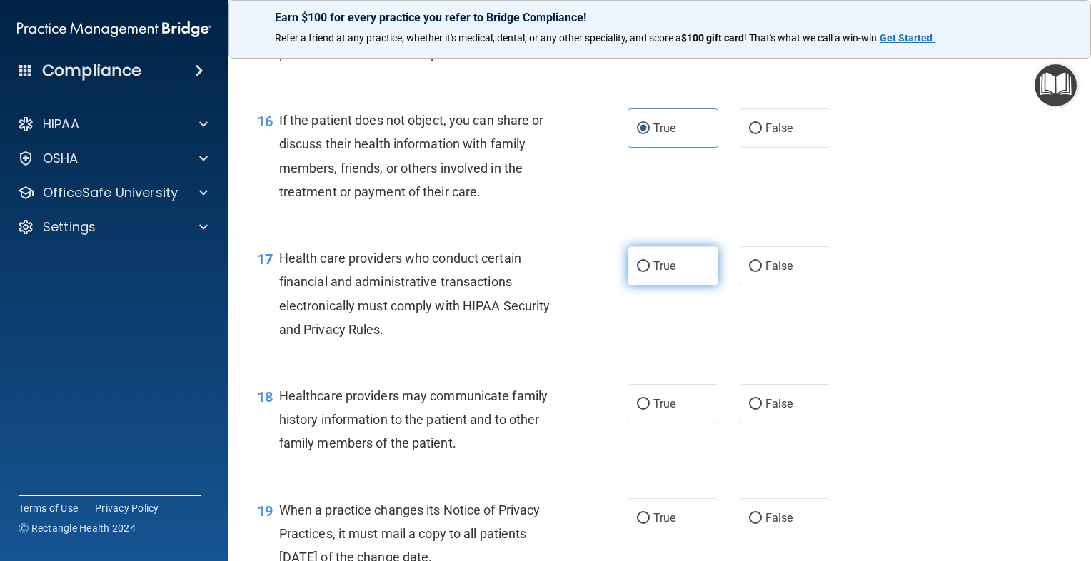
click at [647, 286] on label "True" at bounding box center [673, 265] width 91 height 39
click at [647, 272] on input "True" at bounding box center [643, 266] width 13 height 11
radio input "true"
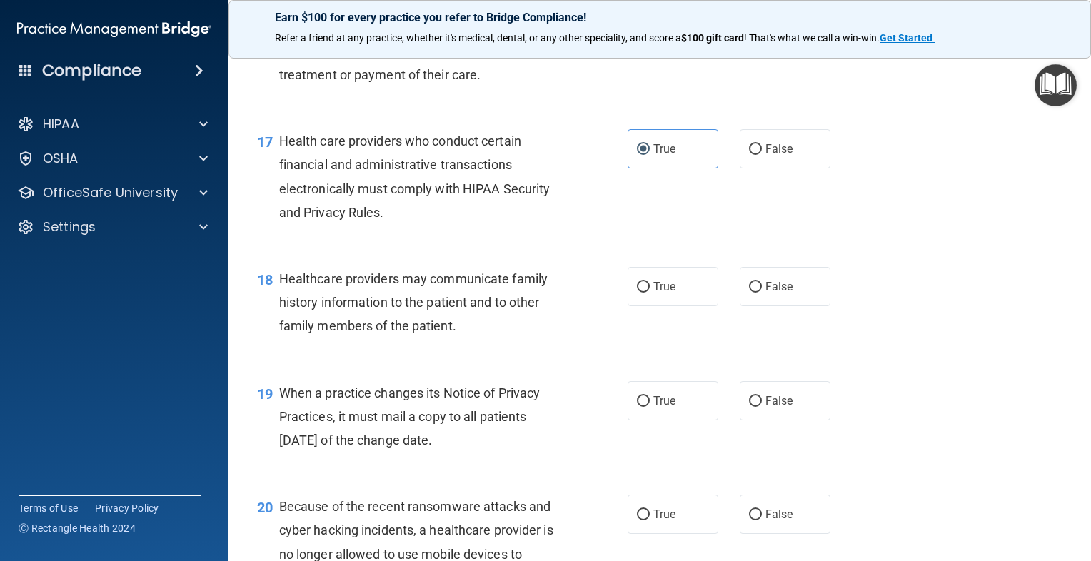
scroll to position [2071, 0]
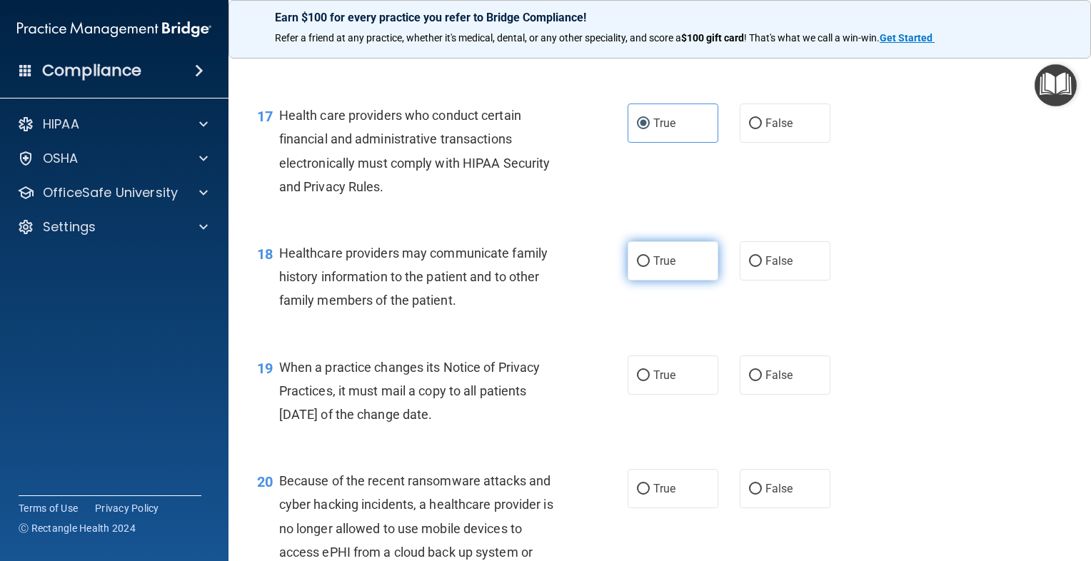
click at [638, 267] on input "True" at bounding box center [643, 261] width 13 height 11
radio input "true"
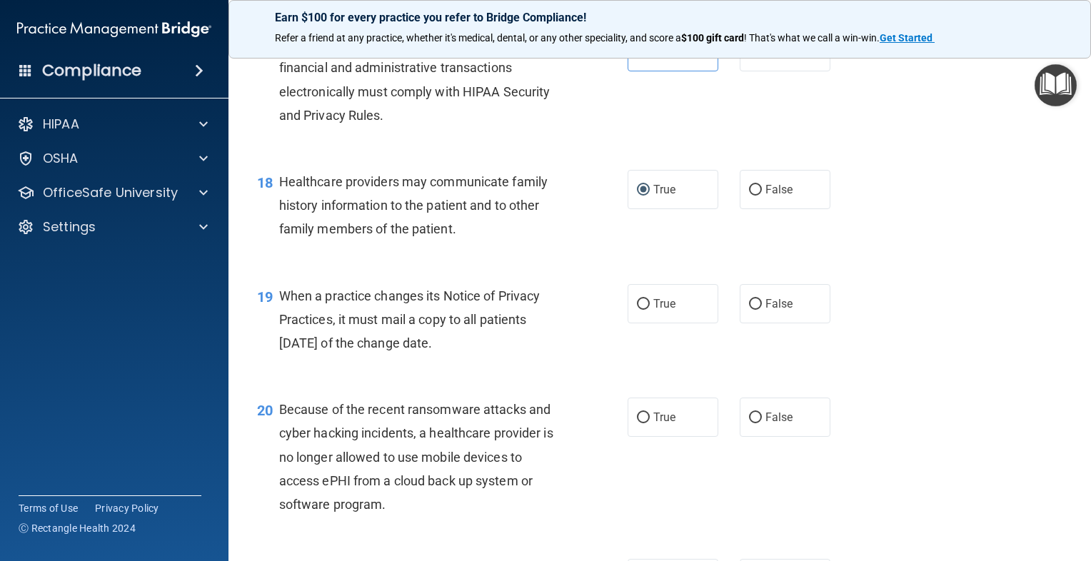
scroll to position [2214, 0]
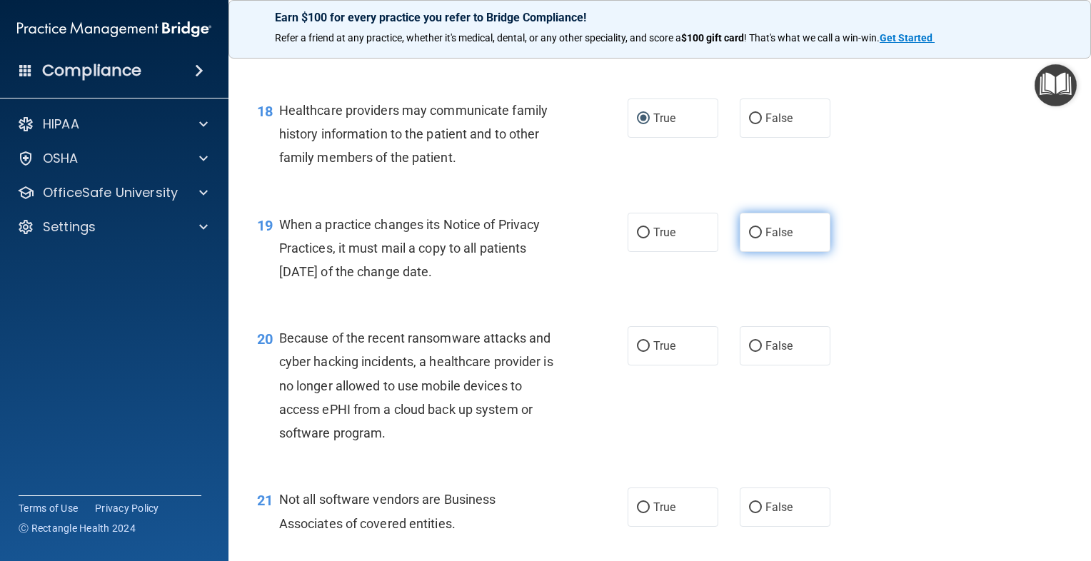
click at [749, 238] on input "False" at bounding box center [755, 233] width 13 height 11
radio input "true"
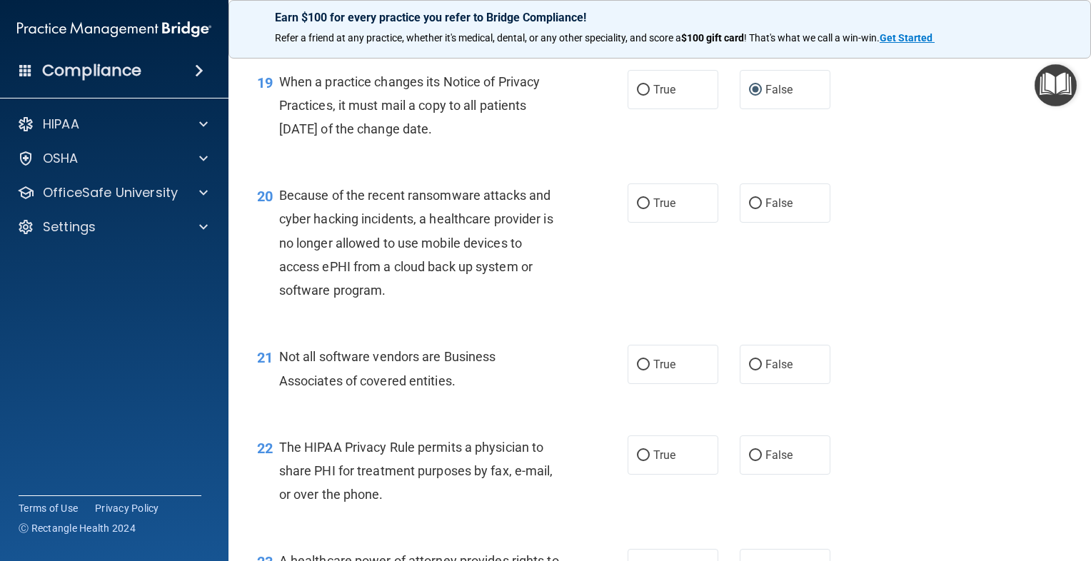
scroll to position [2428, 0]
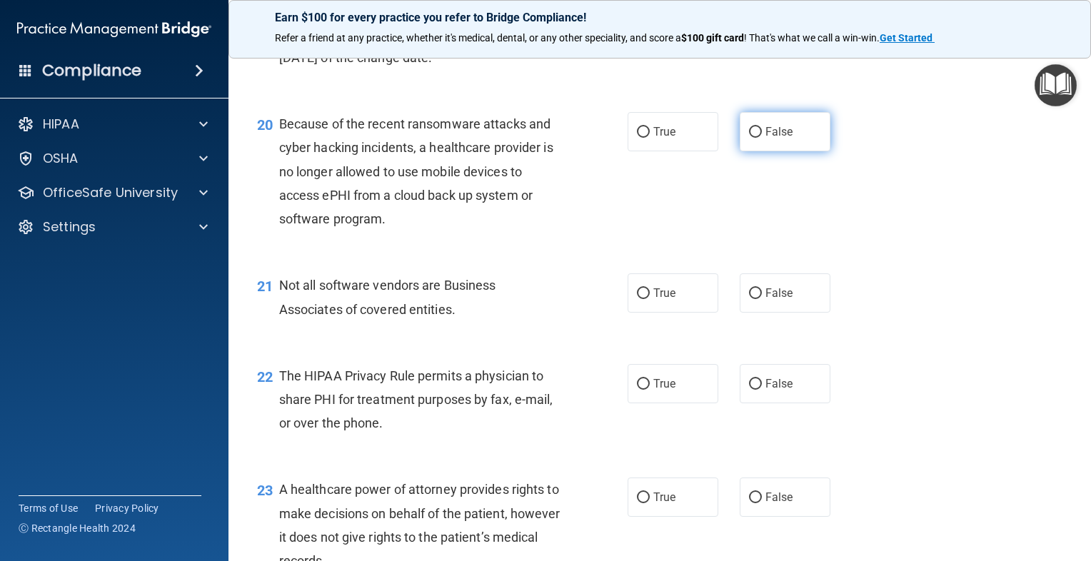
click at [749, 138] on input "False" at bounding box center [755, 132] width 13 height 11
radio input "true"
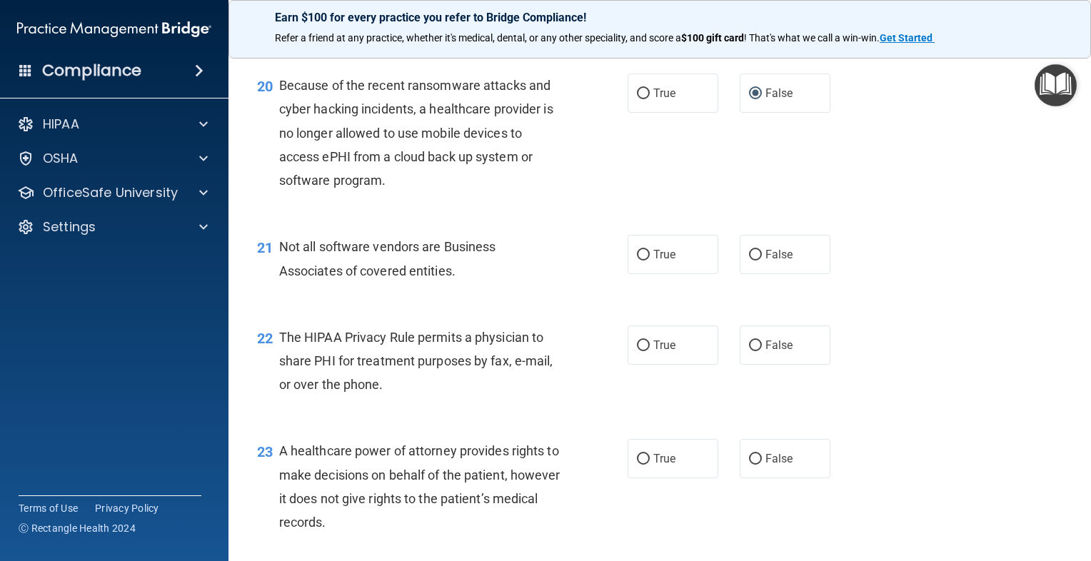
scroll to position [2499, 0]
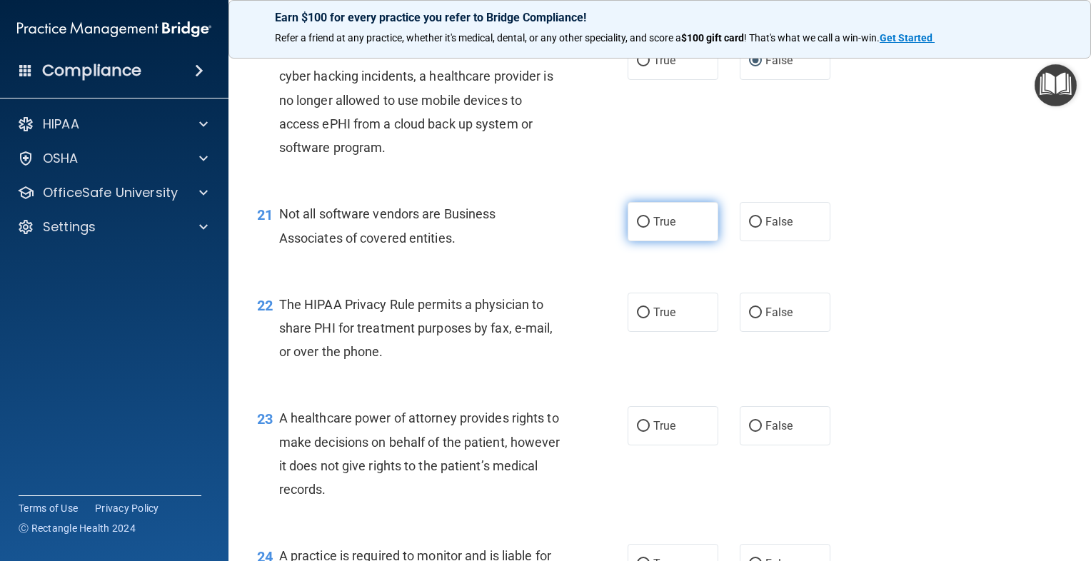
click at [637, 228] on input "True" at bounding box center [643, 222] width 13 height 11
radio input "true"
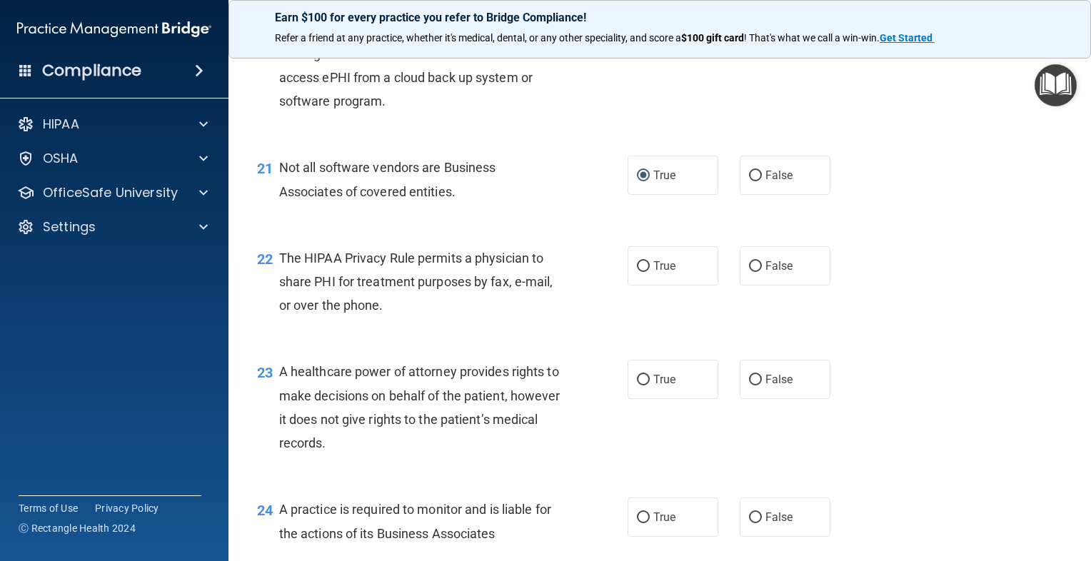
scroll to position [2571, 0]
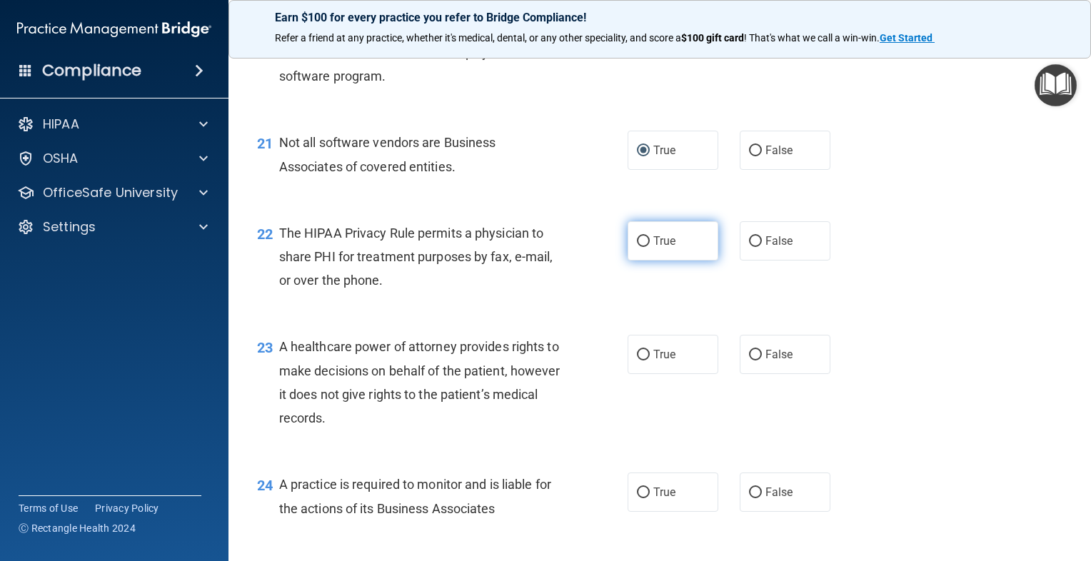
click at [669, 261] on label "True" at bounding box center [673, 240] width 91 height 39
click at [650, 247] on input "True" at bounding box center [643, 241] width 13 height 11
radio input "true"
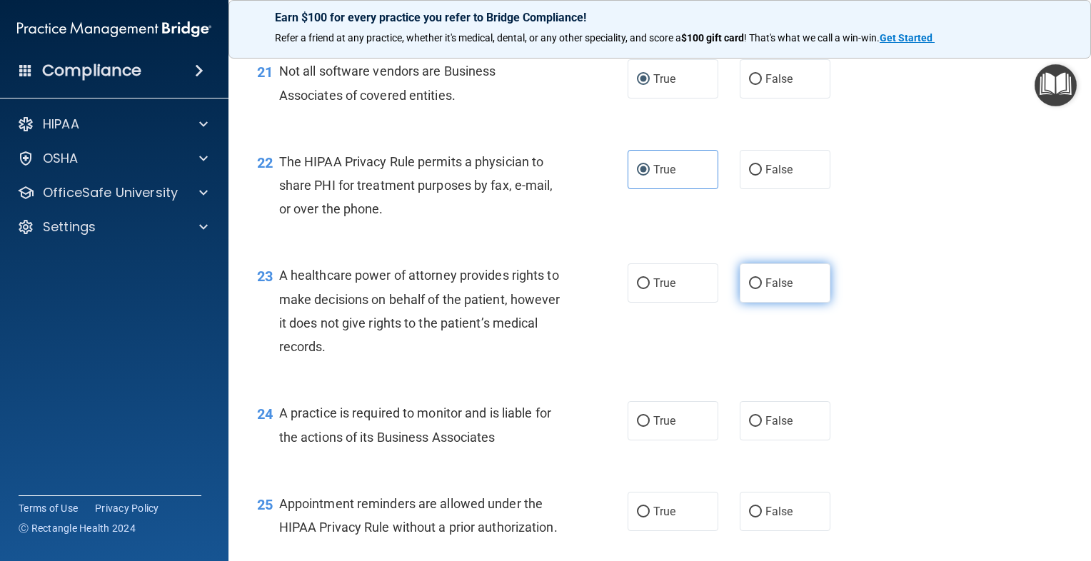
click at [745, 303] on label "False" at bounding box center [785, 282] width 91 height 39
click at [749, 289] on input "False" at bounding box center [755, 283] width 13 height 11
radio input "true"
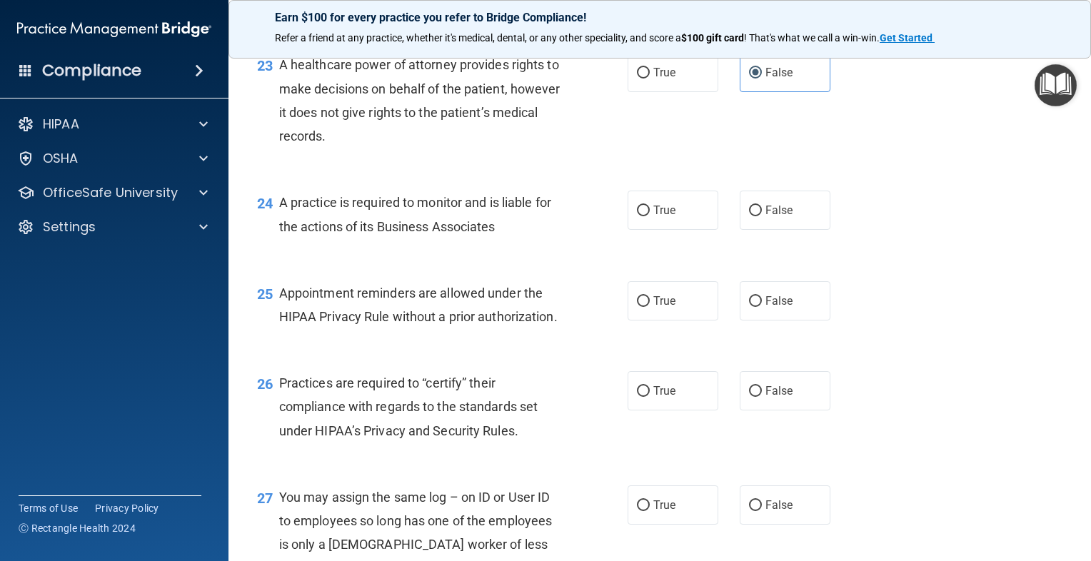
scroll to position [2928, 0]
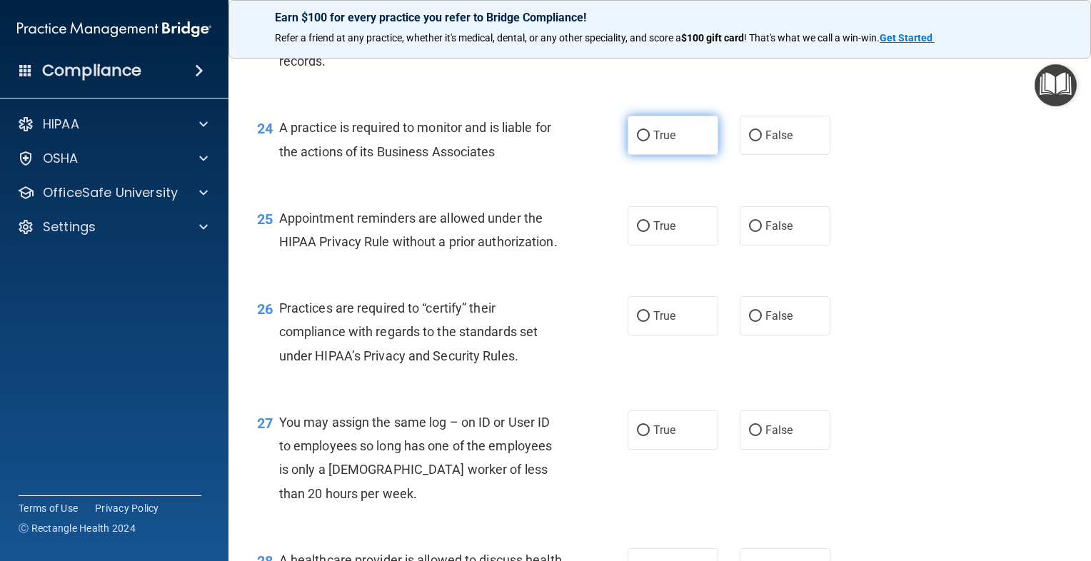
click at [631, 155] on label "True" at bounding box center [673, 135] width 91 height 39
click at [640, 141] on input "True" at bounding box center [643, 136] width 13 height 11
radio input "true"
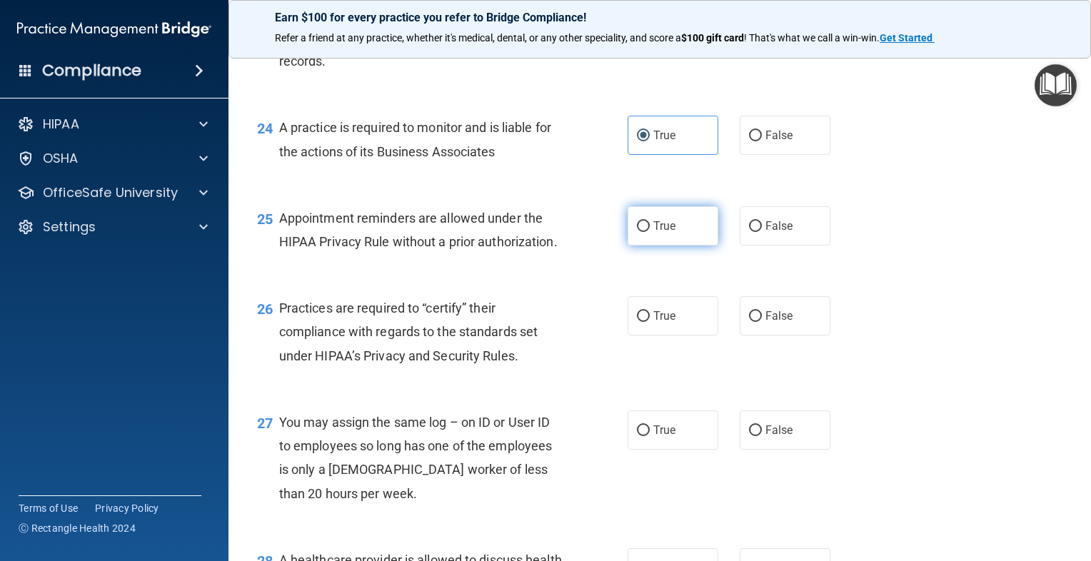
click at [647, 246] on label "True" at bounding box center [673, 225] width 91 height 39
click at [647, 232] on input "True" at bounding box center [643, 226] width 13 height 11
radio input "true"
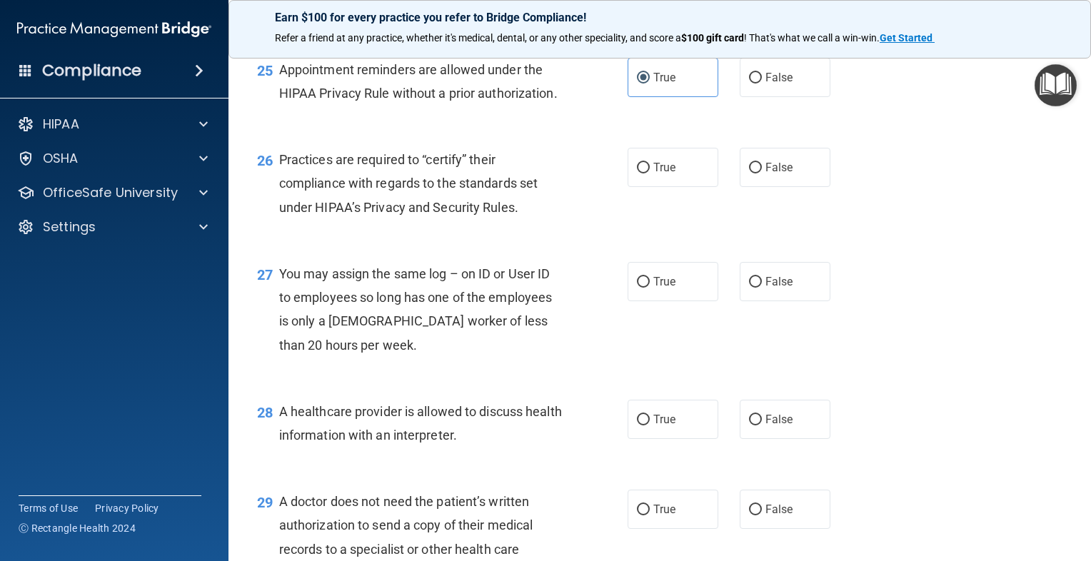
scroll to position [3142, 0]
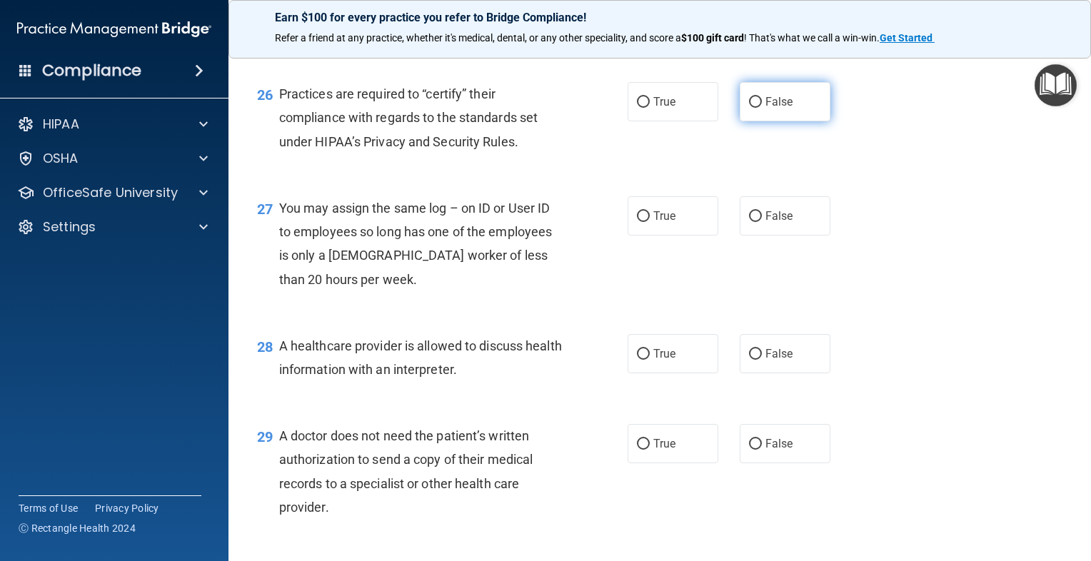
click at [749, 108] on input "False" at bounding box center [755, 102] width 13 height 11
radio input "true"
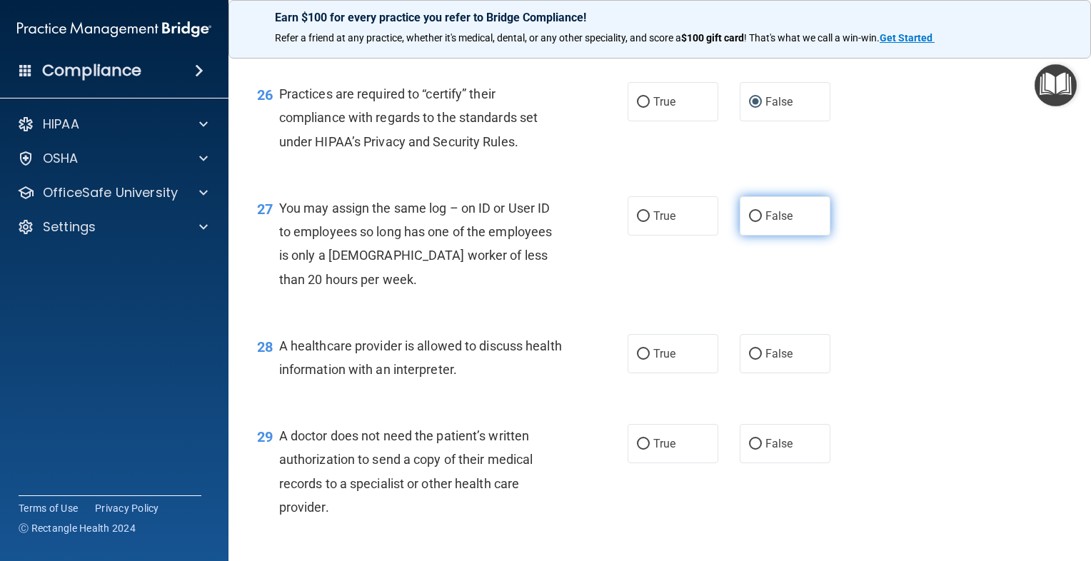
click at [754, 236] on label "False" at bounding box center [785, 215] width 91 height 39
click at [754, 222] on input "False" at bounding box center [755, 216] width 13 height 11
radio input "true"
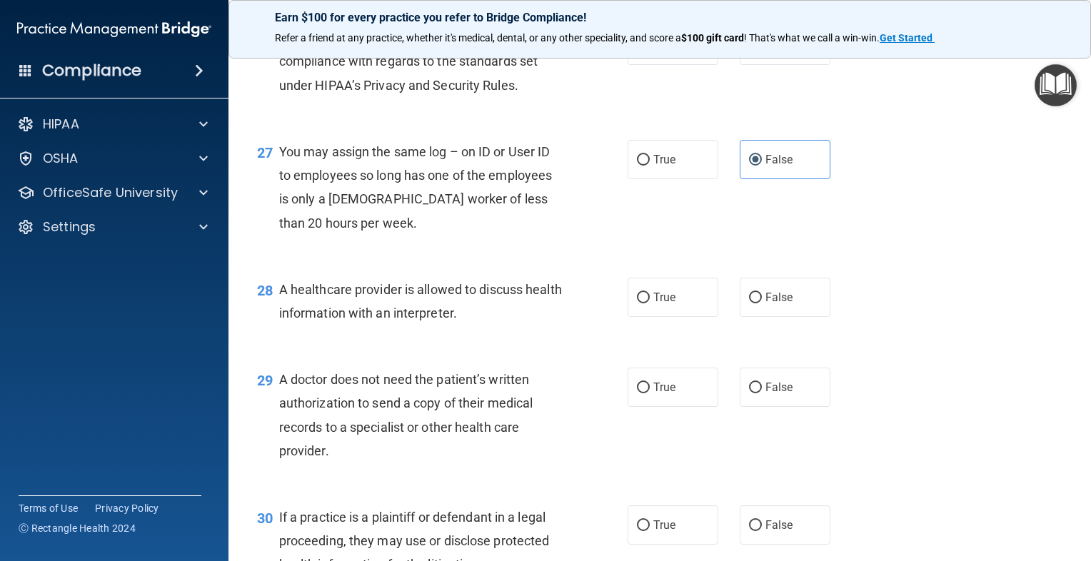
scroll to position [3356, 0]
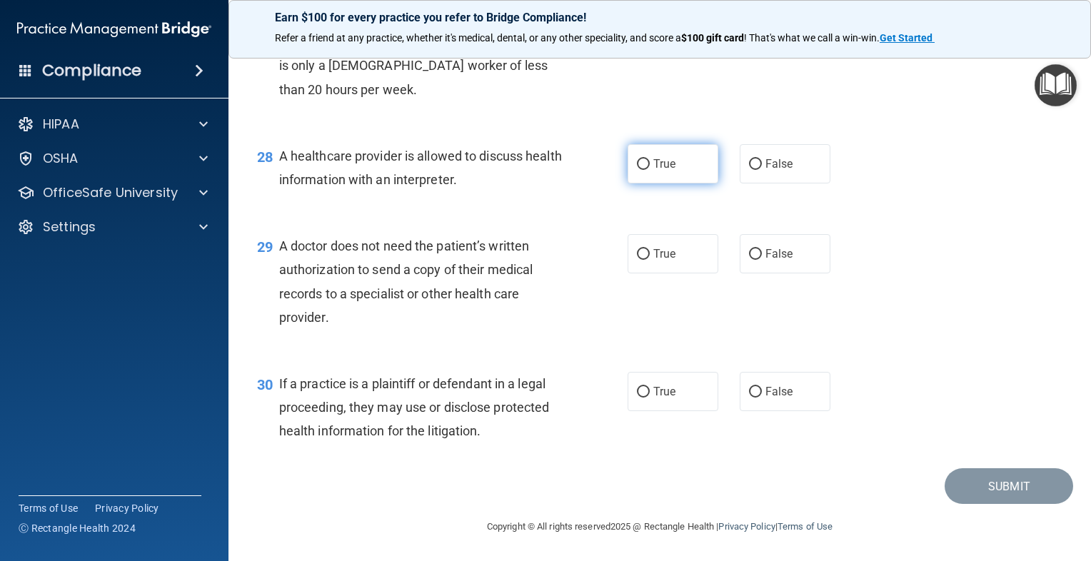
click at [664, 184] on label "True" at bounding box center [673, 163] width 91 height 39
click at [650, 170] on input "True" at bounding box center [643, 164] width 13 height 11
radio input "true"
drag, startPoint x: 645, startPoint y: 241, endPoint x: 648, endPoint y: 250, distance: 9.3
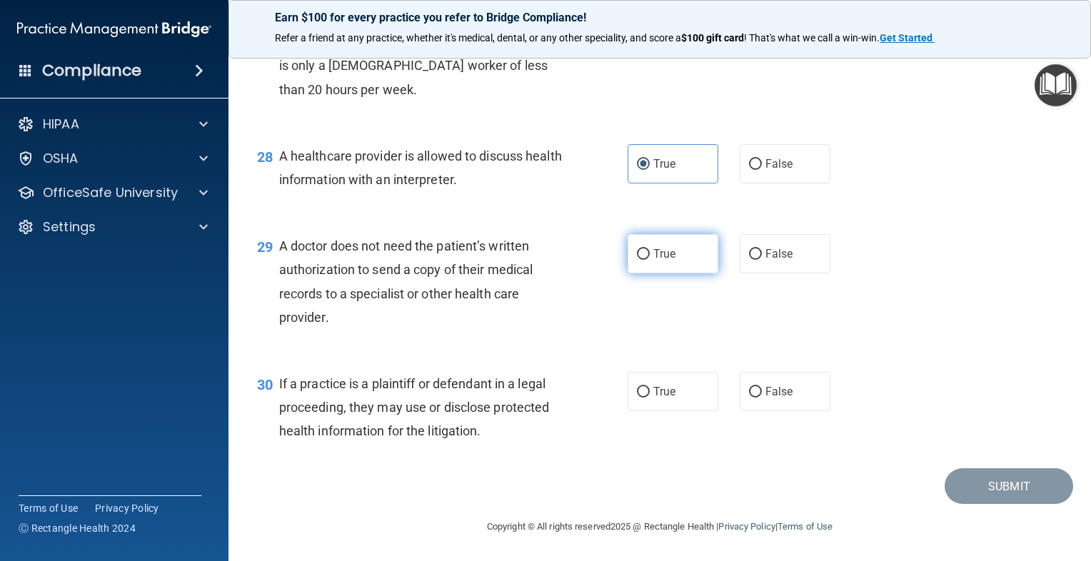
click at [648, 250] on label "True" at bounding box center [673, 253] width 91 height 39
click at [648, 250] on input "True" at bounding box center [643, 254] width 13 height 11
radio input "true"
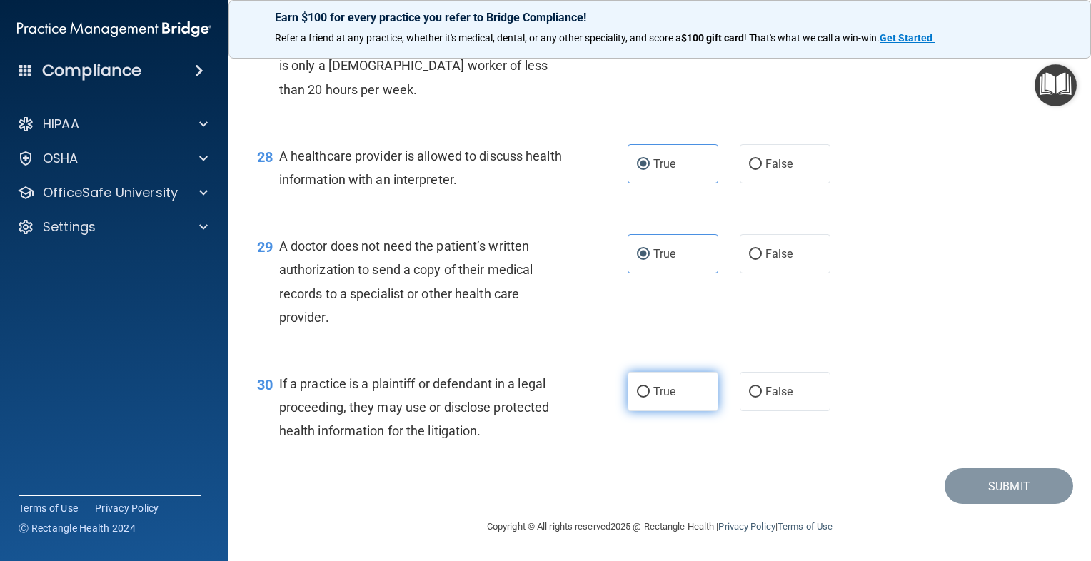
click at [668, 390] on span "True" at bounding box center [664, 392] width 22 height 14
click at [650, 390] on input "True" at bounding box center [643, 392] width 13 height 11
radio input "true"
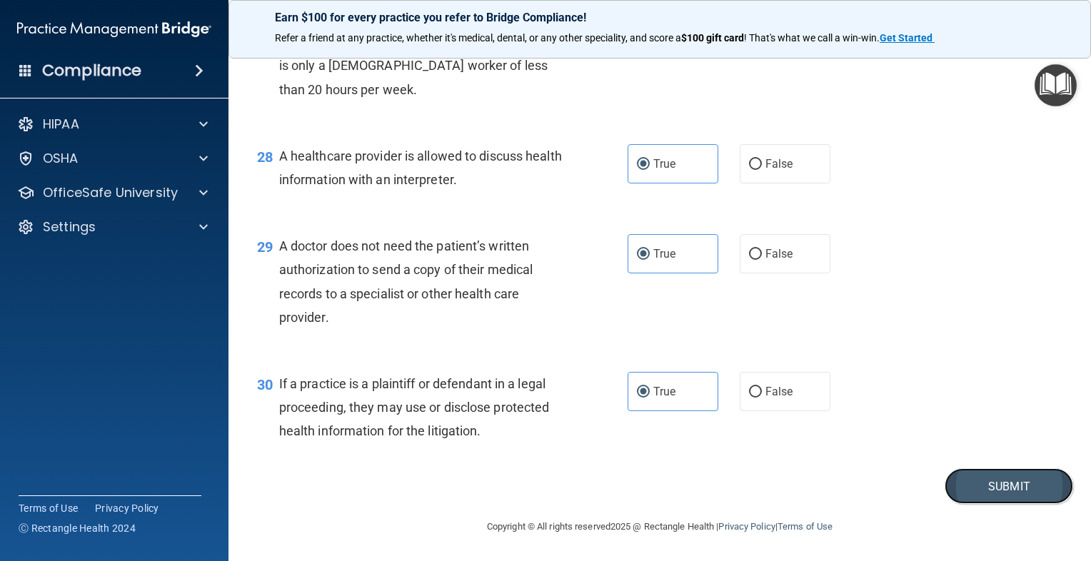
click at [945, 478] on button "Submit" at bounding box center [1009, 486] width 129 height 36
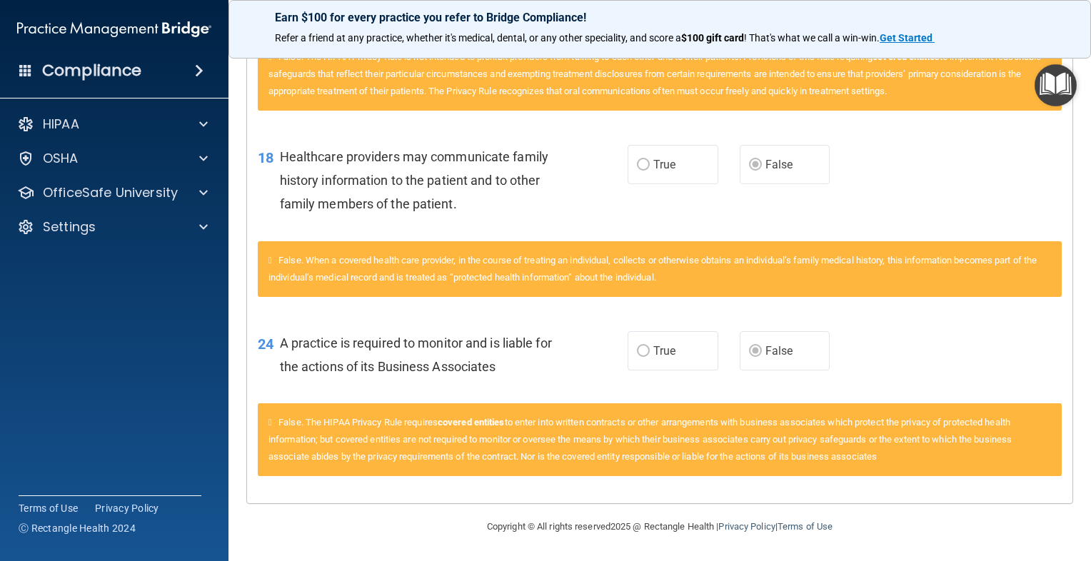
scroll to position [1153, 0]
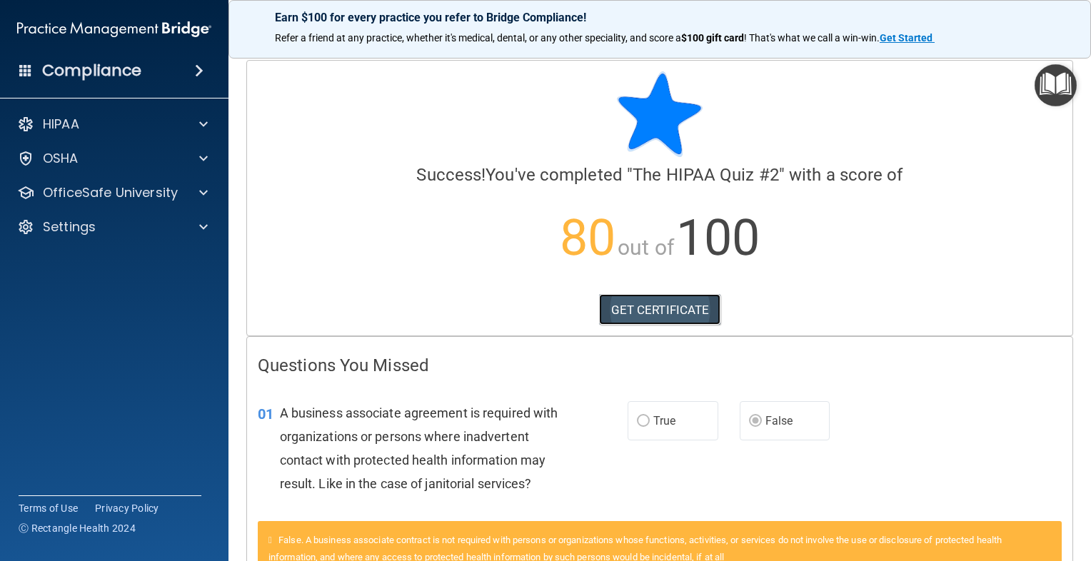
click at [670, 299] on link "GET CERTIFICATE" at bounding box center [660, 309] width 122 height 31
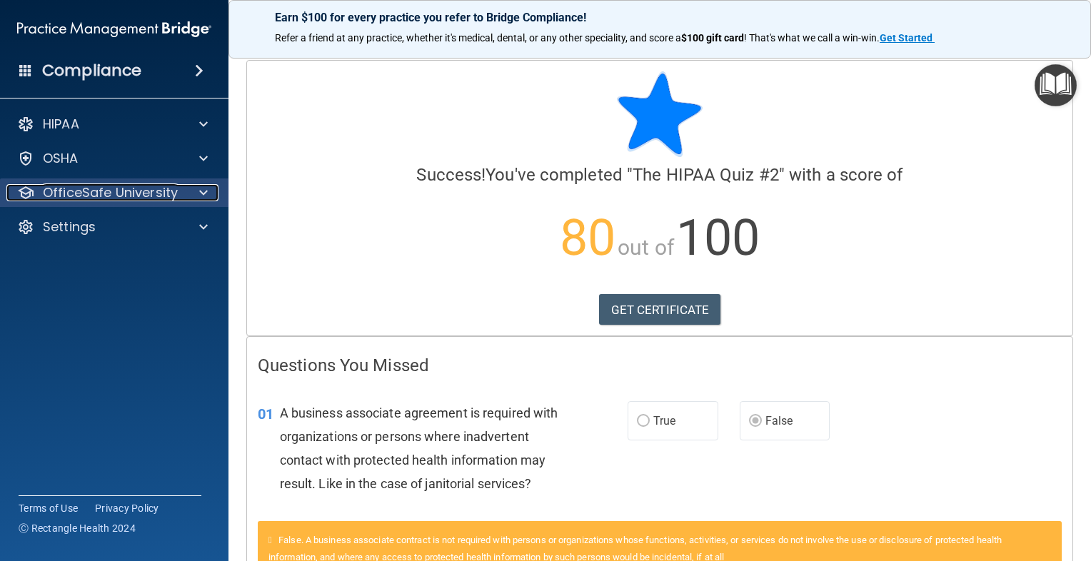
click at [123, 196] on p "OfficeSafe University" at bounding box center [110, 192] width 135 height 17
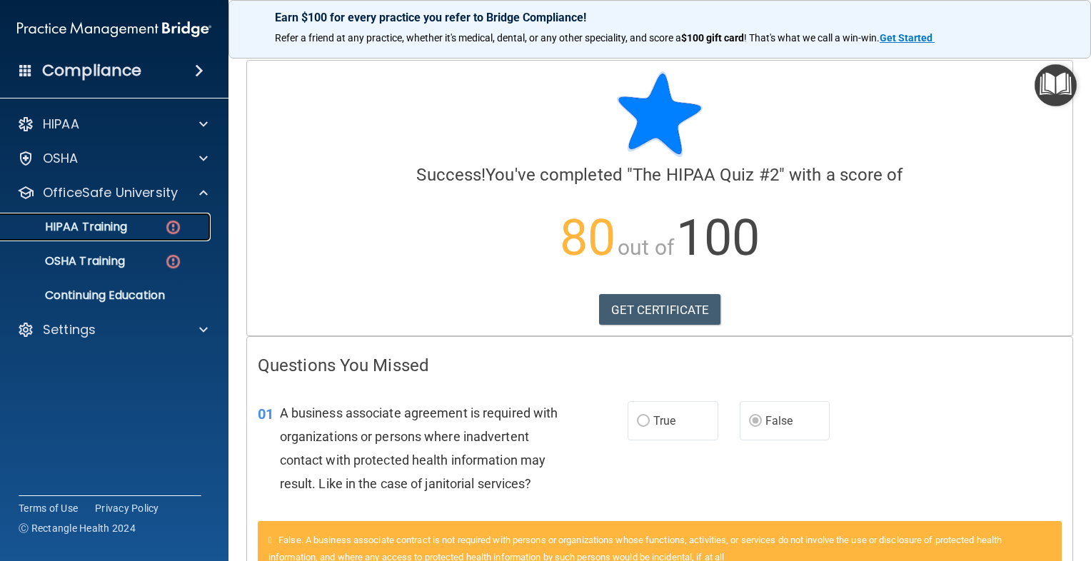
click at [137, 227] on div "HIPAA Training" at bounding box center [106, 227] width 195 height 14
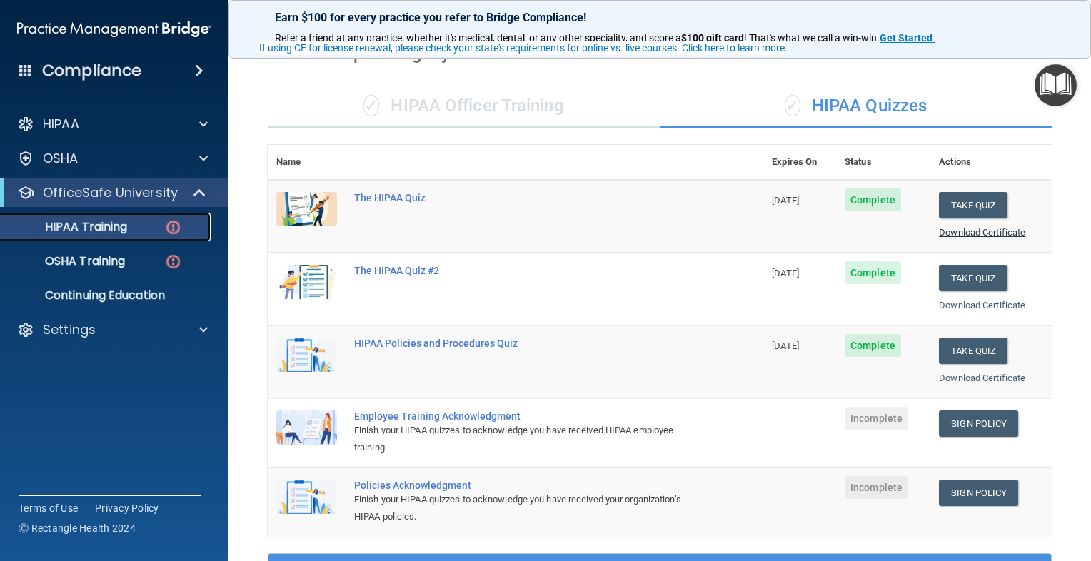
scroll to position [143, 0]
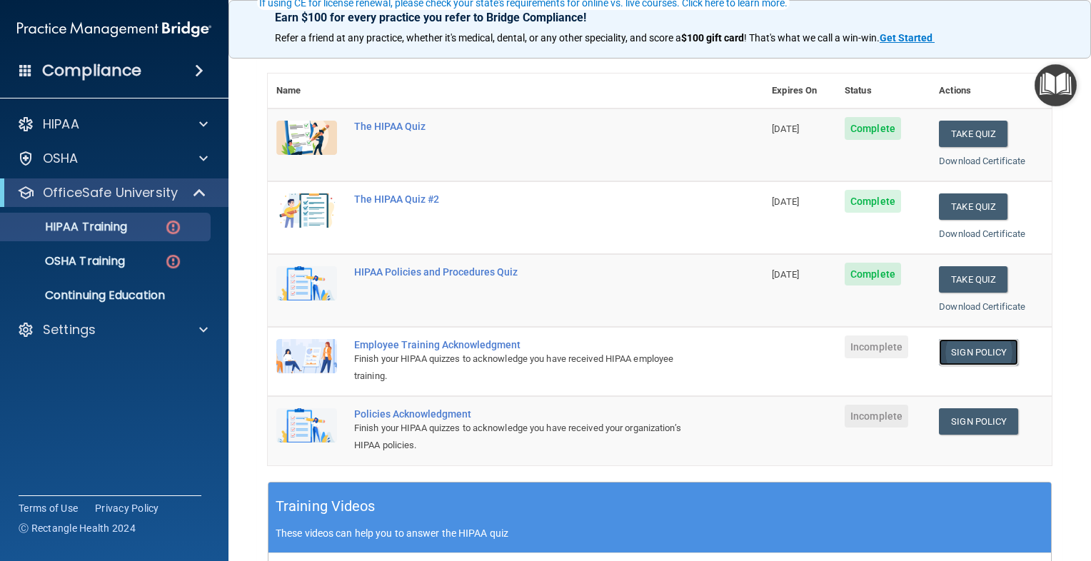
click at [815, 344] on link "Sign Policy" at bounding box center [978, 352] width 79 height 26
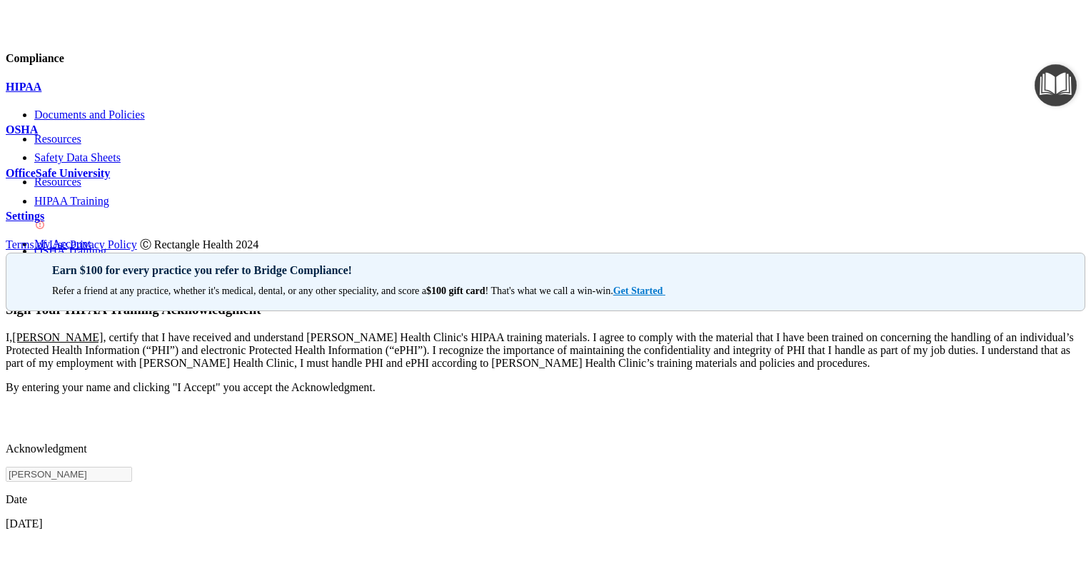
click at [193, 191] on div at bounding box center [546, 191] width 1080 height 0
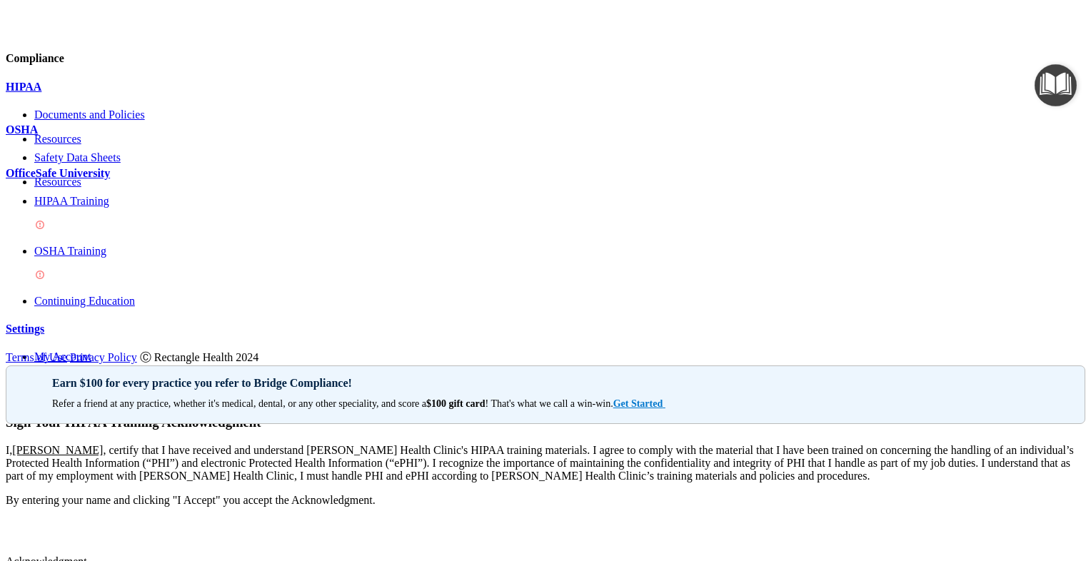
click at [46, 229] on img at bounding box center [39, 224] width 11 height 11
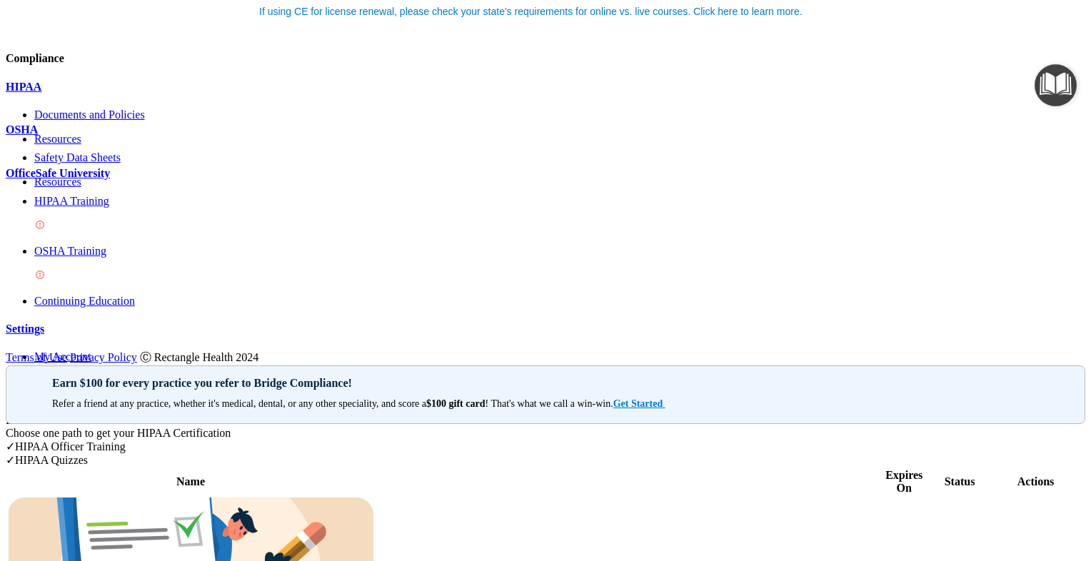
scroll to position [143, 0]
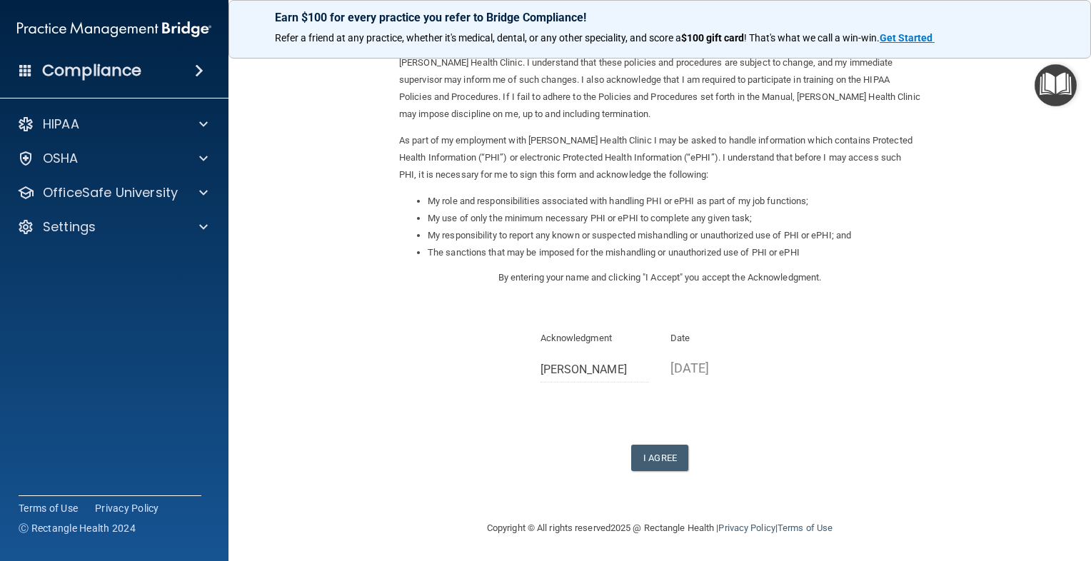
scroll to position [93, 0]
drag, startPoint x: 654, startPoint y: 446, endPoint x: 657, endPoint y: 436, distance: 10.4
click at [656, 441] on div "Sign Your HIPAA Policies Acknowledgment I, [PERSON_NAME] , have been given the …" at bounding box center [659, 218] width 521 height 503
click at [652, 454] on button "I Agree" at bounding box center [659, 456] width 57 height 26
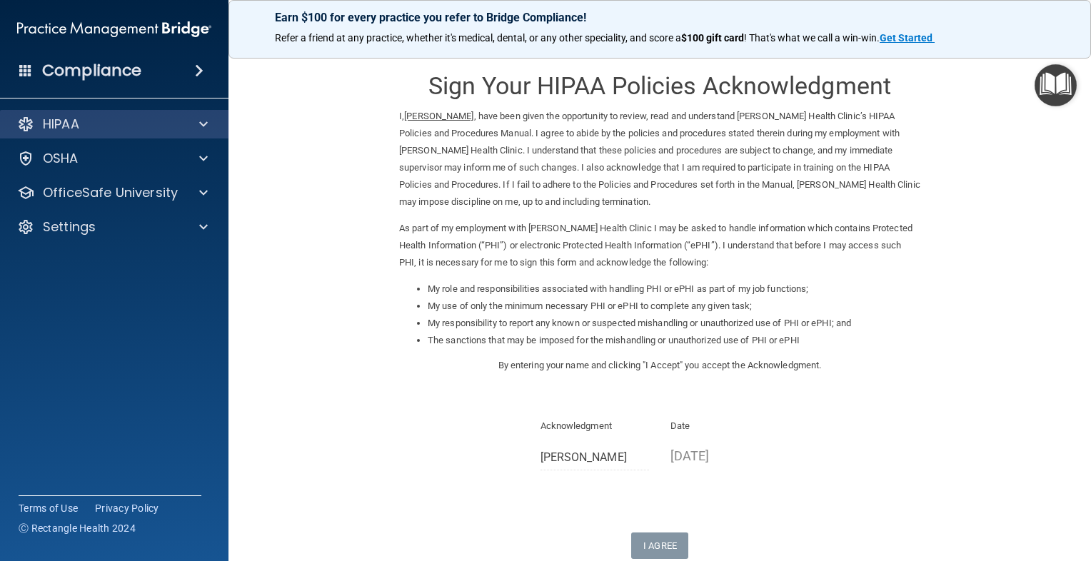
scroll to position [0, 0]
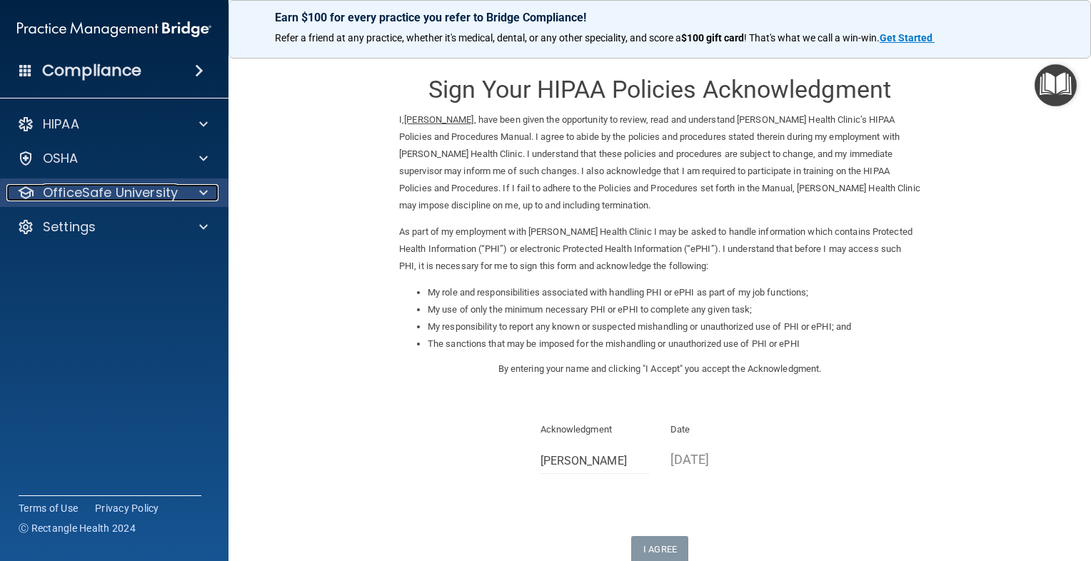
click at [101, 194] on p "OfficeSafe University" at bounding box center [110, 192] width 135 height 17
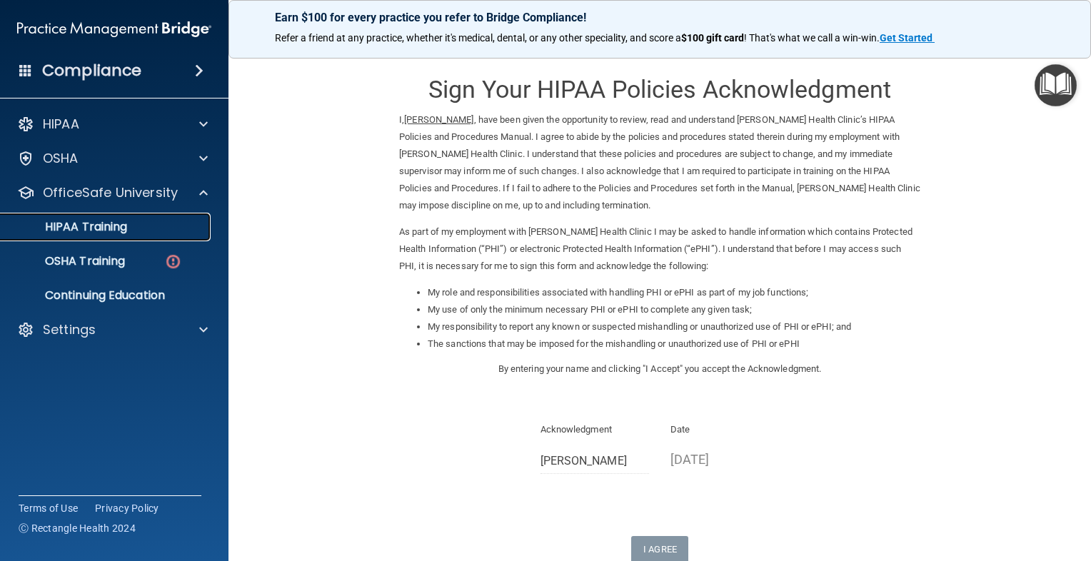
click at [121, 237] on link "HIPAA Training" at bounding box center [98, 227] width 225 height 29
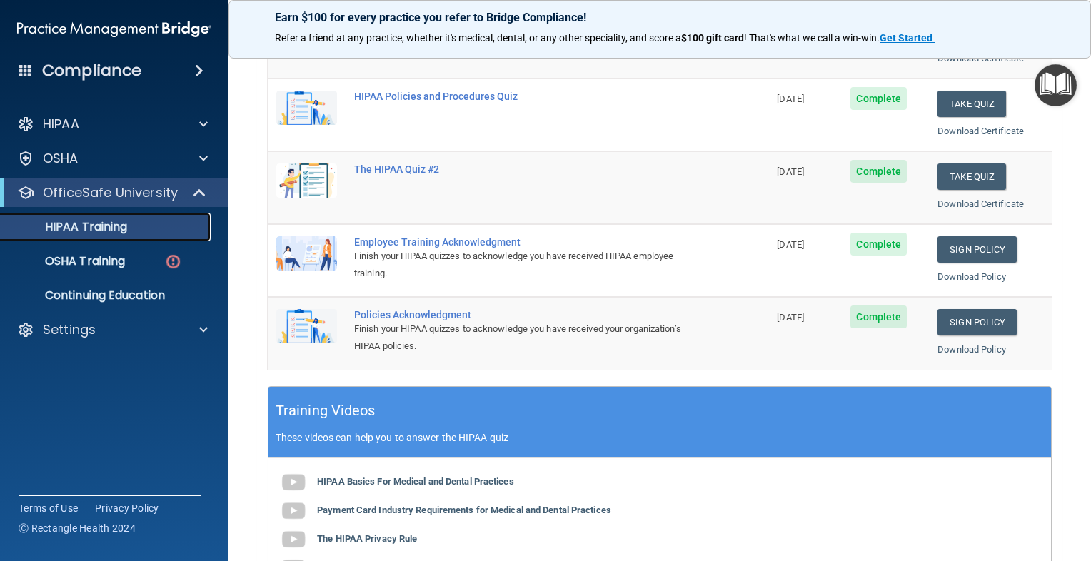
scroll to position [83, 0]
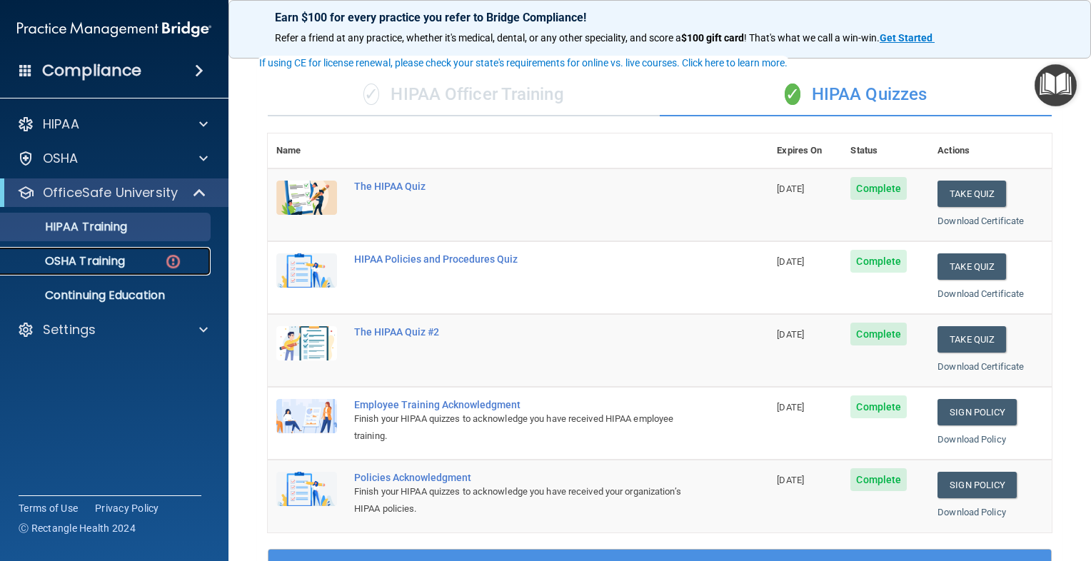
click at [83, 254] on p "OSHA Training" at bounding box center [67, 261] width 116 height 14
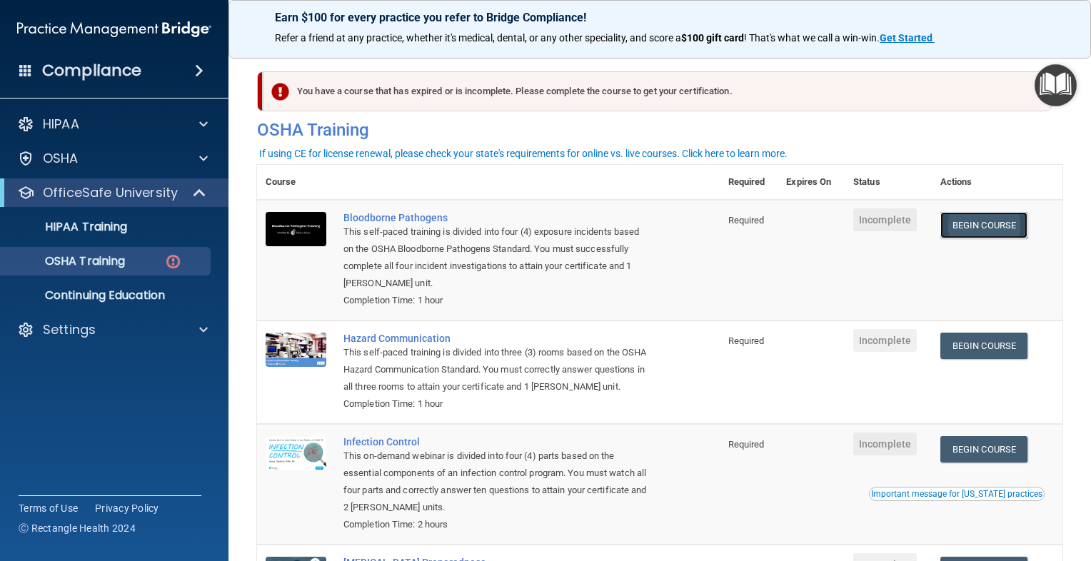
click at [968, 221] on link "Begin Course" at bounding box center [983, 225] width 87 height 26
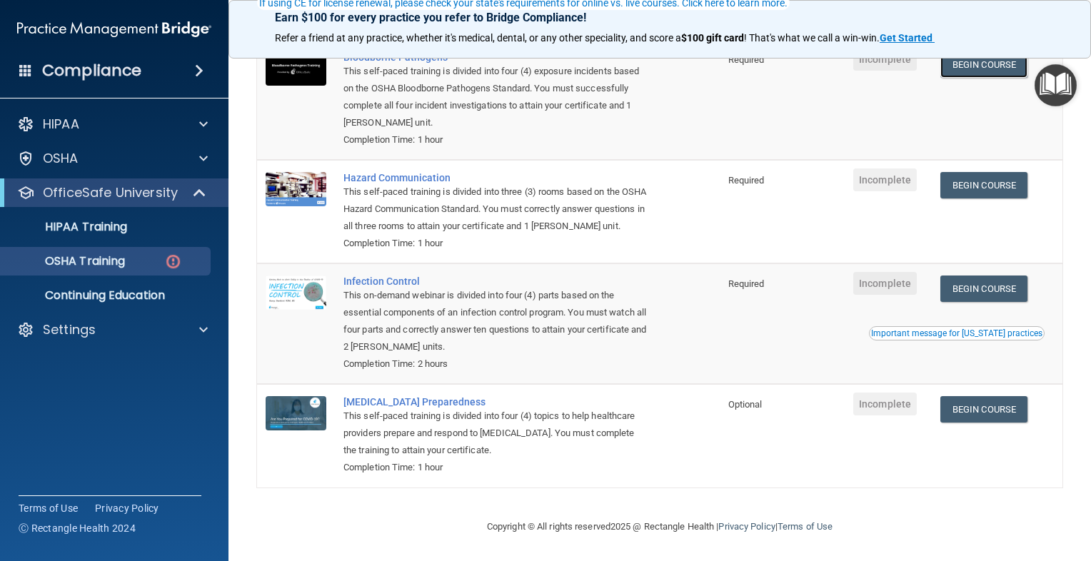
scroll to position [180, 0]
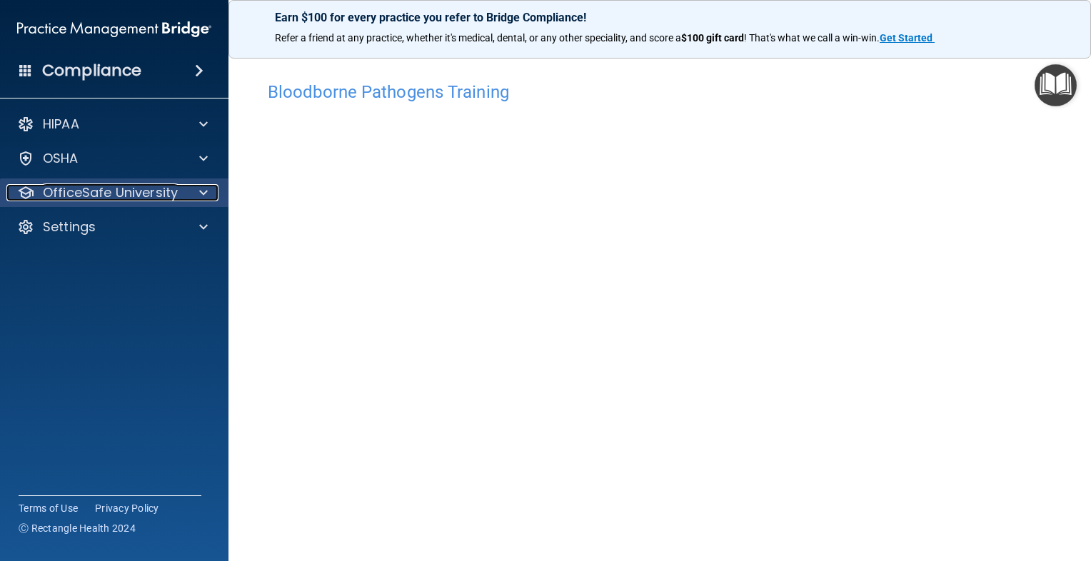
click at [173, 194] on p "OfficeSafe University" at bounding box center [110, 192] width 135 height 17
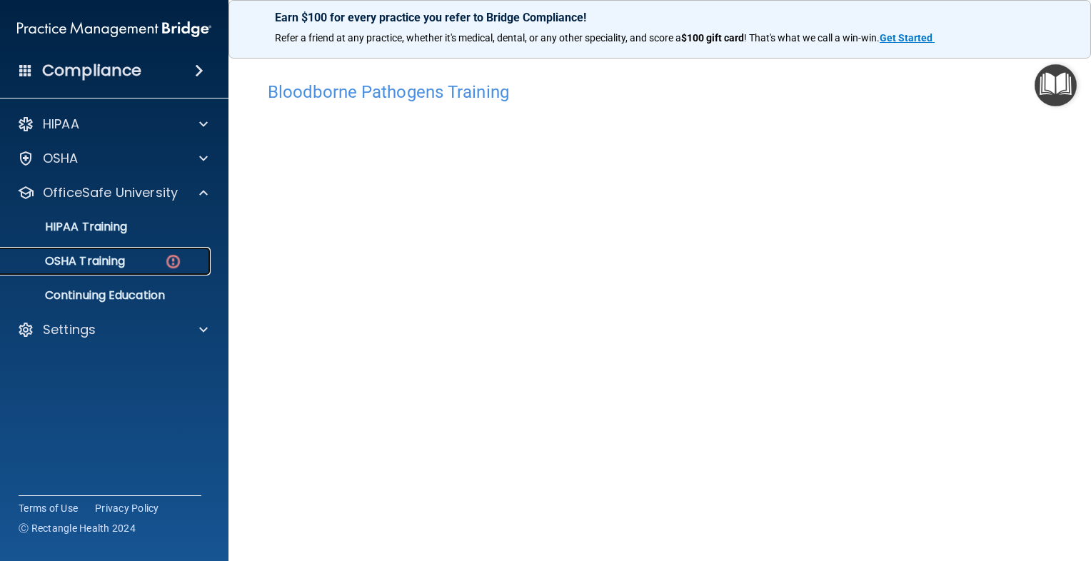
click at [146, 261] on div "OSHA Training" at bounding box center [106, 261] width 195 height 14
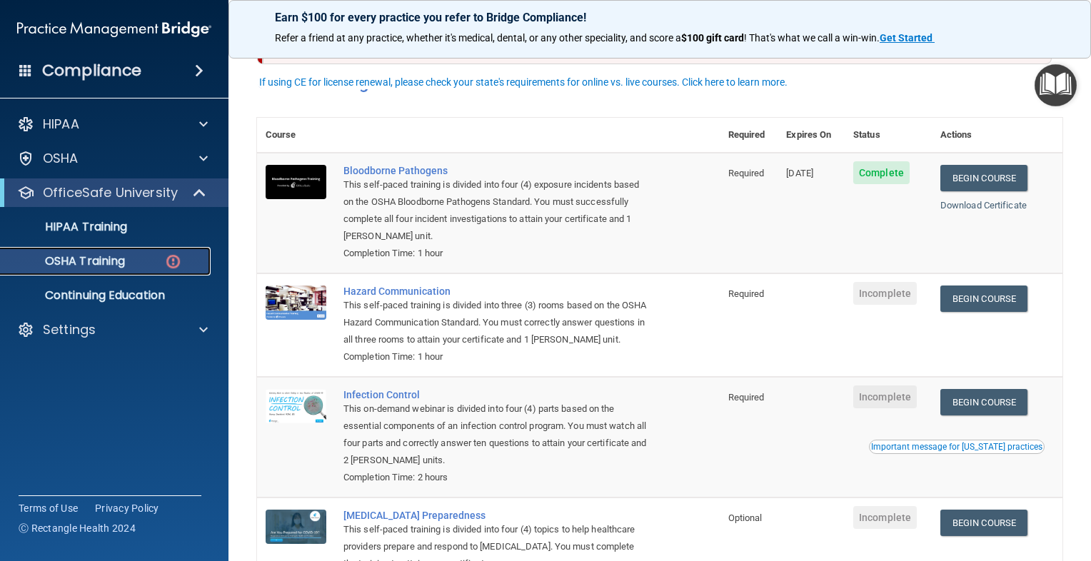
scroll to position [71, 0]
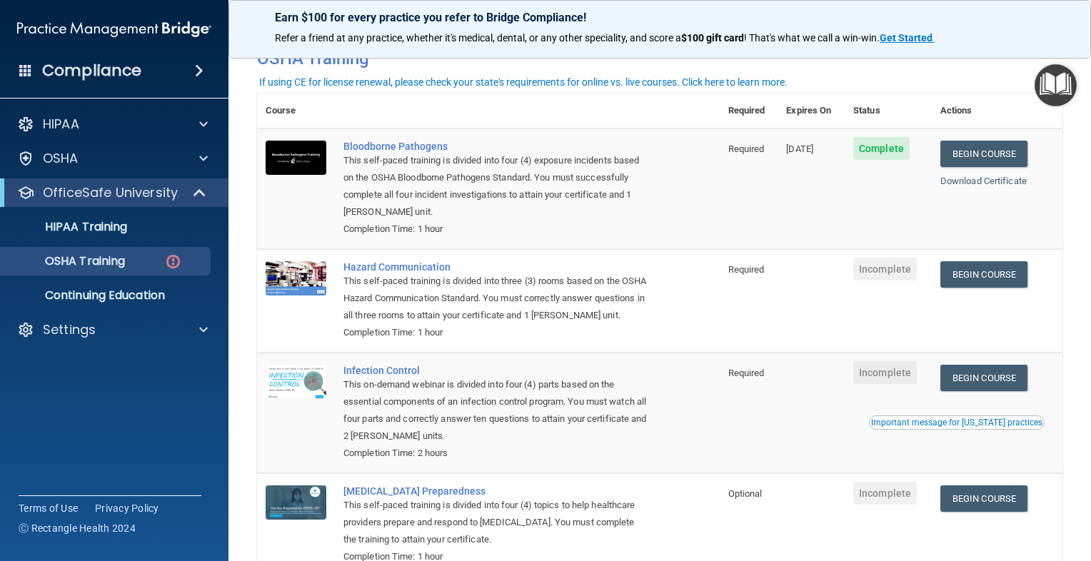
drag, startPoint x: 584, startPoint y: 356, endPoint x: 698, endPoint y: 398, distance: 121.3
click at [698, 398] on td "Infection Control This on-demand webinar is divided into four (4) parts based o…" at bounding box center [527, 413] width 385 height 121
click at [971, 275] on link "Begin Course" at bounding box center [983, 274] width 87 height 26
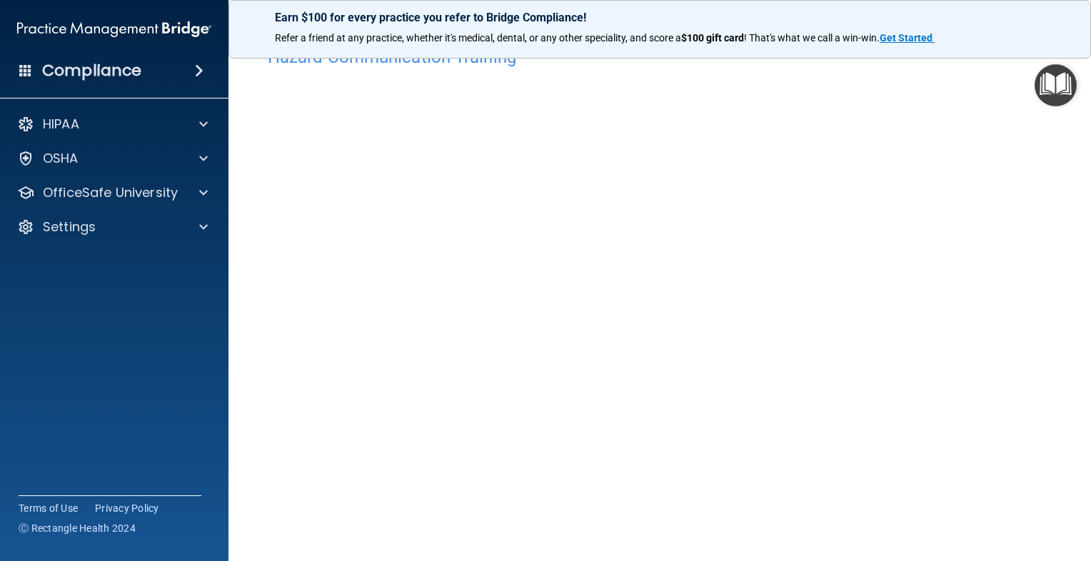
scroll to position [34, 0]
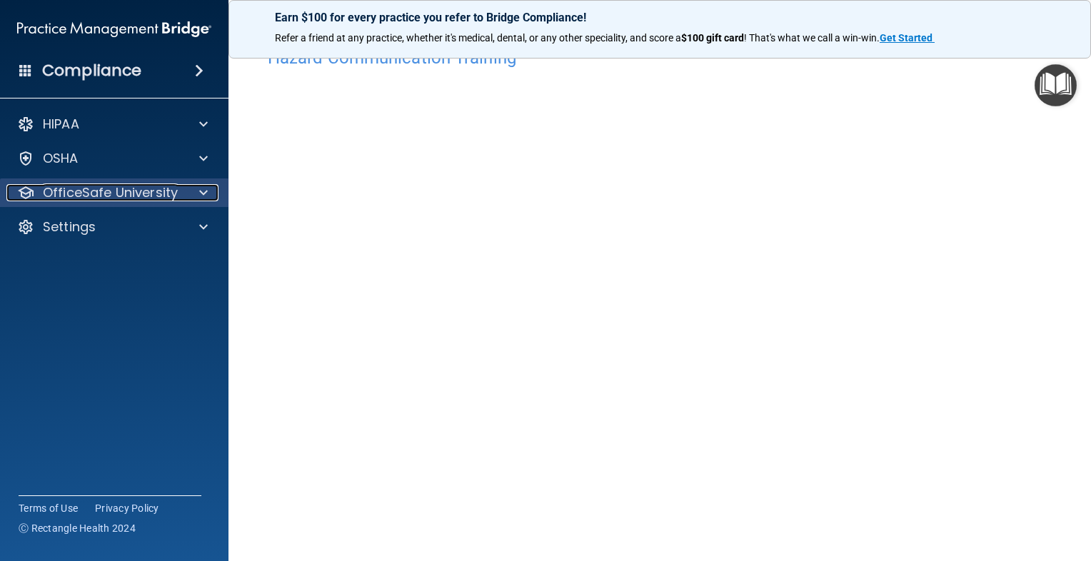
click at [195, 187] on div at bounding box center [202, 192] width 36 height 17
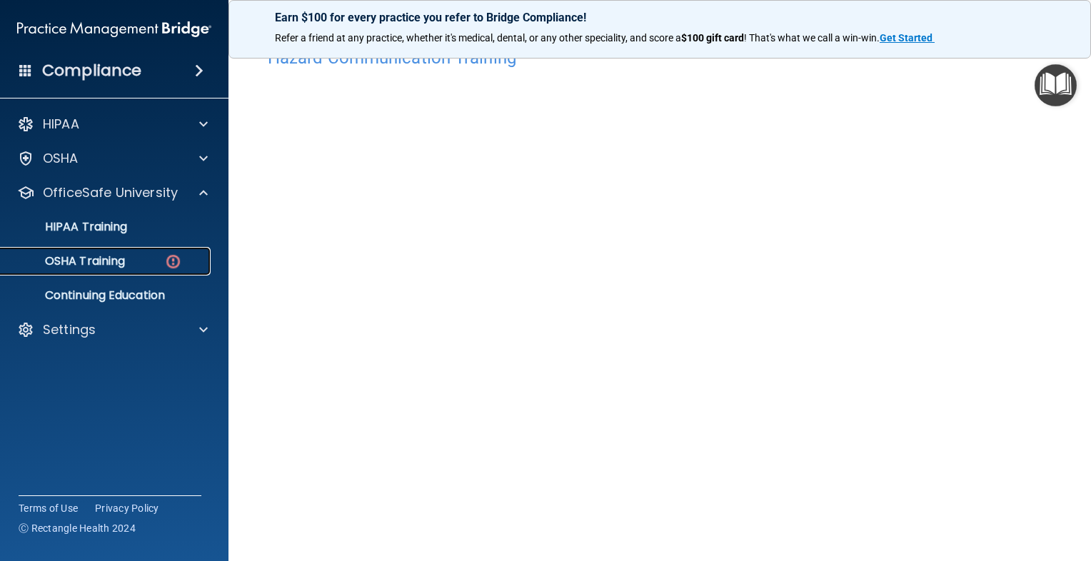
click at [174, 258] on img at bounding box center [173, 262] width 18 height 18
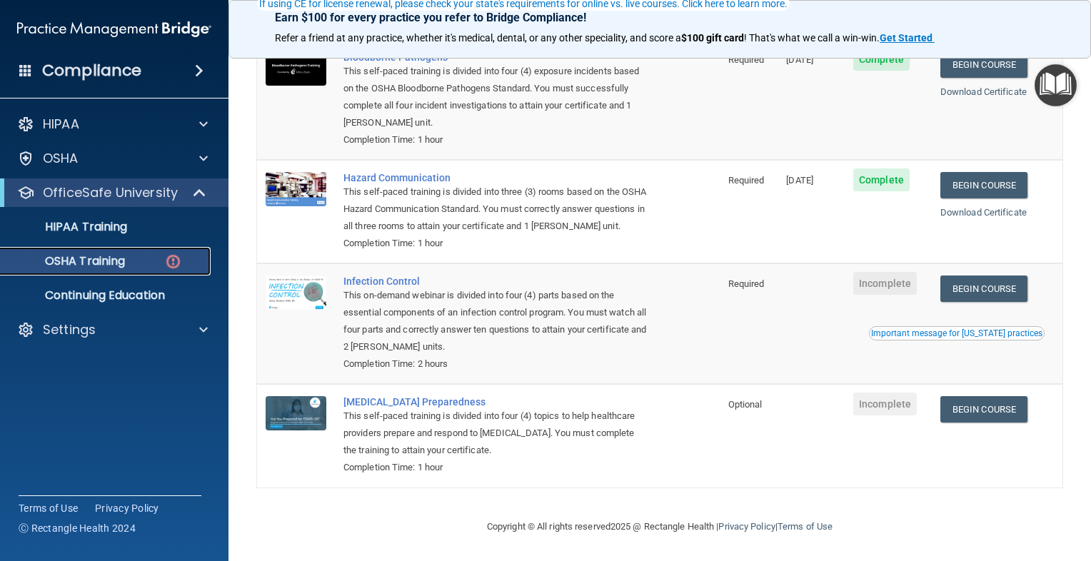
scroll to position [180, 0]
click at [967, 282] on link "Begin Course" at bounding box center [983, 289] width 87 height 26
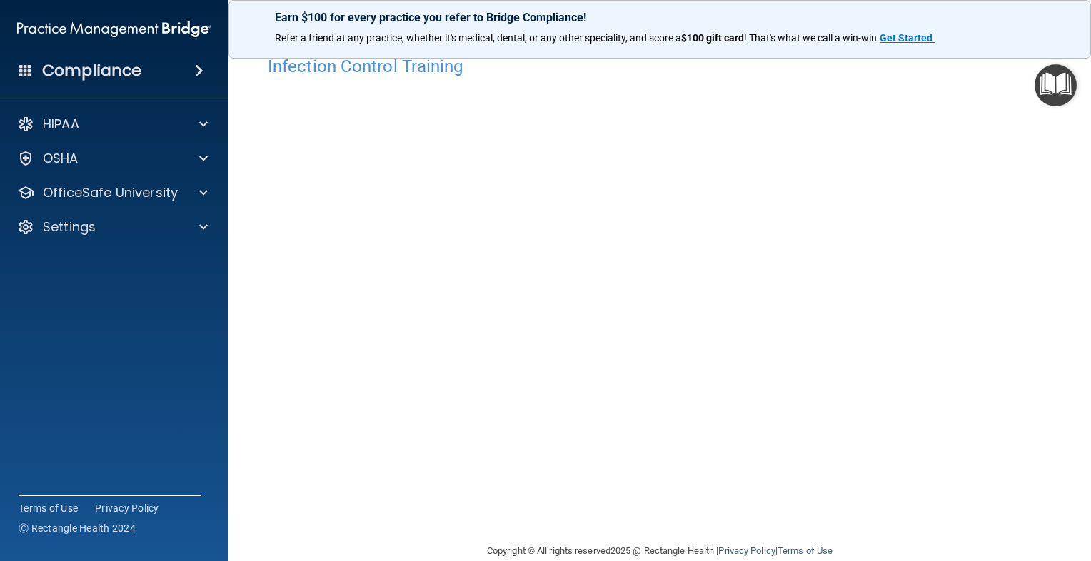
scroll to position [23, 0]
